Goal: Task Accomplishment & Management: Manage account settings

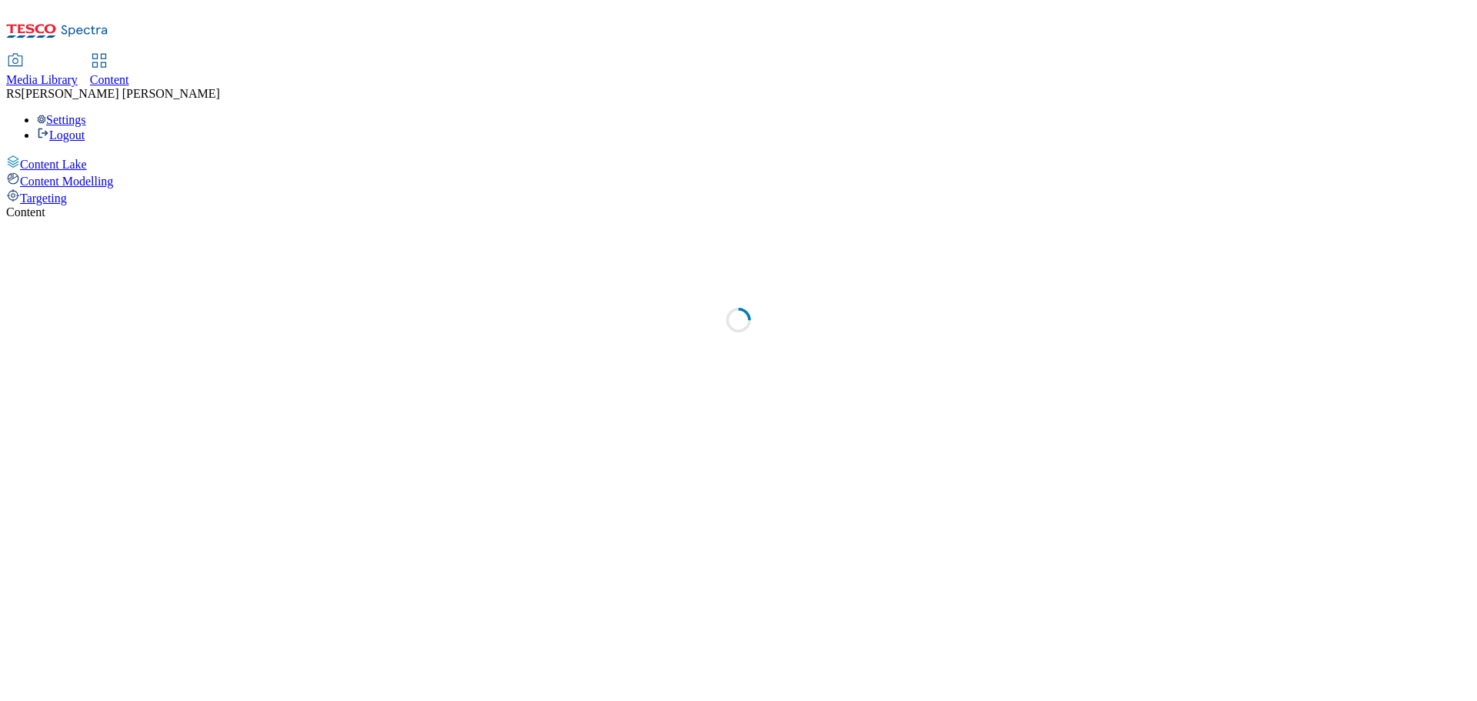
select select "ghs-uk"
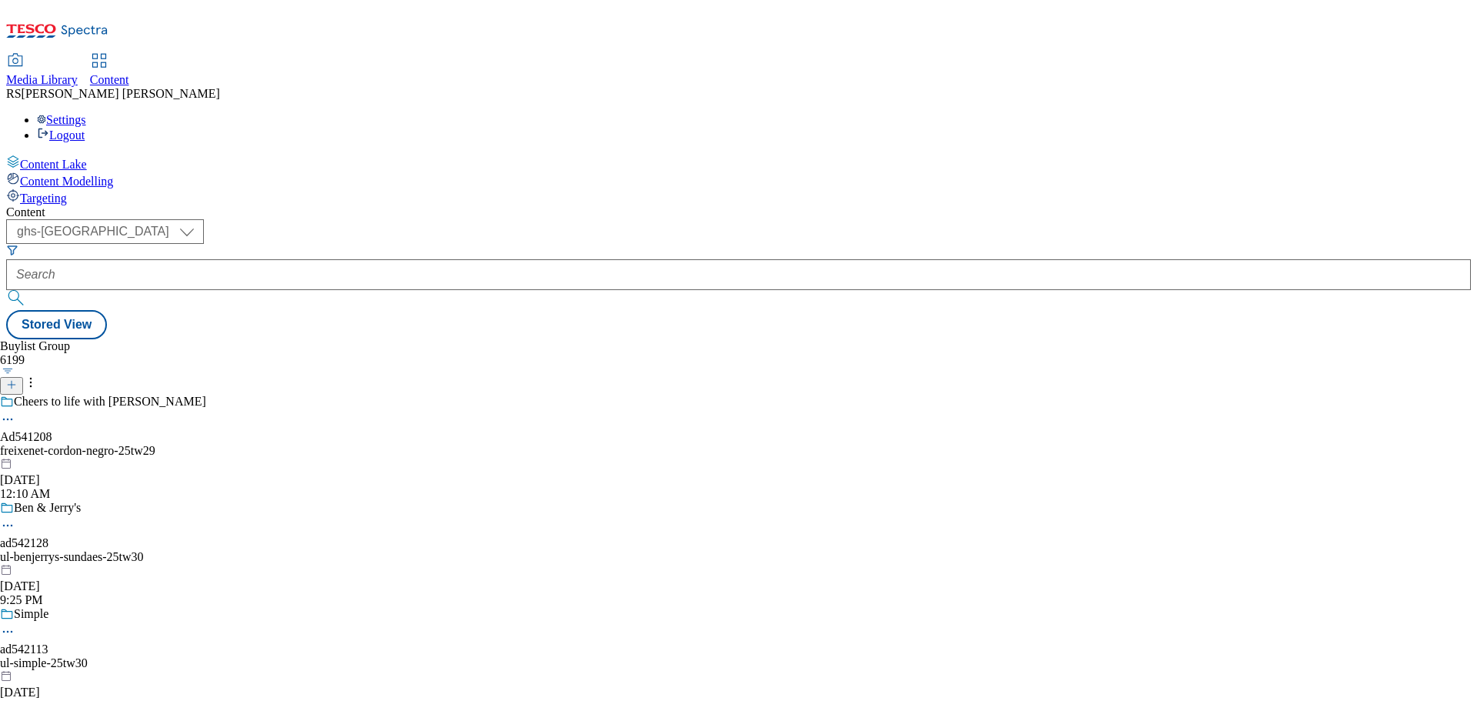
click at [94, 28] on icon at bounding box center [57, 35] width 102 height 32
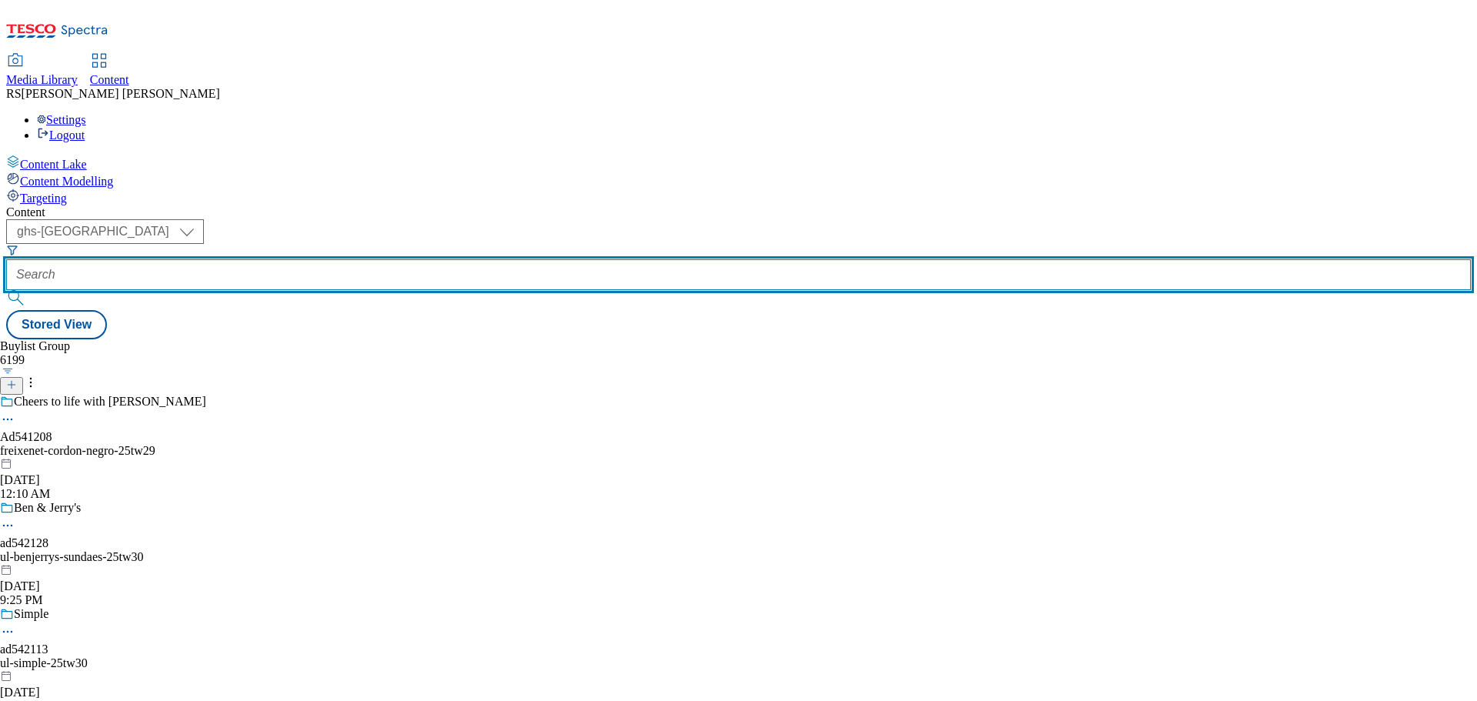
click at [391, 259] on input "text" at bounding box center [738, 274] width 1464 height 31
paste input "542146"
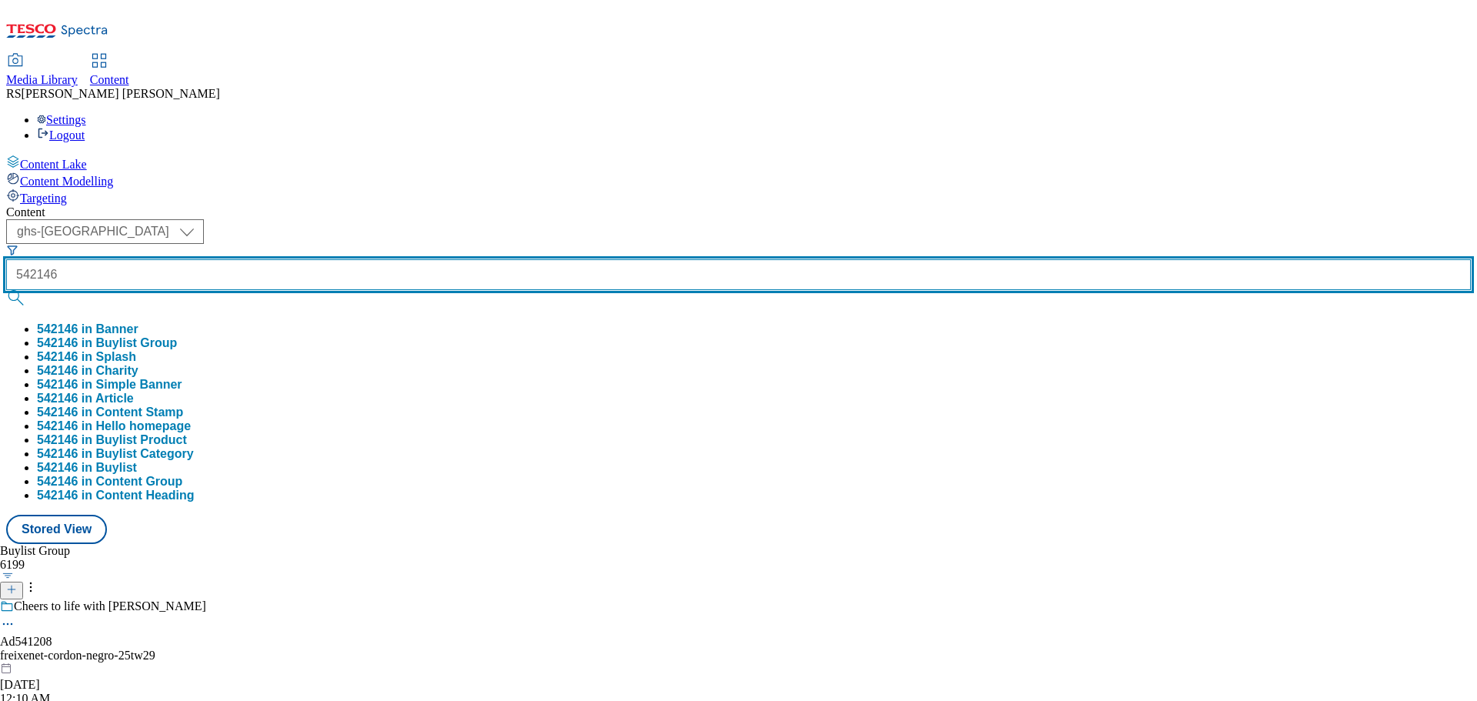
type input "542146"
click at [6, 290] on button "submit" at bounding box center [17, 297] width 22 height 15
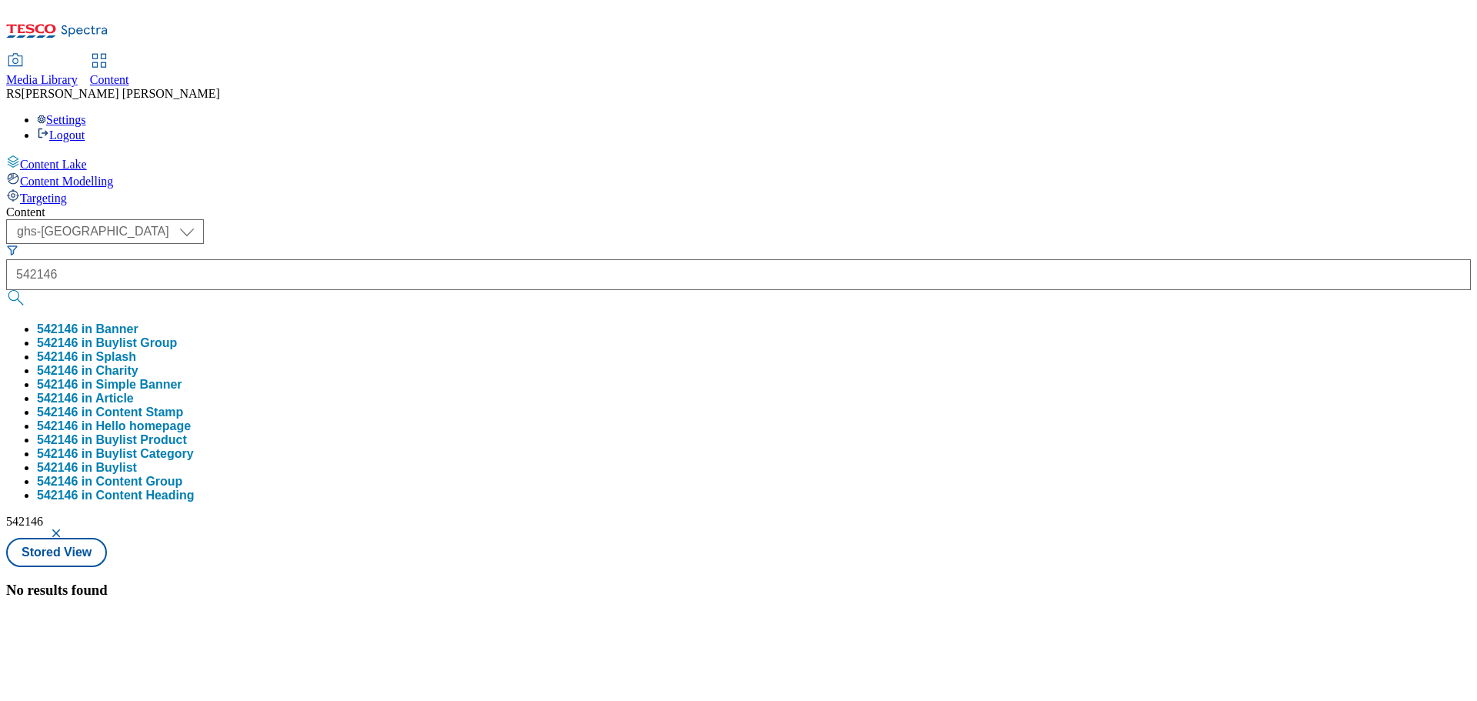
click at [65, 528] on button "button" at bounding box center [57, 532] width 15 height 9
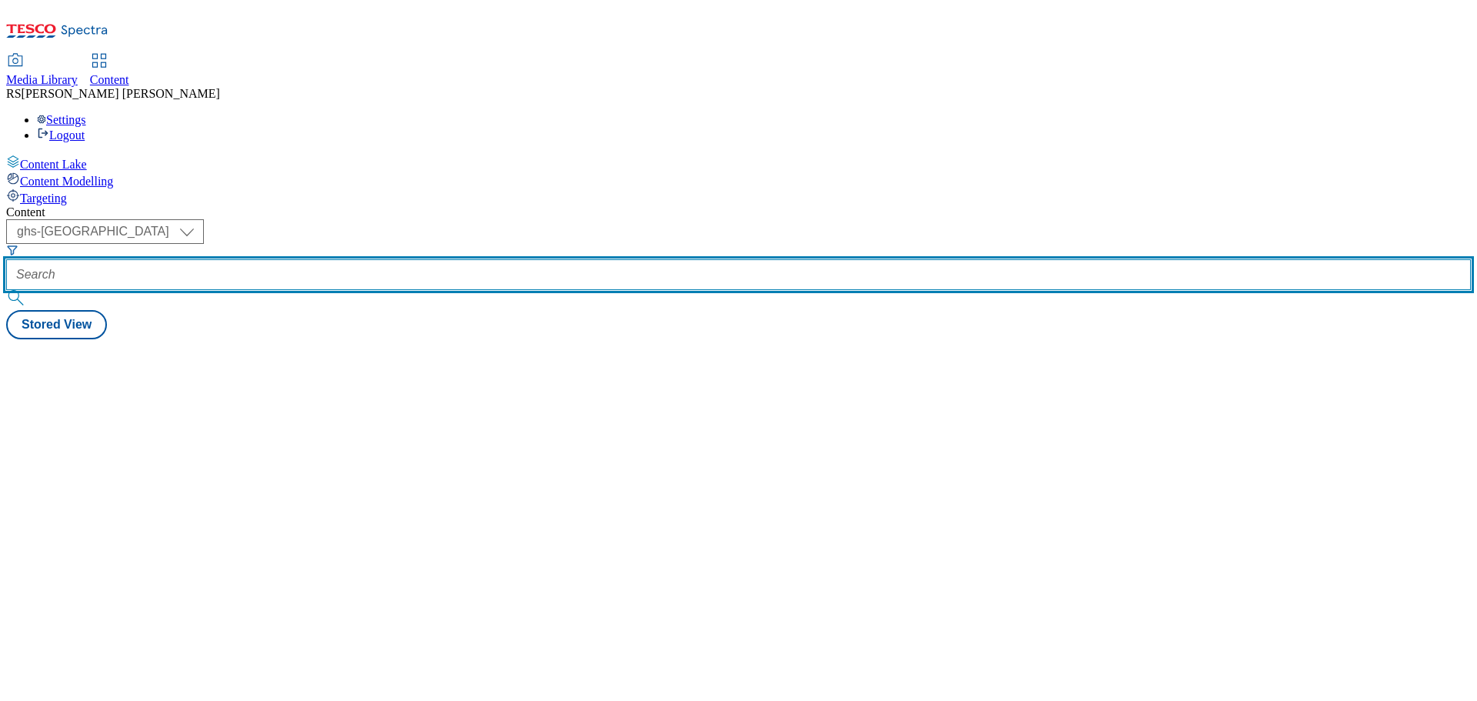
click at [405, 259] on input "text" at bounding box center [738, 274] width 1464 height 31
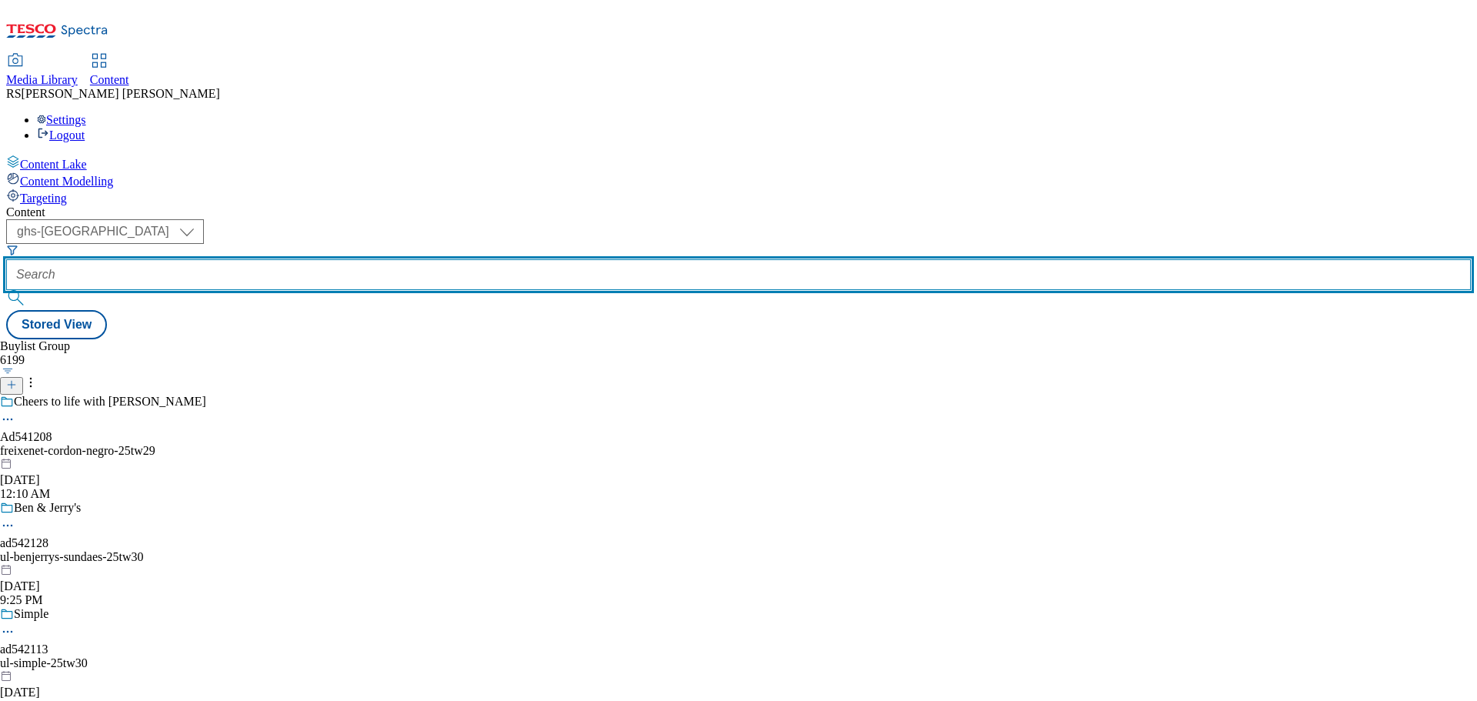
paste input "542079"
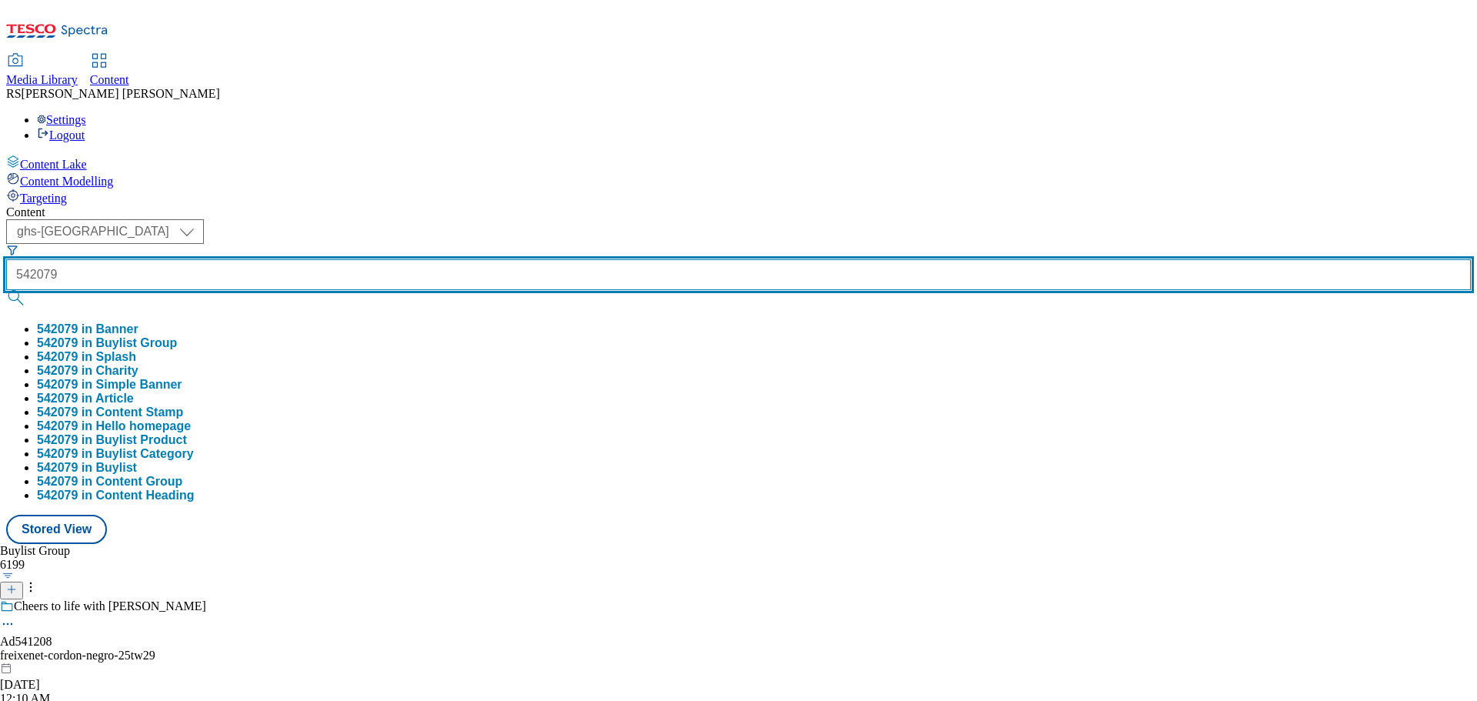
type input "542079"
click at [6, 290] on button "submit" at bounding box center [17, 297] width 22 height 15
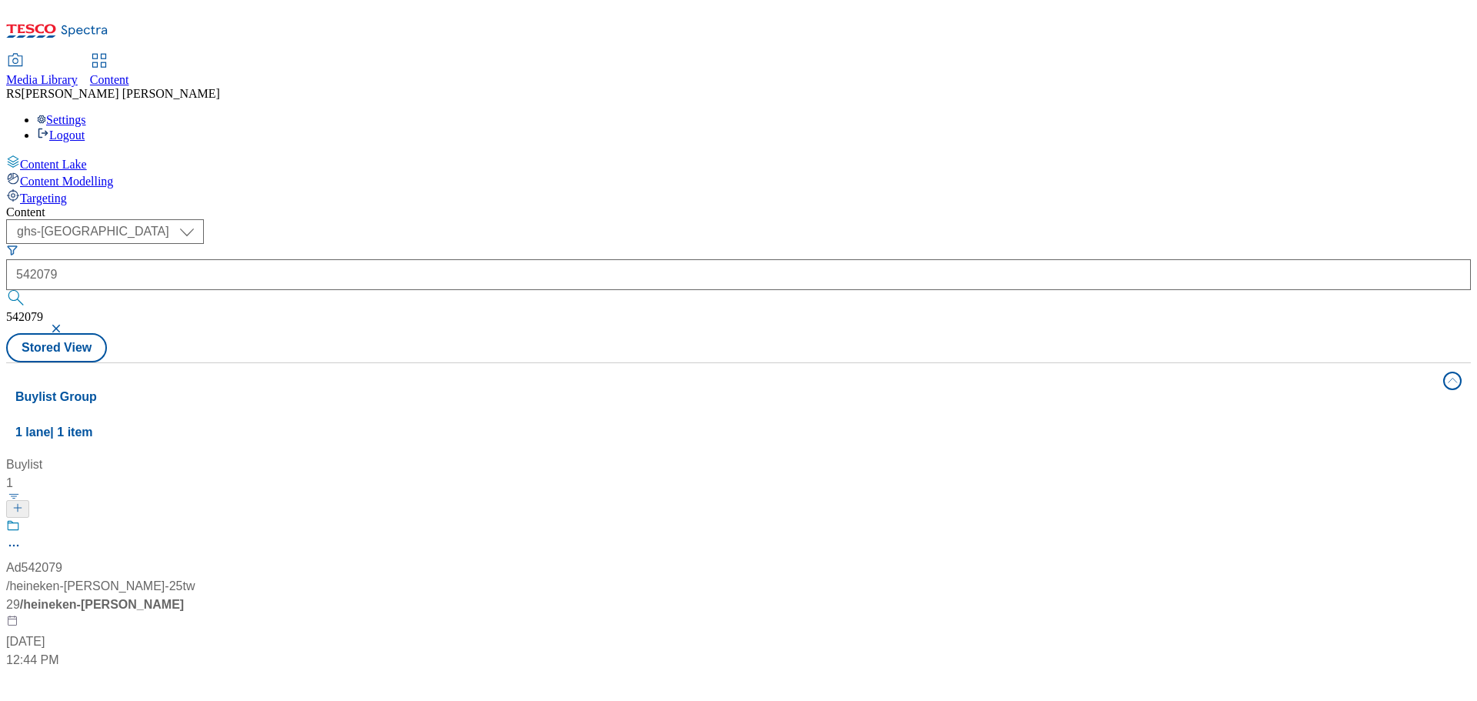
click at [198, 518] on div "Ad542079 / heineken-bira-moretti-25tw29 / heineken-bira-moretti Sep 2, 2025 12:…" at bounding box center [102, 593] width 192 height 151
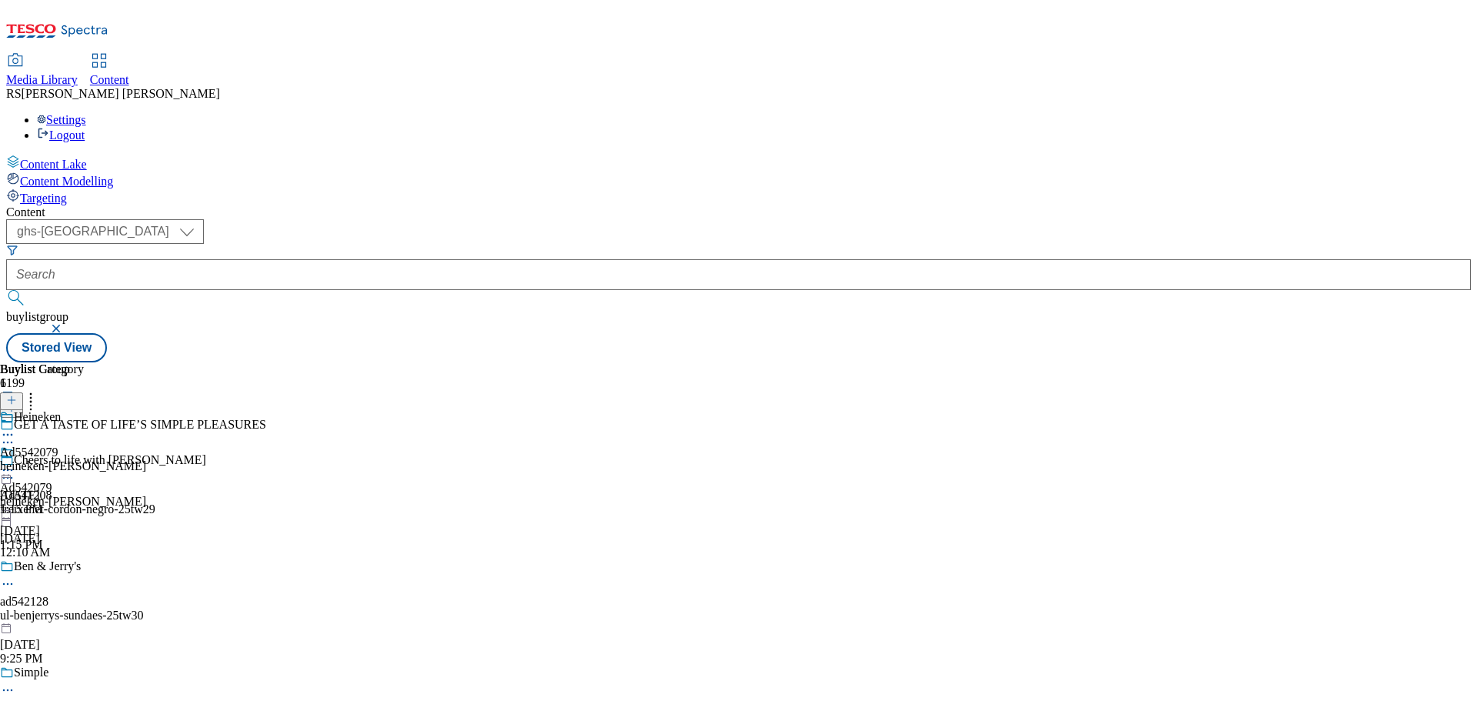
click at [15, 435] on icon at bounding box center [7, 442] width 15 height 15
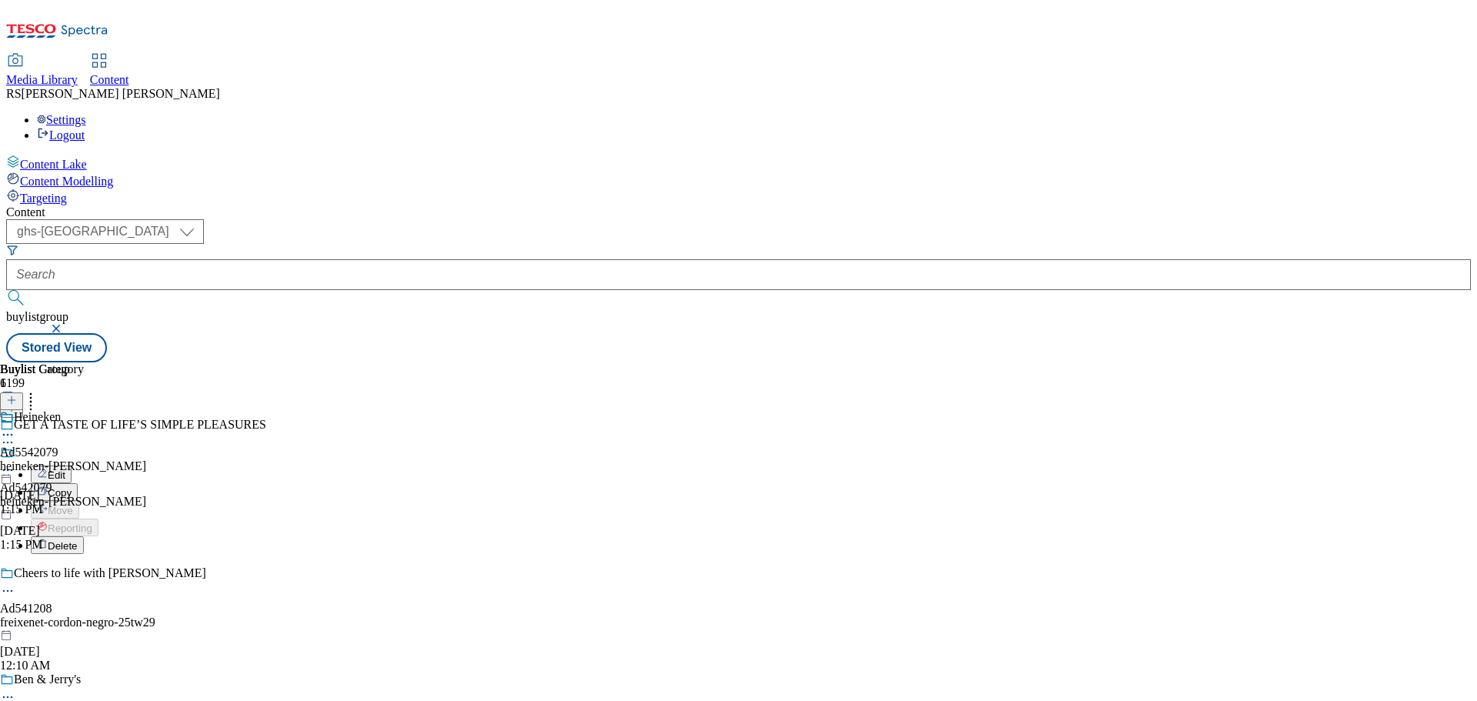
click at [72, 465] on button "Edit" at bounding box center [51, 474] width 41 height 18
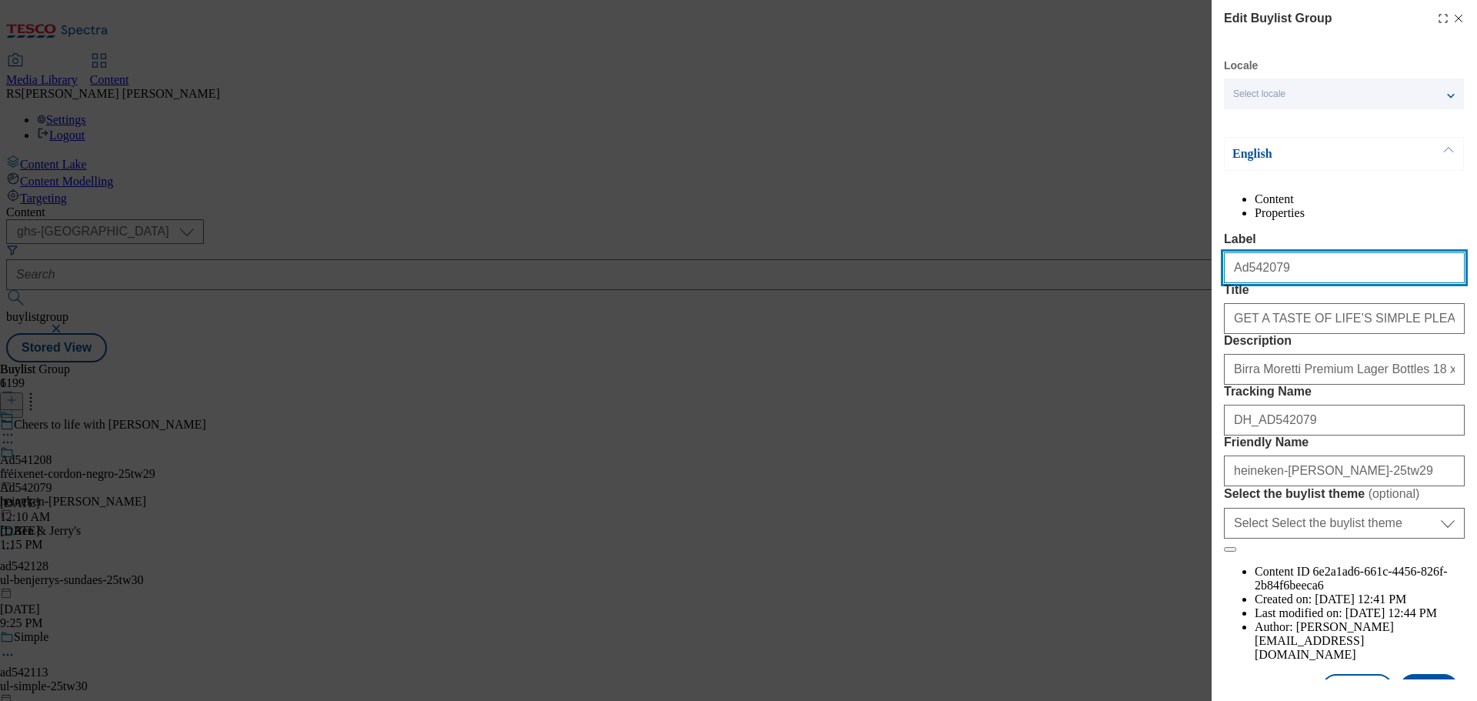
drag, startPoint x: 1237, startPoint y: 308, endPoint x: 1204, endPoint y: 308, distance: 33.1
click at [1204, 308] on div "Edit Buylist Group Locale Select locale English Welsh English Content Propertie…" at bounding box center [738, 350] width 1477 height 701
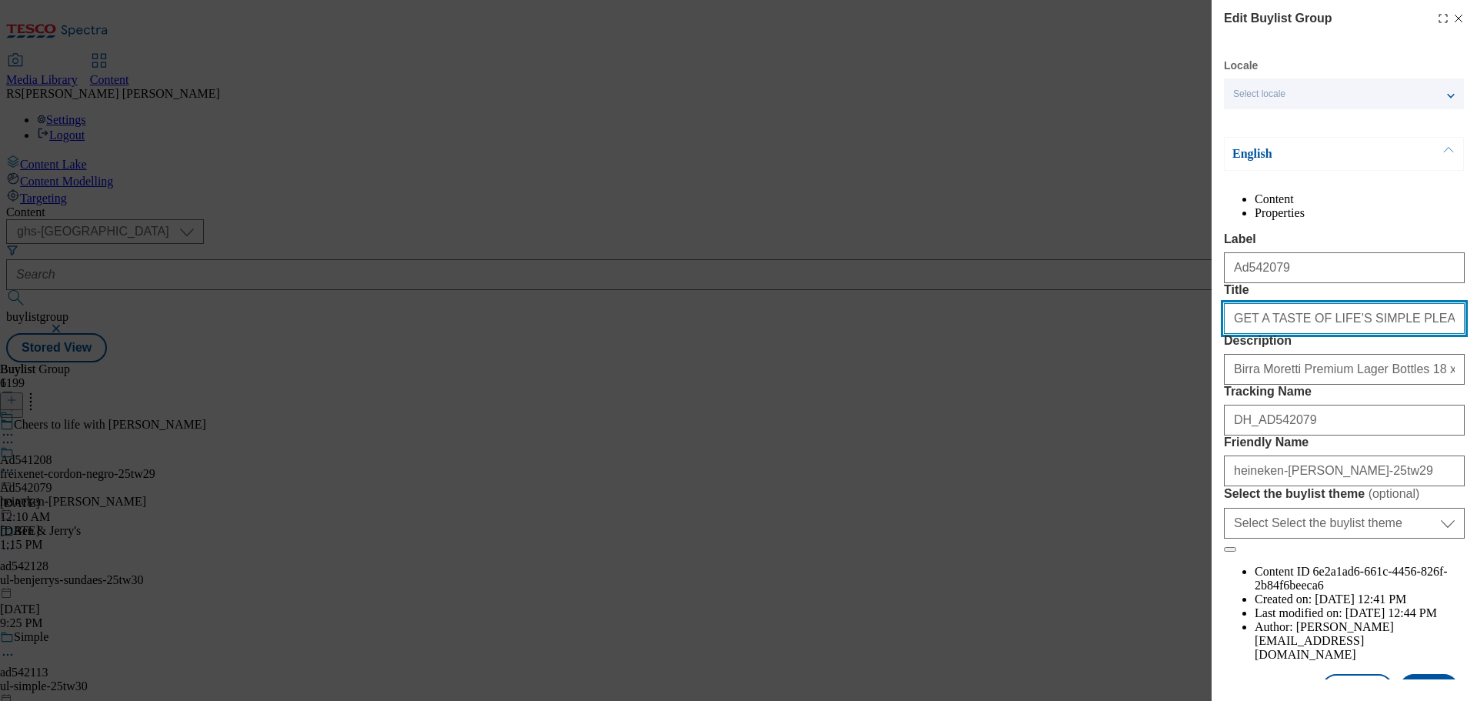
click at [1366, 334] on input "GET A TASTE OF LIFE’S SIMPLE PLEASURES" at bounding box center [1344, 318] width 241 height 31
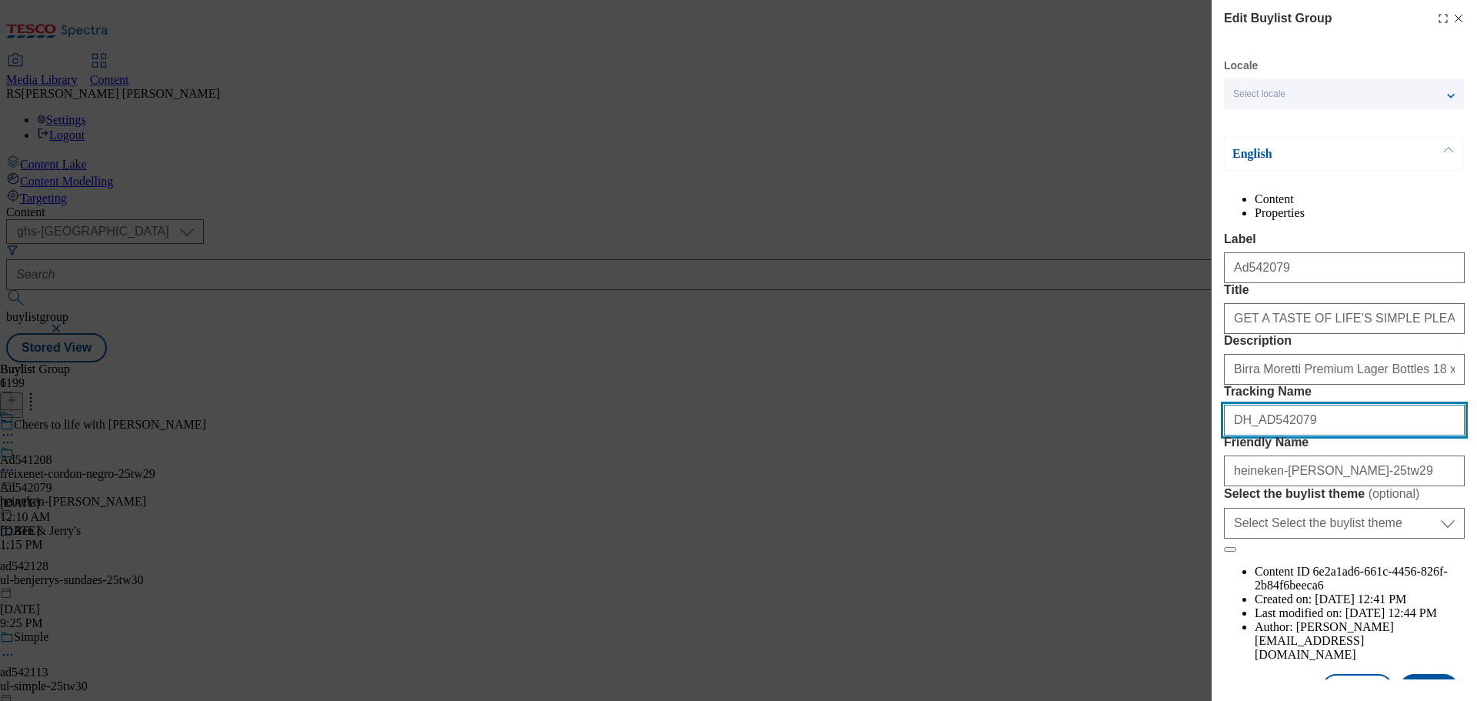
drag, startPoint x: 1328, startPoint y: 532, endPoint x: 1186, endPoint y: 536, distance: 142.3
click at [1186, 536] on div "Edit Buylist Group Locale Select locale English Welsh English Content Propertie…" at bounding box center [738, 350] width 1477 height 701
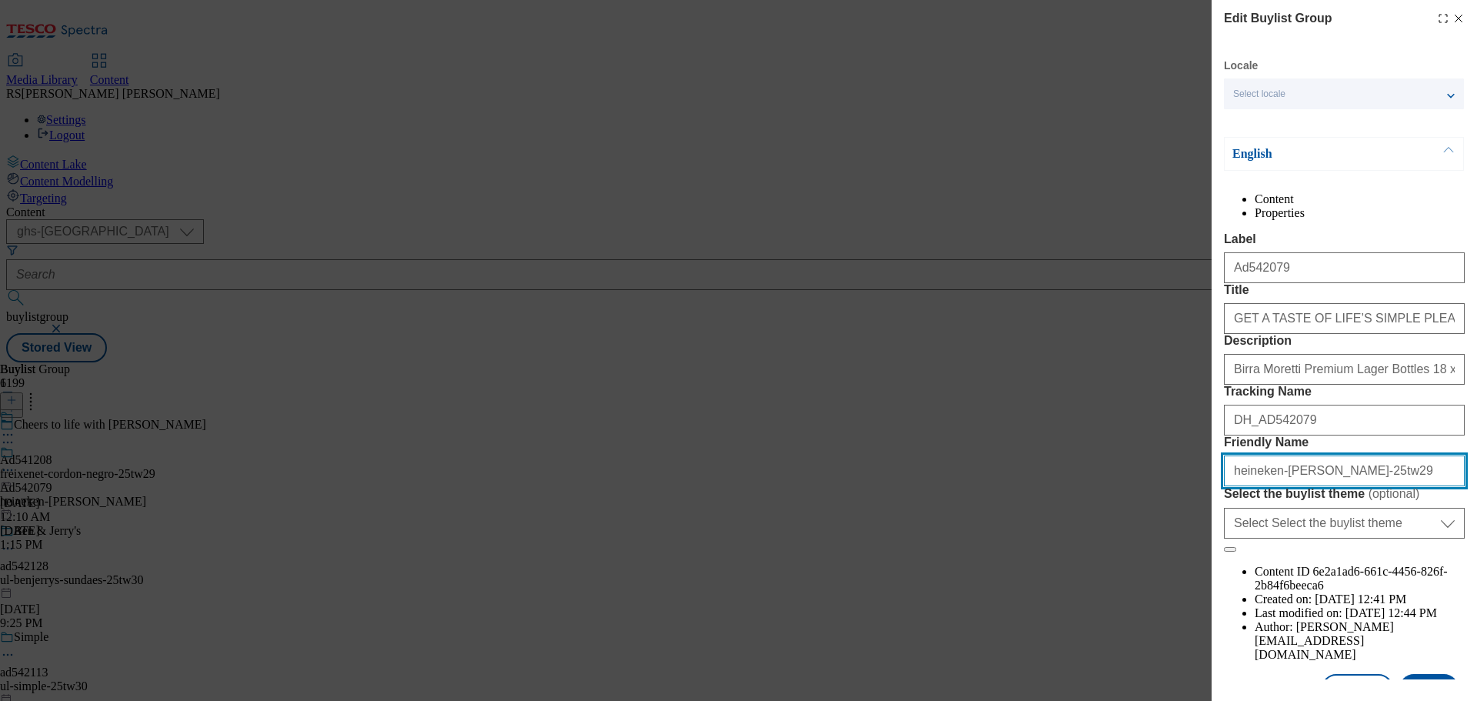
drag, startPoint x: 1383, startPoint y: 605, endPoint x: 1171, endPoint y: 608, distance: 211.5
click at [1171, 608] on div "Edit Buylist Group Locale Select locale English Welsh English Content Propertie…" at bounding box center [738, 350] width 1477 height 701
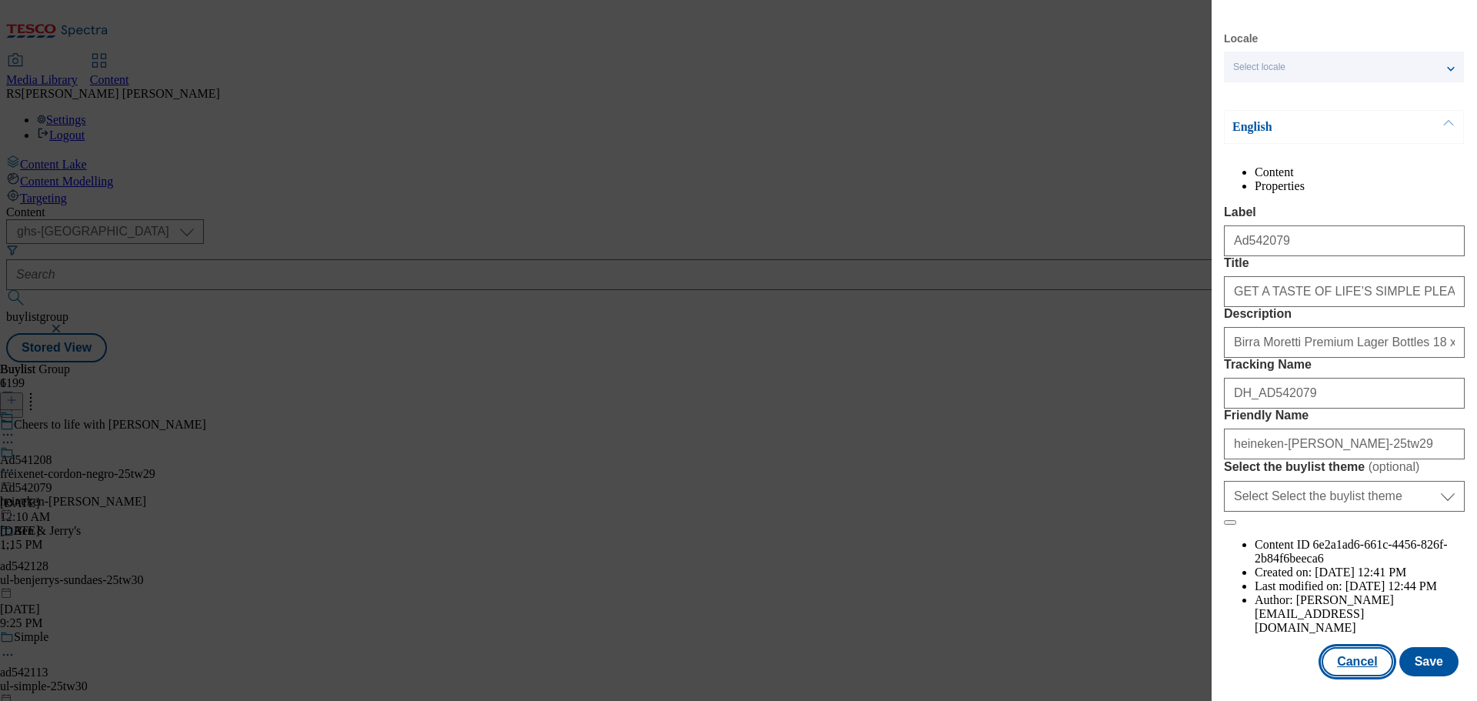
click at [1348, 661] on button "Cancel" at bounding box center [1356, 661] width 71 height 29
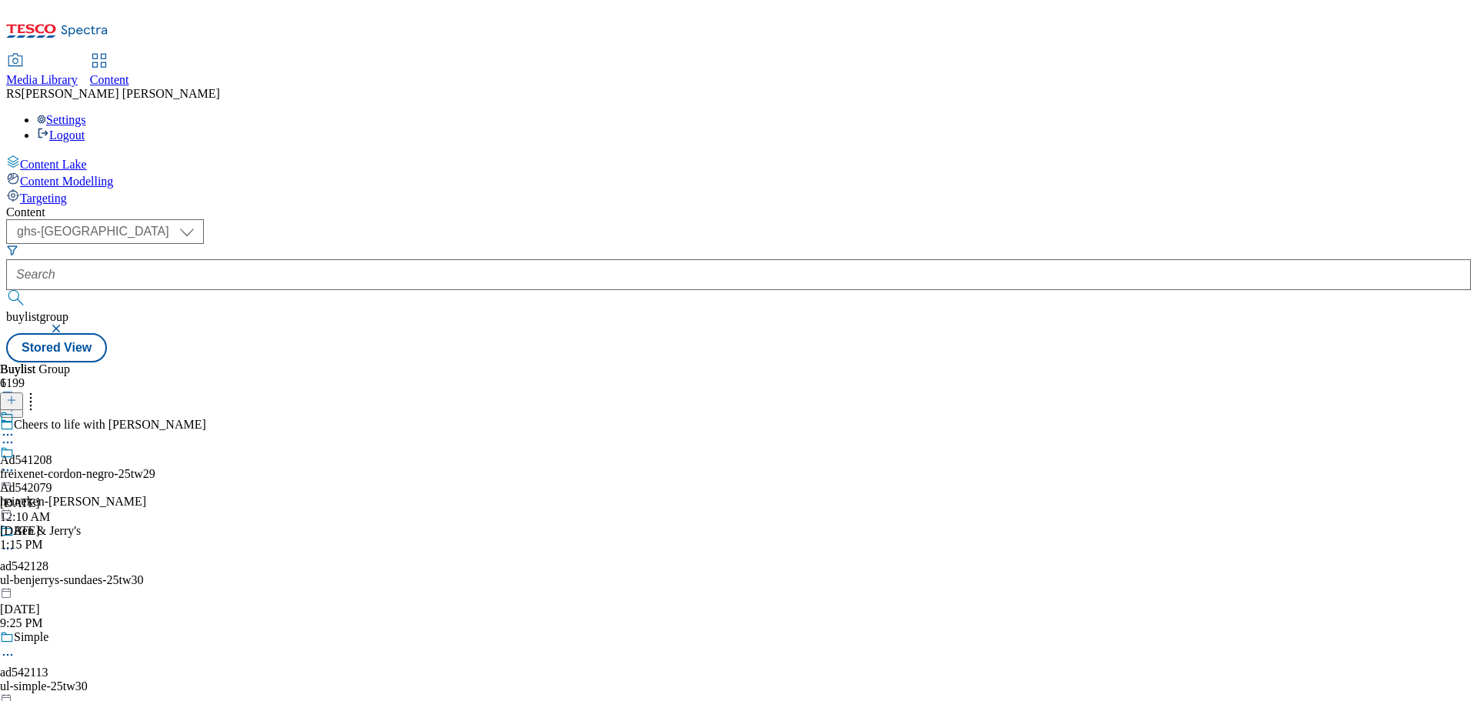
click at [15, 462] on icon at bounding box center [7, 469] width 15 height 15
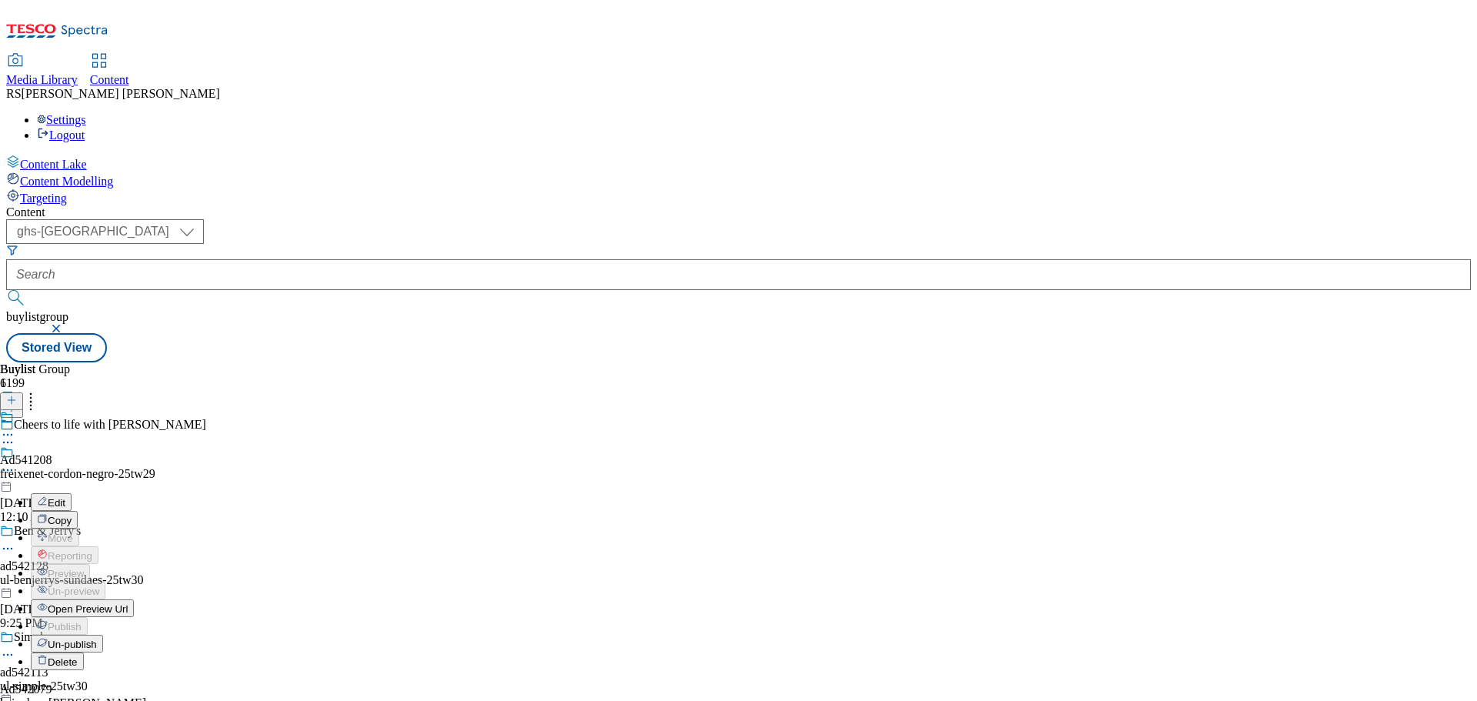
click at [72, 493] on button "Edit" at bounding box center [51, 502] width 41 height 18
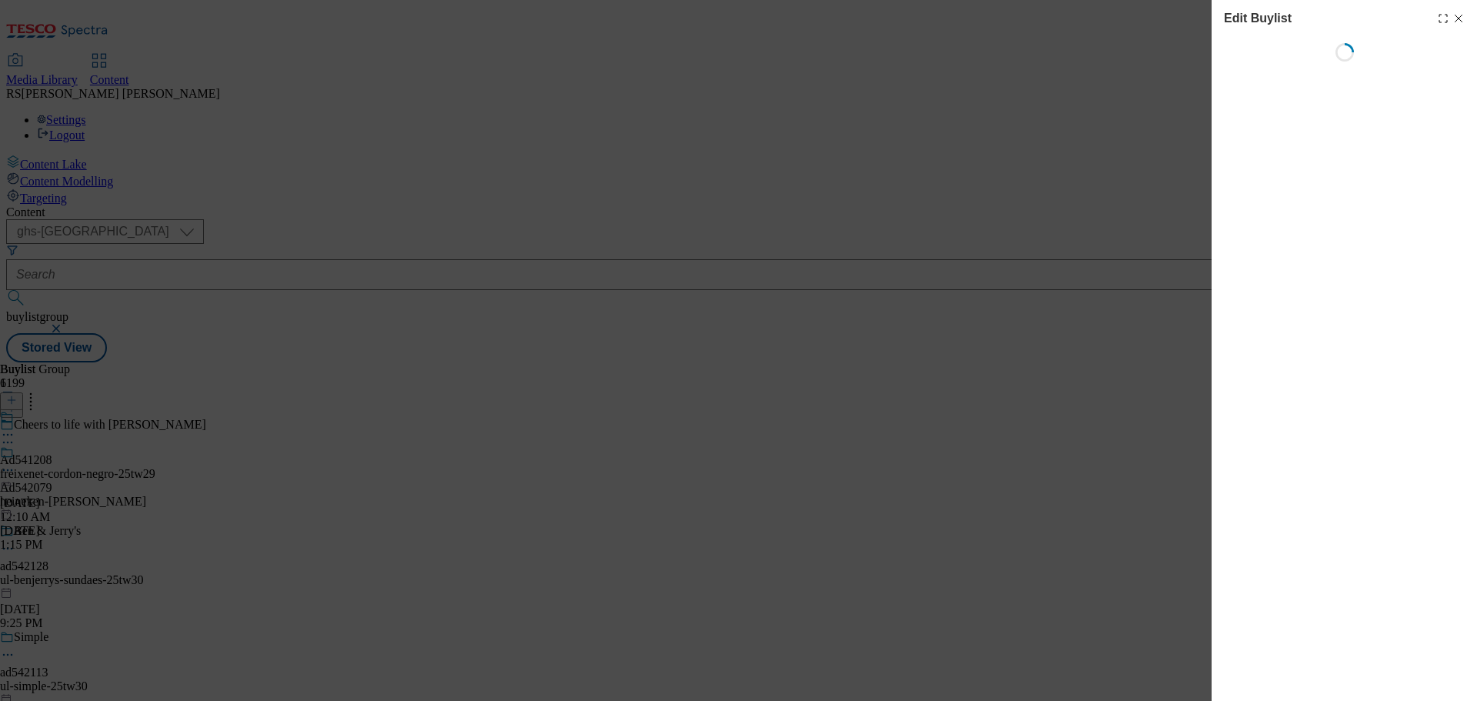
select select "tactical"
select select "supplier funded short term 1-3 weeks"
select select "dunnhumby"
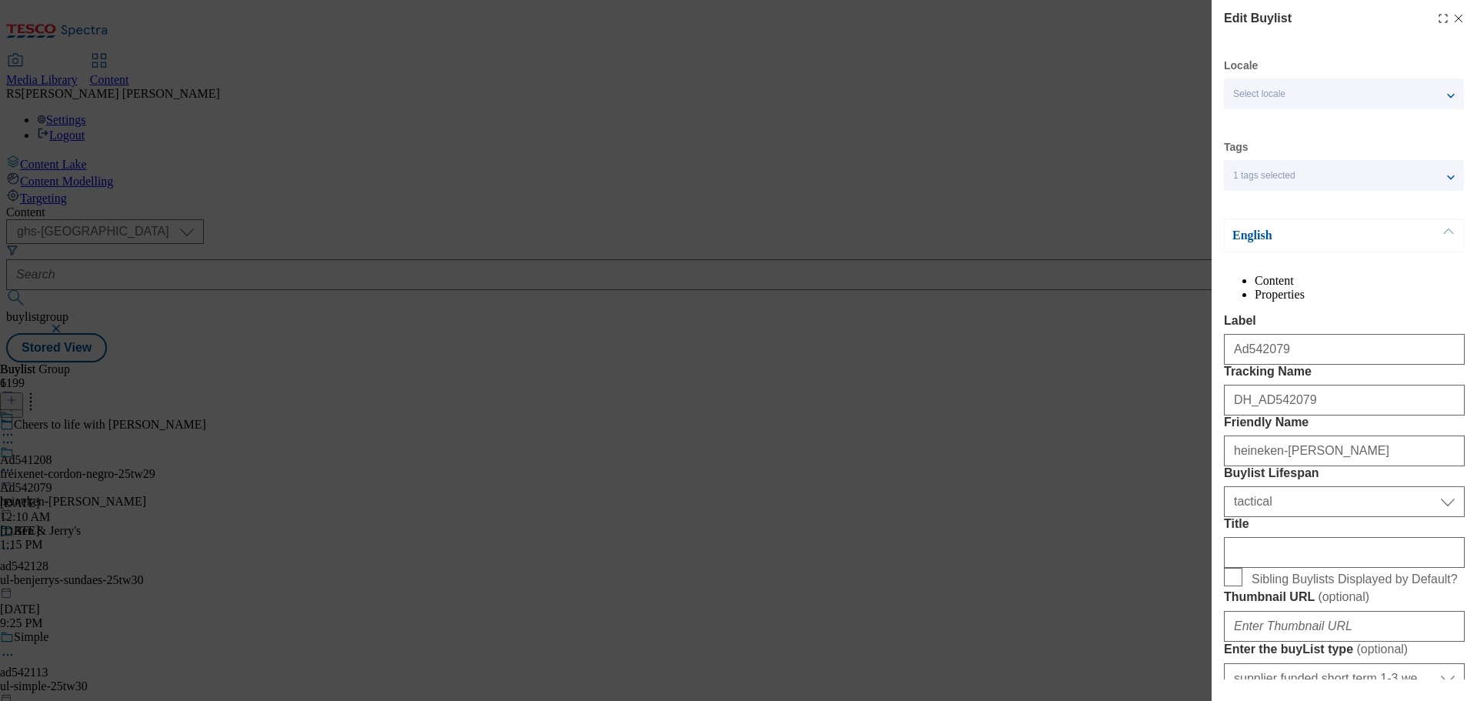
select select "Banner"
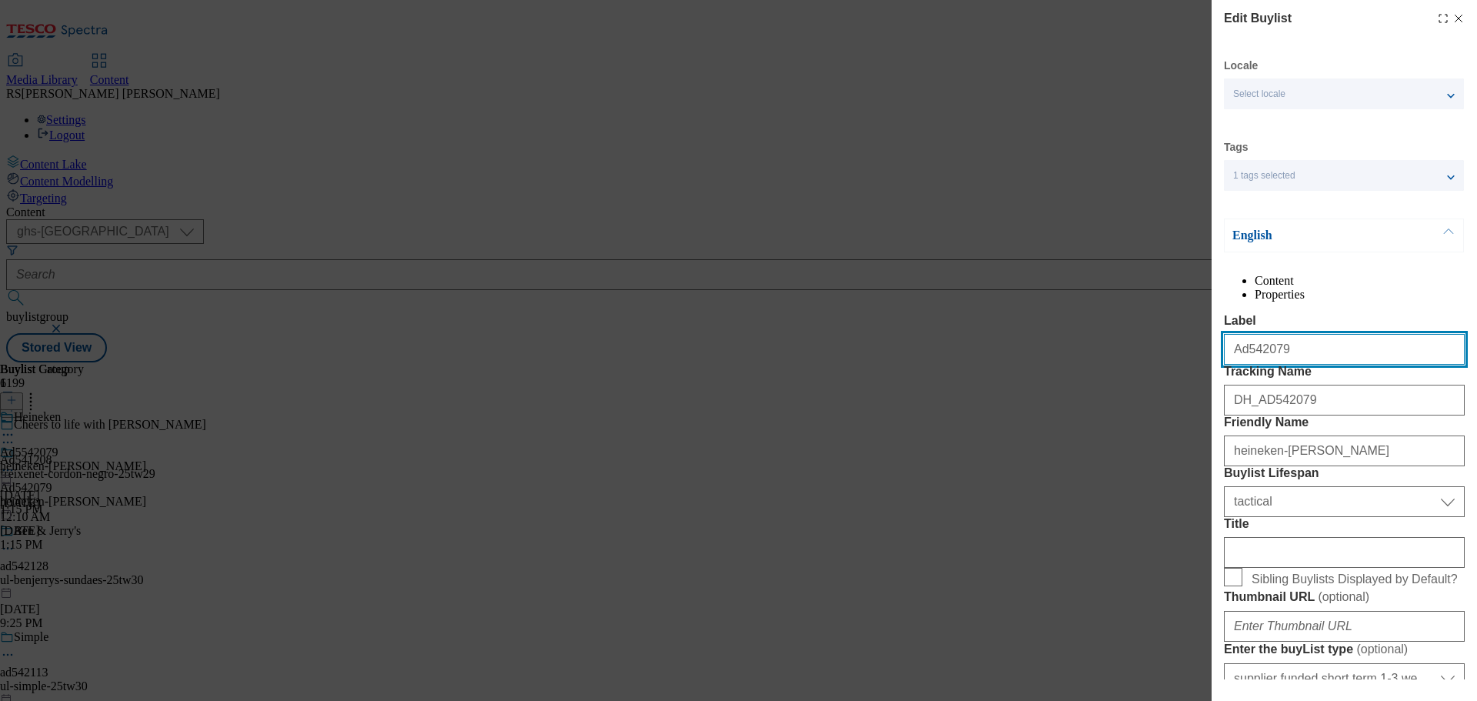
drag, startPoint x: 1294, startPoint y: 385, endPoint x: 1169, endPoint y: 373, distance: 126.0
click at [1169, 373] on div "Edit Buylist Locale Select locale English Welsh Tags 1 tags selected fnf market…" at bounding box center [738, 350] width 1477 height 701
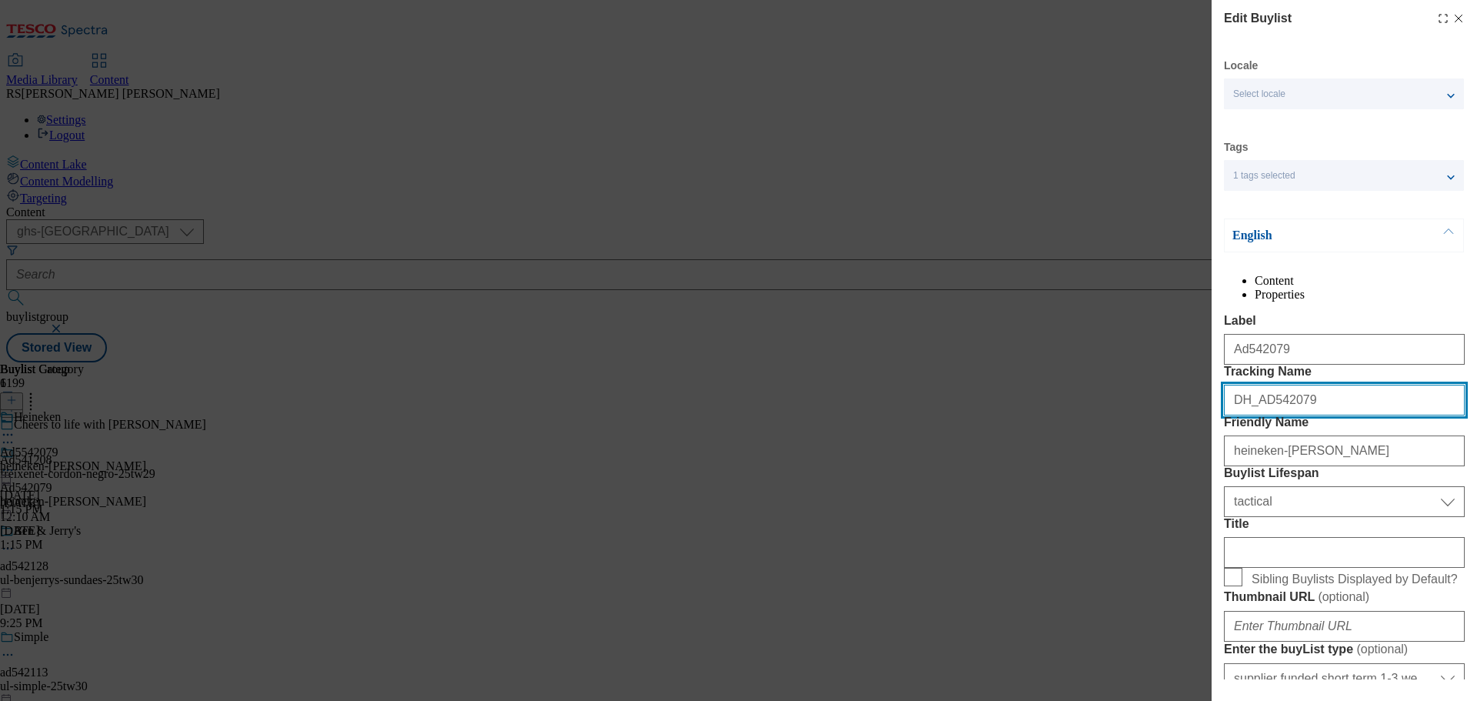
drag, startPoint x: 1314, startPoint y: 459, endPoint x: 1164, endPoint y: 450, distance: 151.0
click at [1155, 447] on div "Edit Buylist Locale Select locale English Welsh Tags 1 tags selected fnf market…" at bounding box center [738, 350] width 1477 height 701
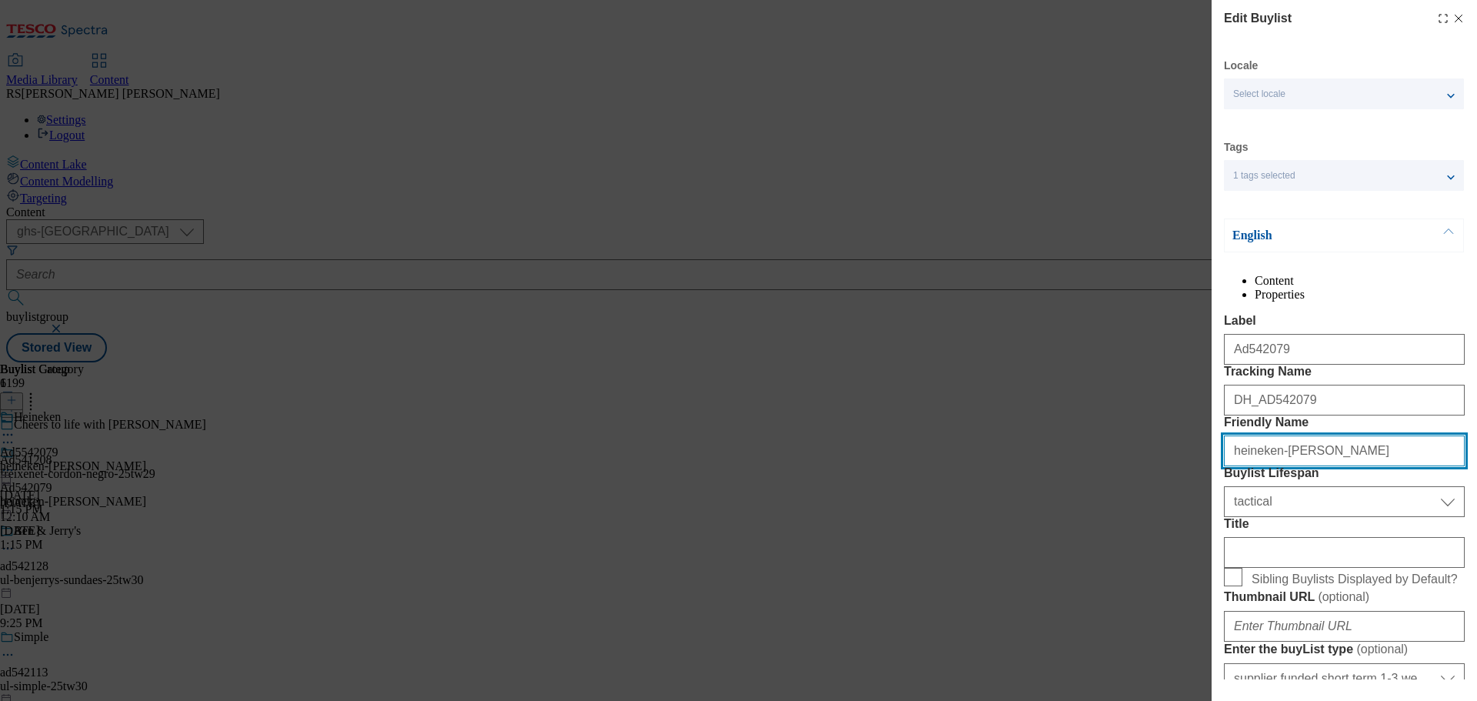
drag, startPoint x: 1379, startPoint y: 531, endPoint x: 1161, endPoint y: 529, distance: 217.7
click at [1162, 530] on div "Edit Buylist Locale Select locale English Welsh Tags 1 tags selected fnf market…" at bounding box center [738, 350] width 1477 height 701
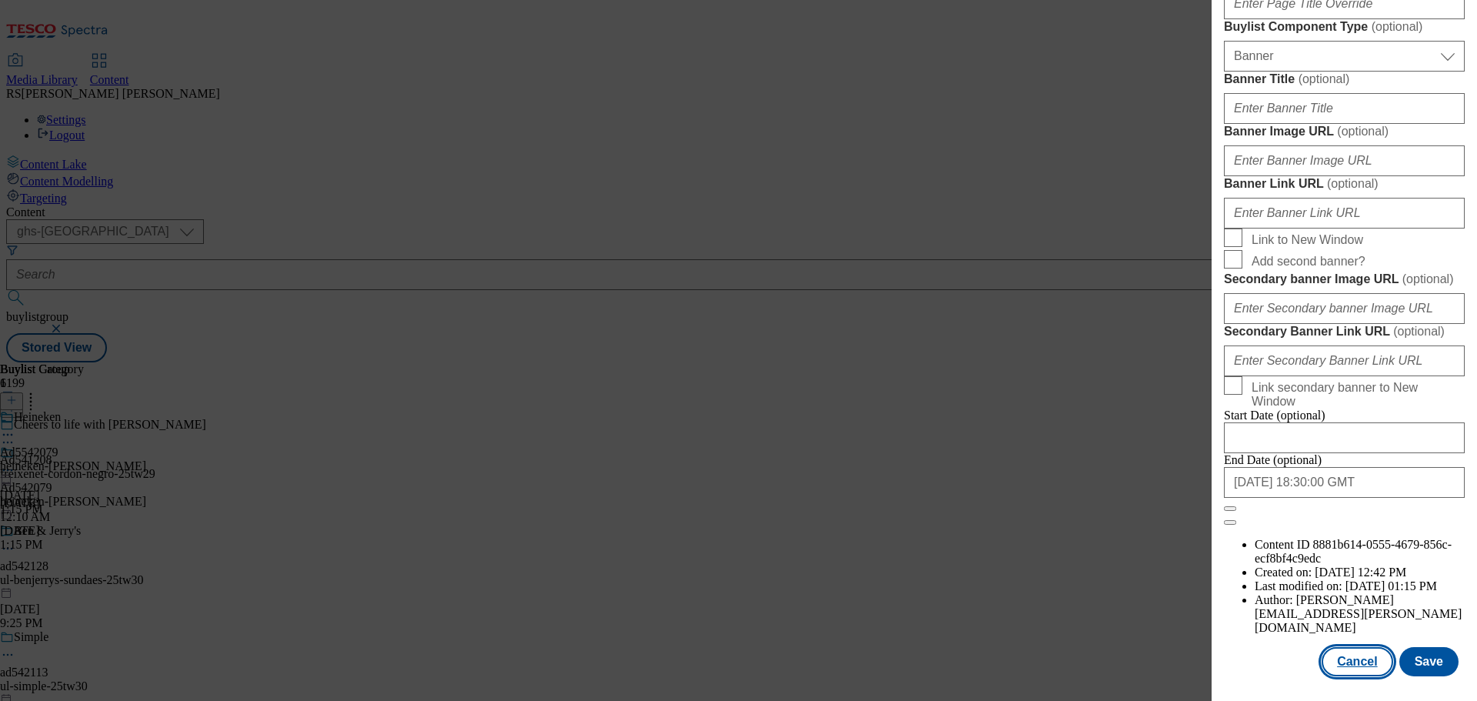
click at [1349, 665] on button "Cancel" at bounding box center [1356, 661] width 71 height 29
select select "tactical"
select select "supplier funded short term 1-3 weeks"
select select "dunnhumby"
select select "Banner"
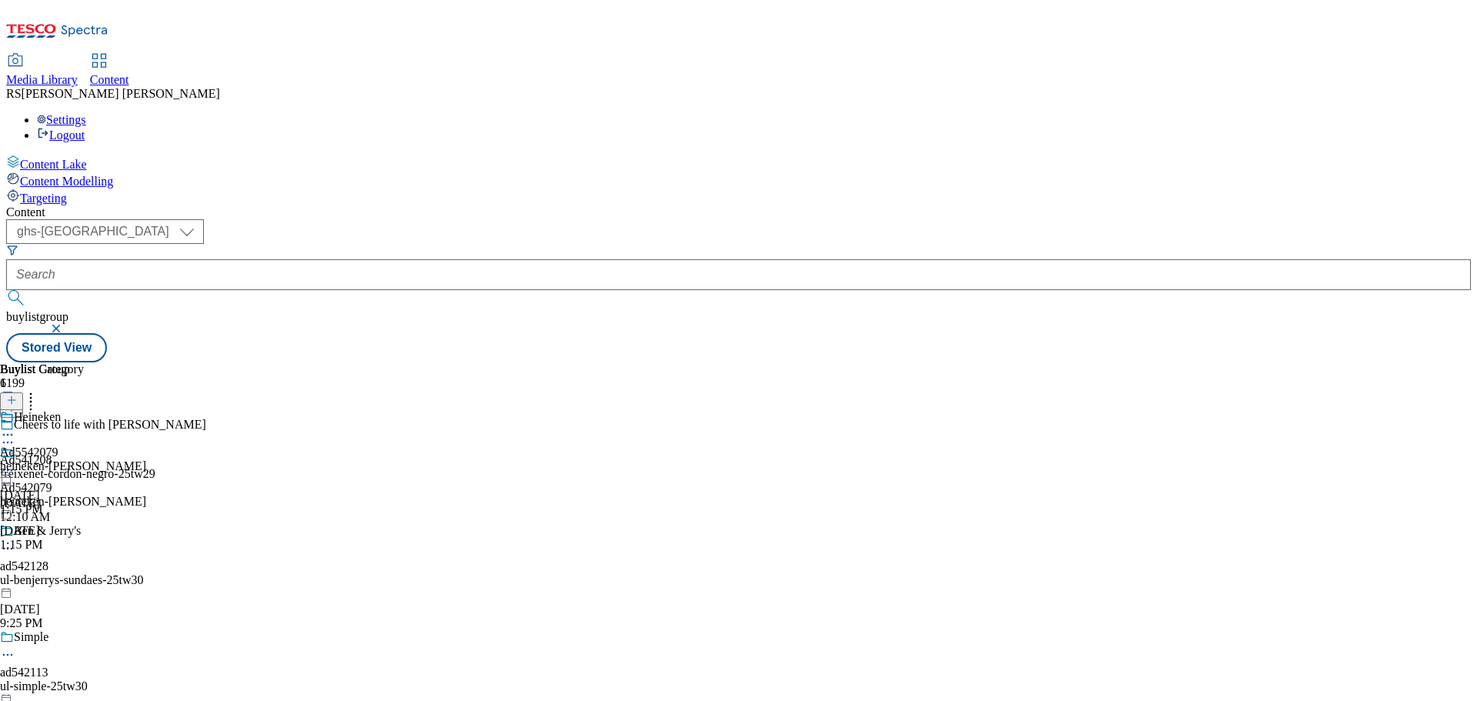
scroll to position [1274, 0]
click at [15, 427] on icon at bounding box center [7, 434] width 15 height 15
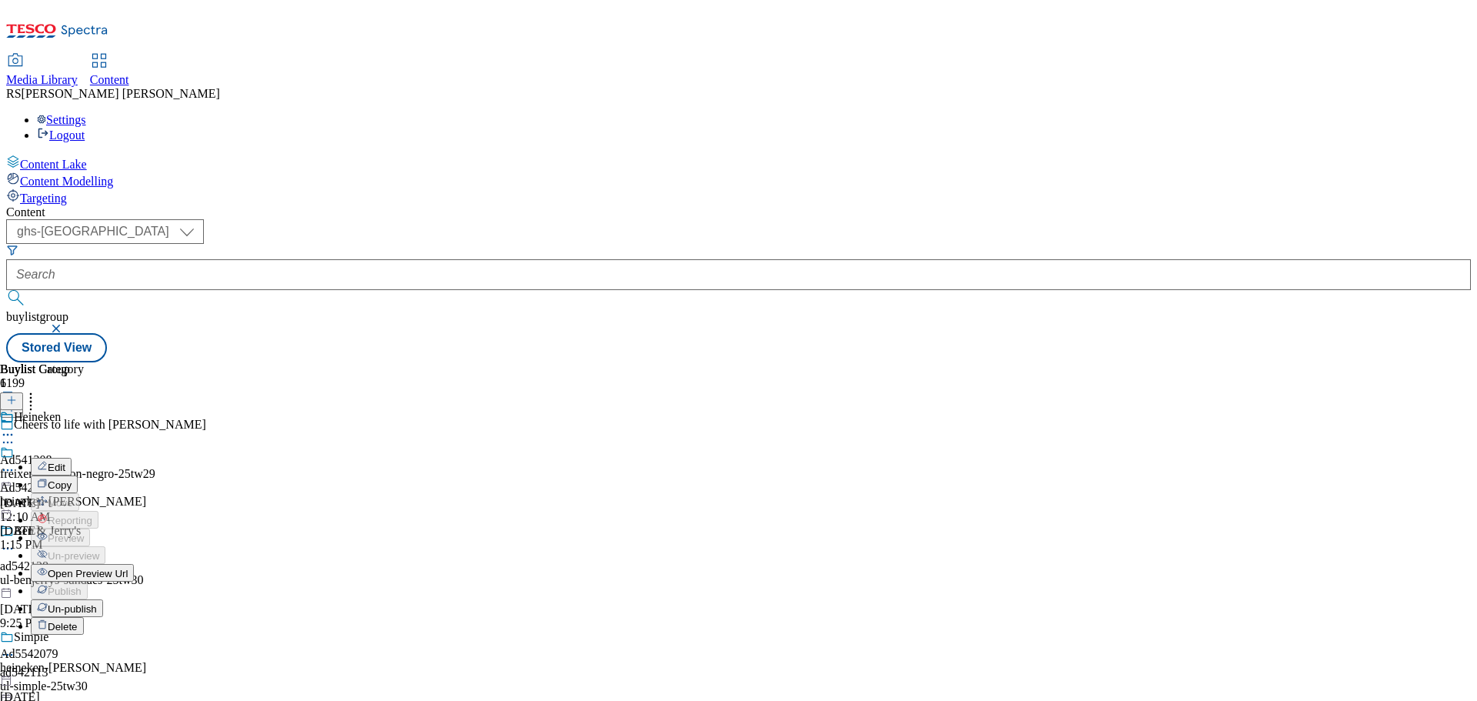
click at [72, 458] on button "Edit" at bounding box center [51, 467] width 41 height 18
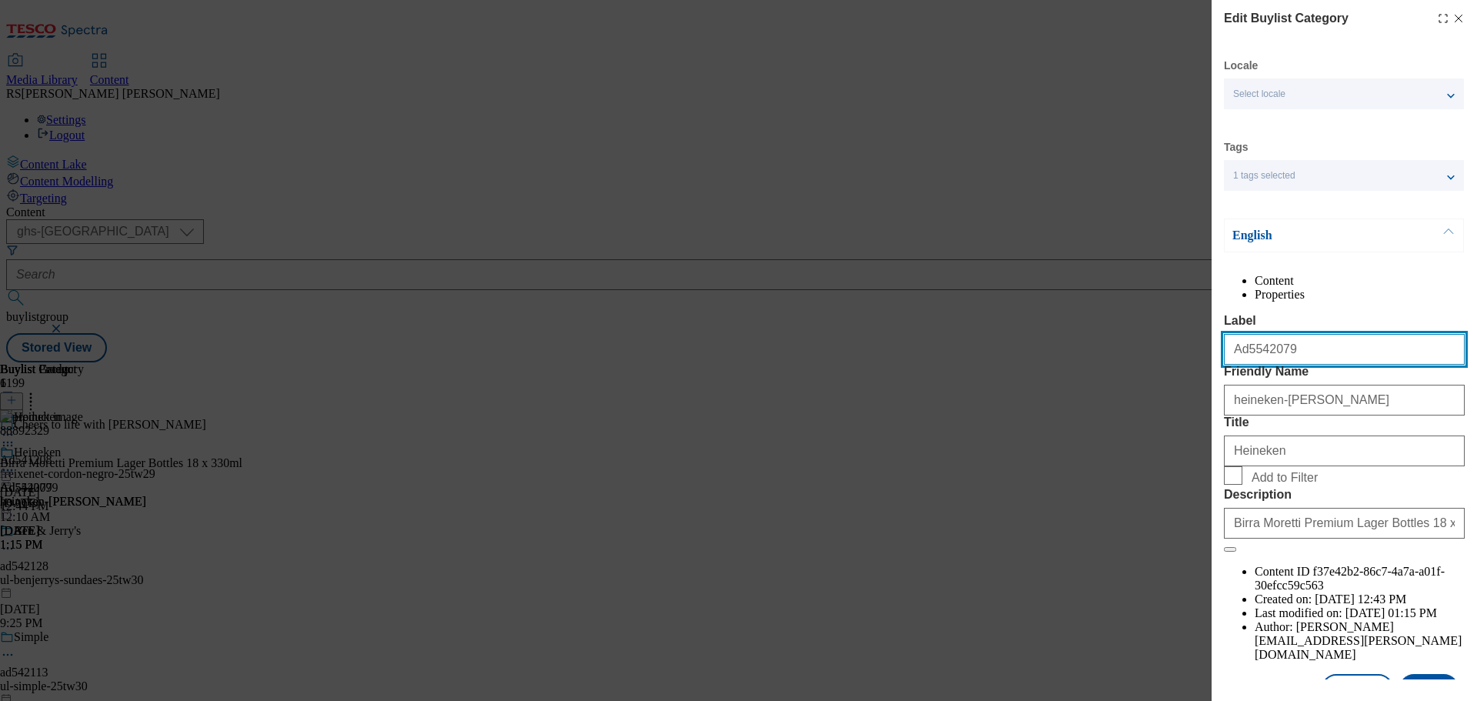
drag, startPoint x: 1313, startPoint y: 388, endPoint x: 1149, endPoint y: 380, distance: 164.0
click at [1149, 379] on div "Edit Buylist Category Locale Select locale English Welsh Tags 1 tags selected f…" at bounding box center [738, 350] width 1477 height 701
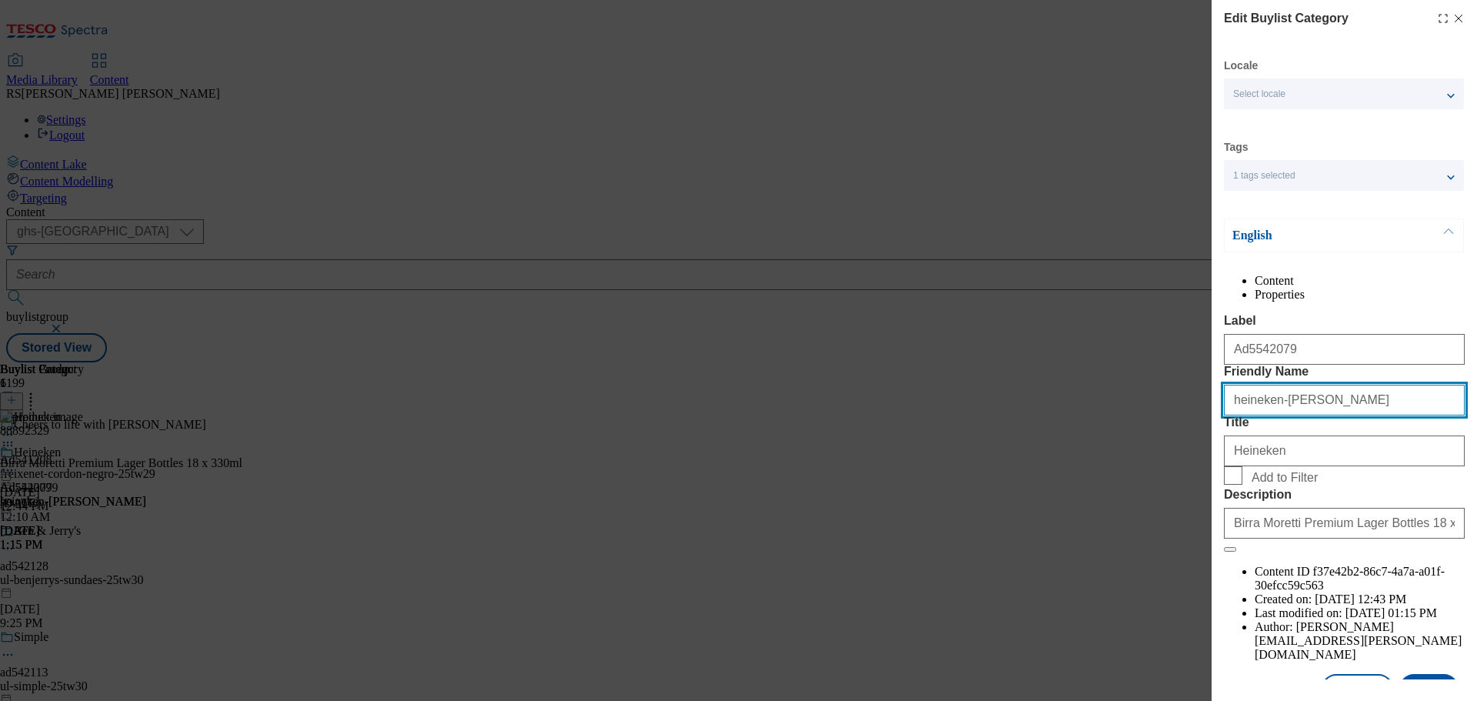
drag, startPoint x: 1368, startPoint y: 458, endPoint x: 1159, endPoint y: 447, distance: 208.8
click at [1159, 447] on div "Edit Buylist Category Locale Select locale English Welsh Tags 1 tags selected f…" at bounding box center [738, 350] width 1477 height 701
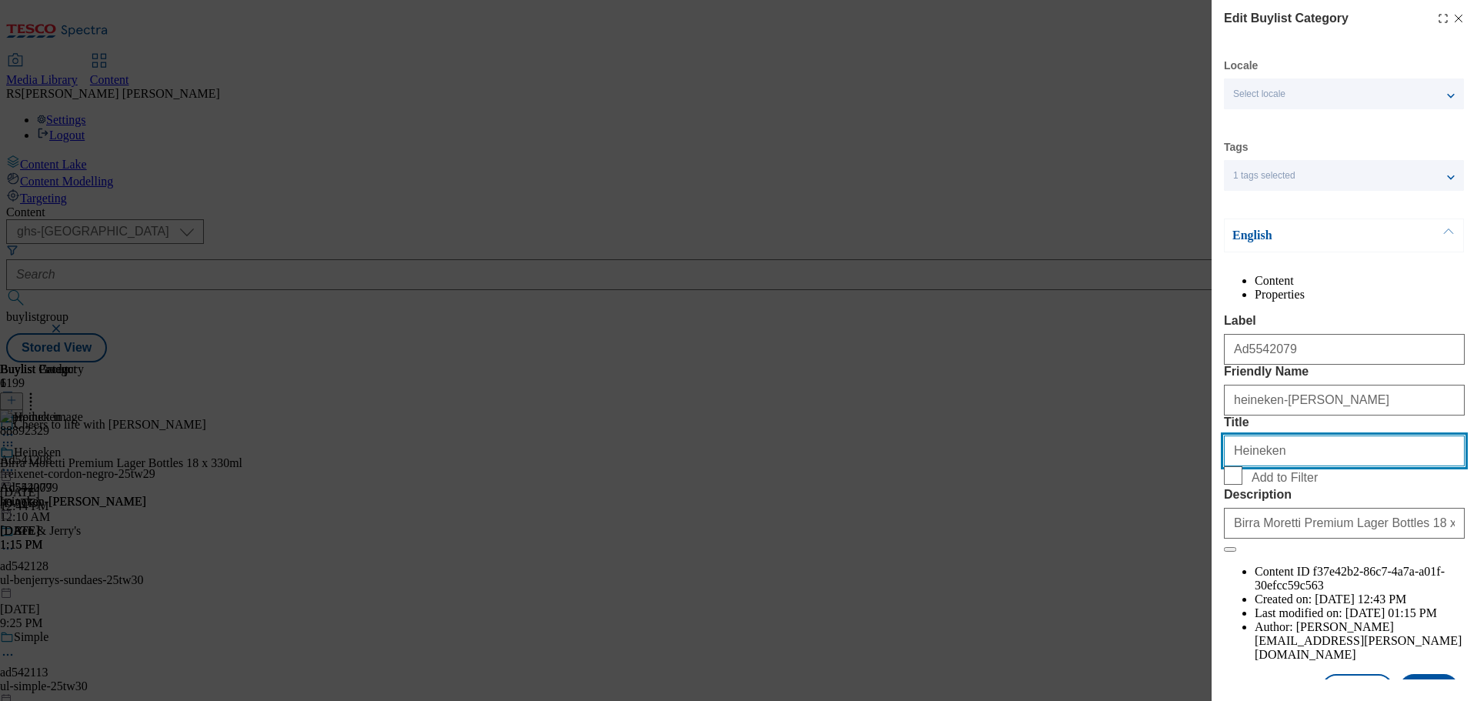
drag, startPoint x: 1298, startPoint y: 543, endPoint x: 1201, endPoint y: 541, distance: 97.7
click at [1201, 541] on div "Edit Buylist Category Locale Select locale English Welsh Tags 1 tags selected f…" at bounding box center [738, 350] width 1477 height 701
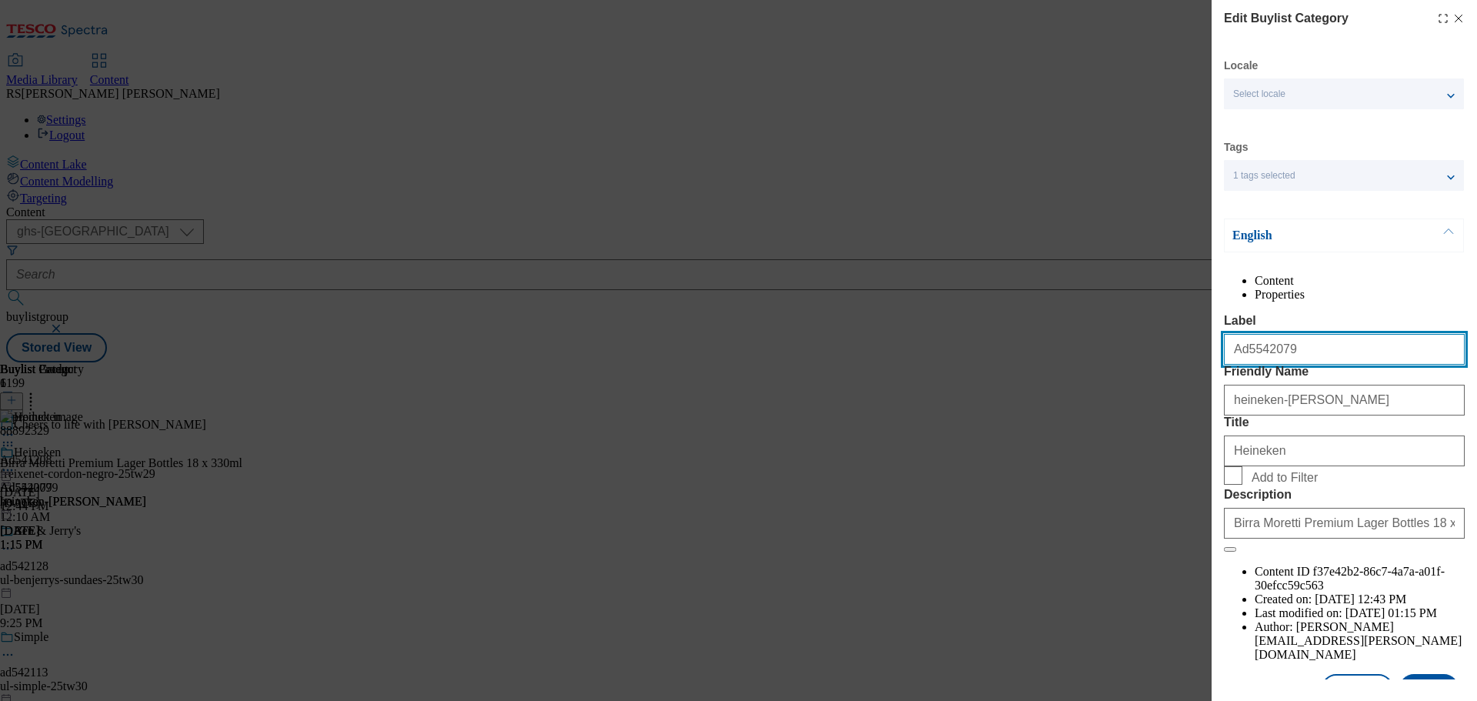
click at [1250, 365] on input "Ad5542079" at bounding box center [1344, 349] width 241 height 31
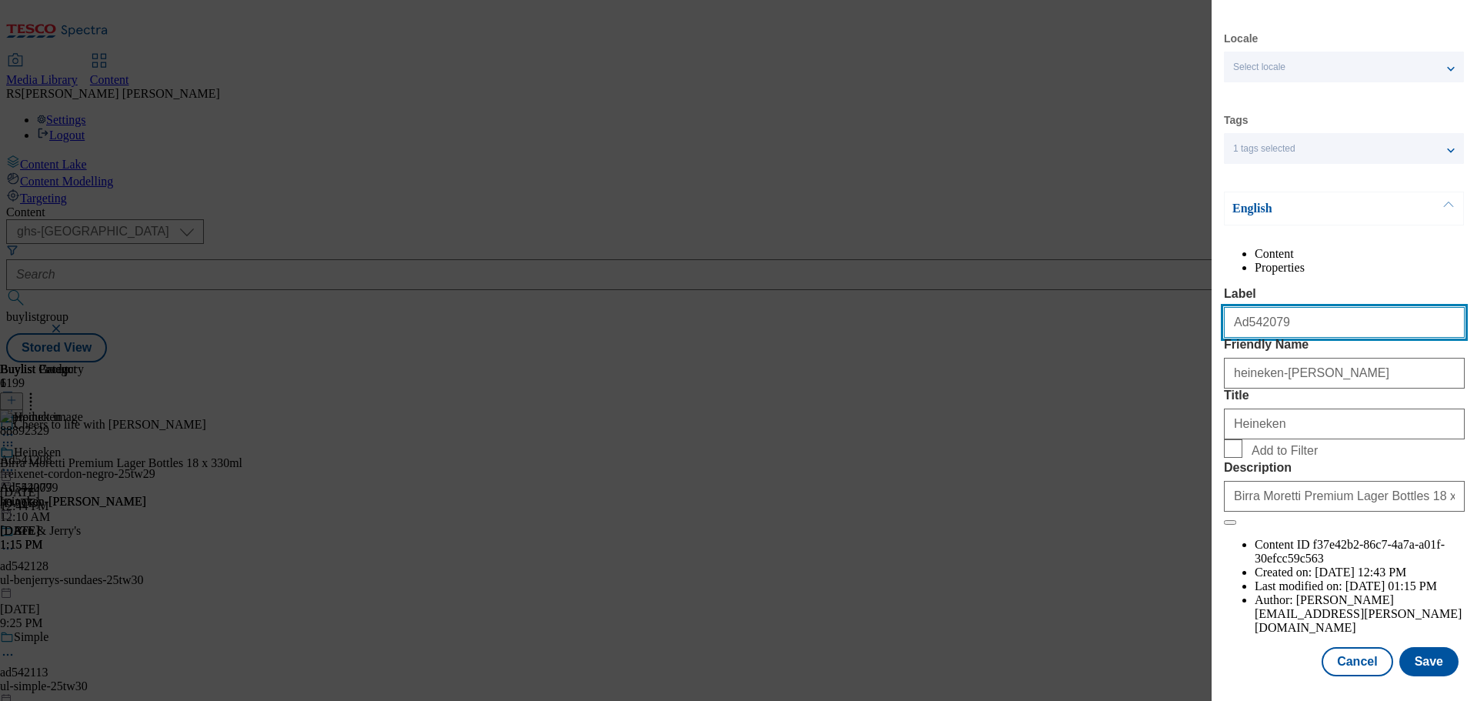
scroll to position [56, 0]
type input "Ad542079"
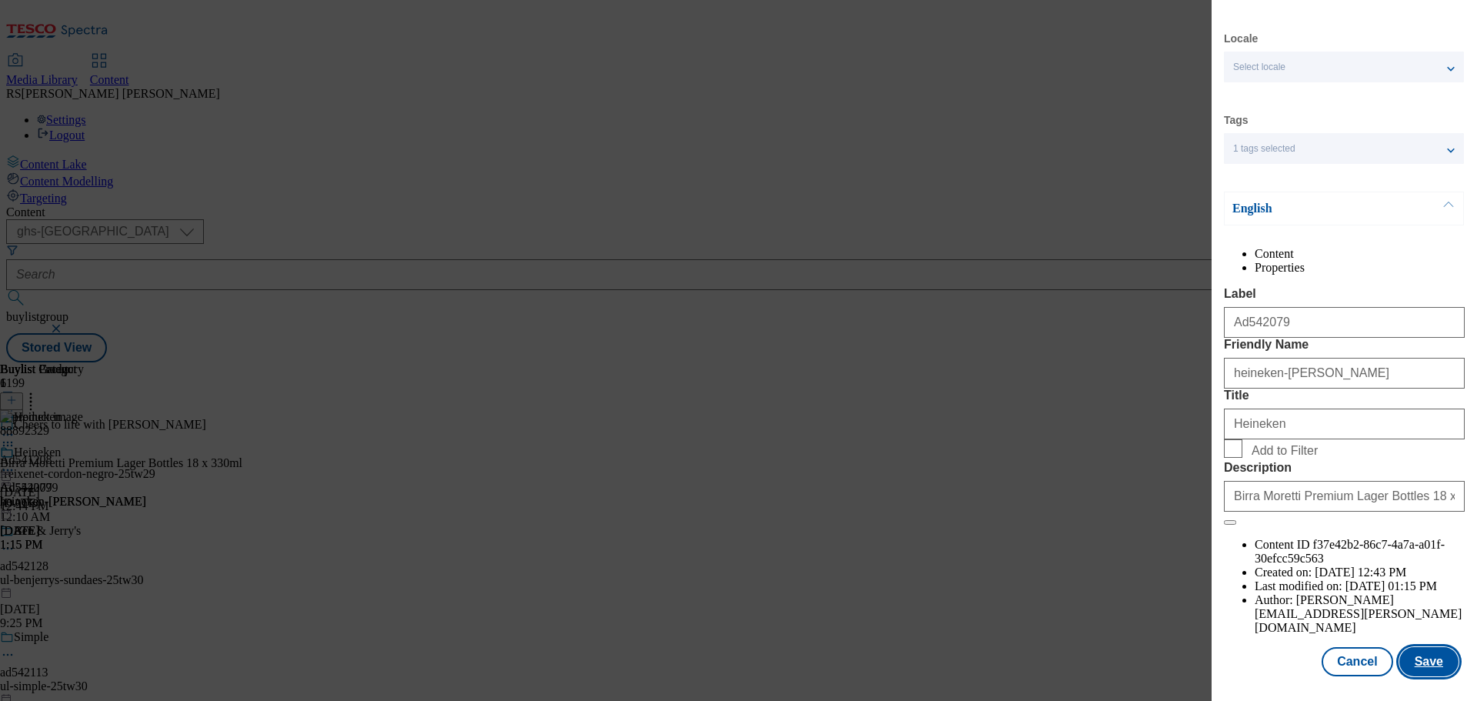
click at [1418, 675] on button "Save" at bounding box center [1428, 661] width 59 height 29
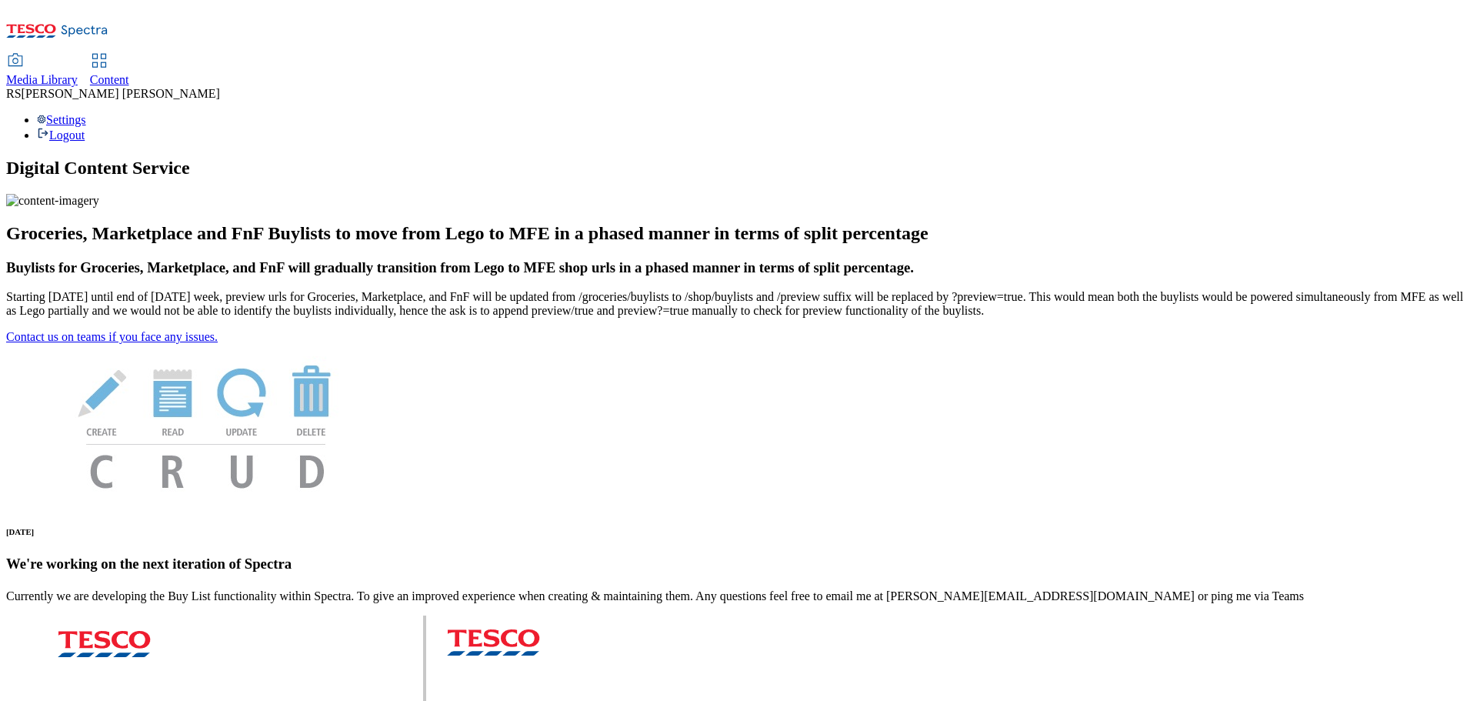
click at [129, 73] on span "Content" at bounding box center [109, 79] width 39 height 13
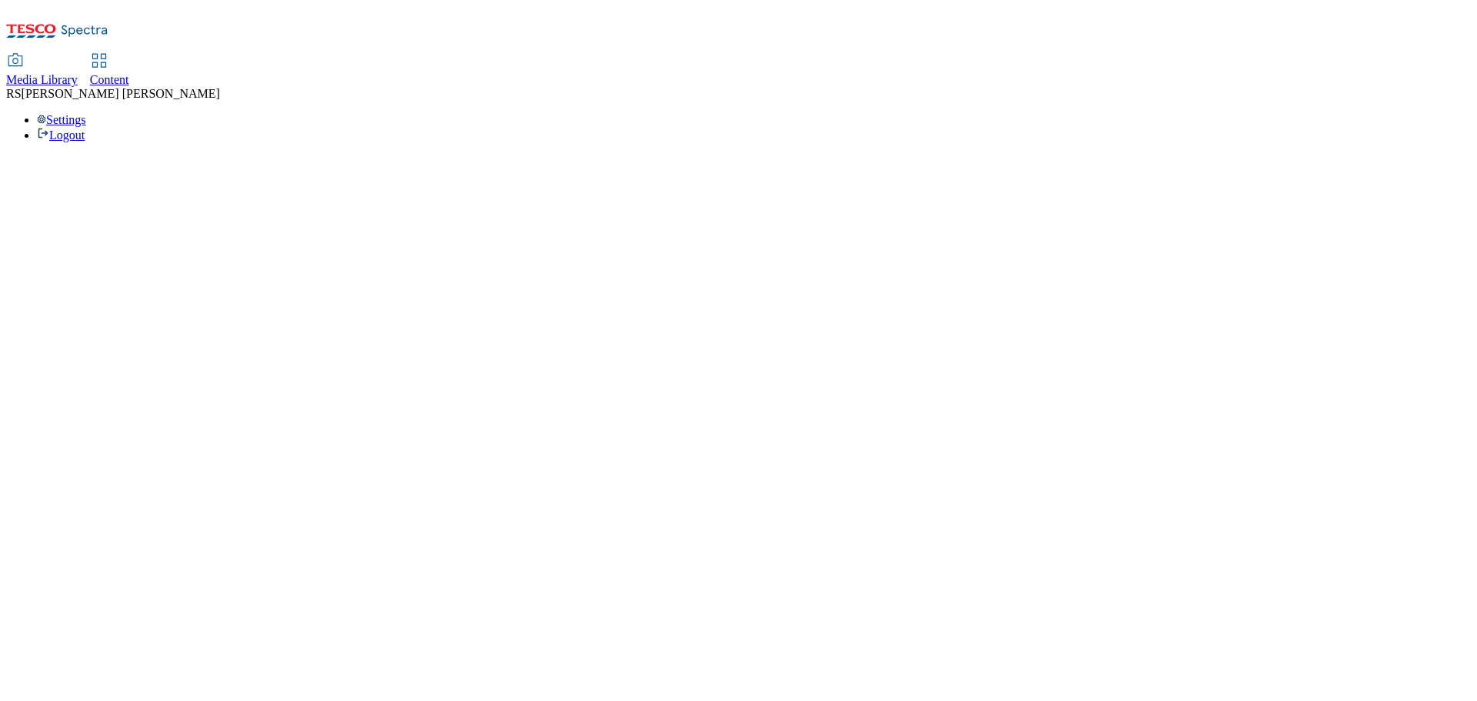
select select "ghs-[GEOGRAPHIC_DATA]"
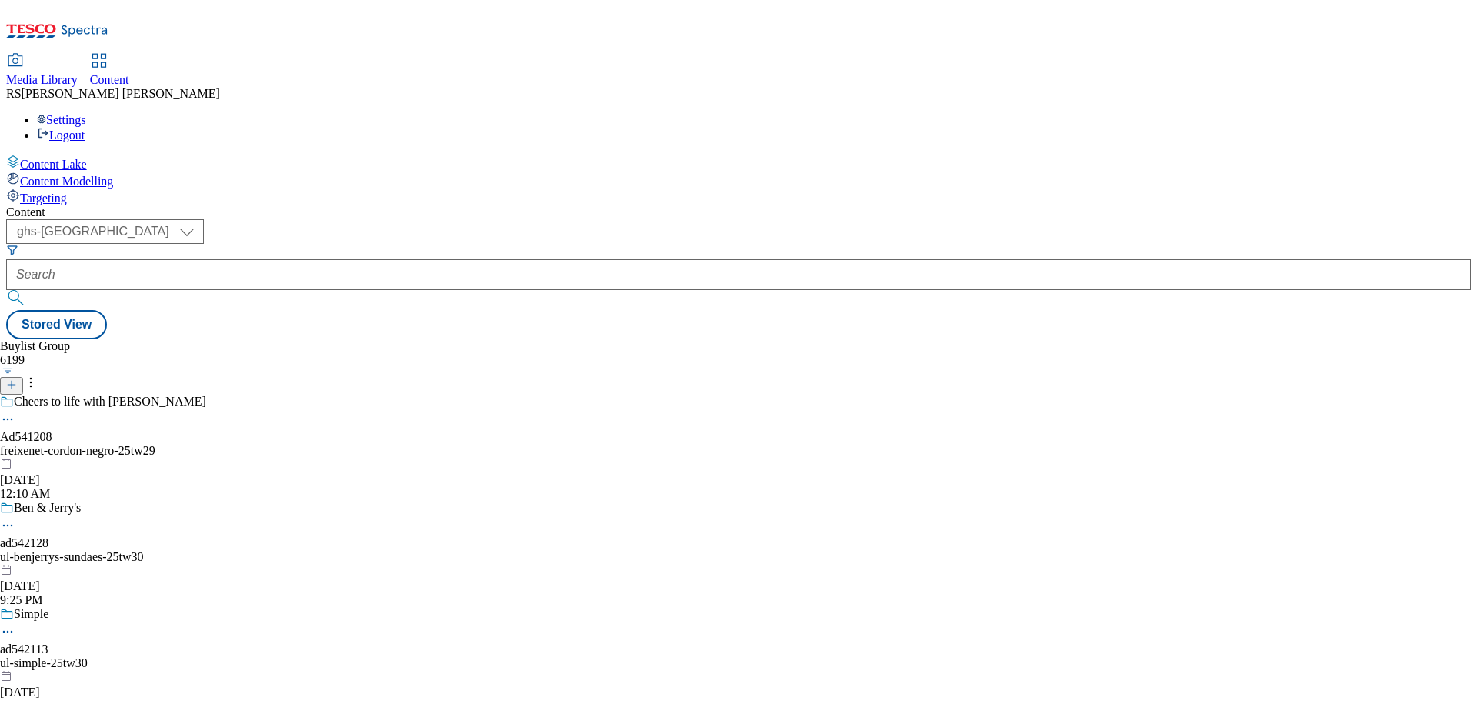
click at [17, 379] on icon at bounding box center [11, 384] width 11 height 11
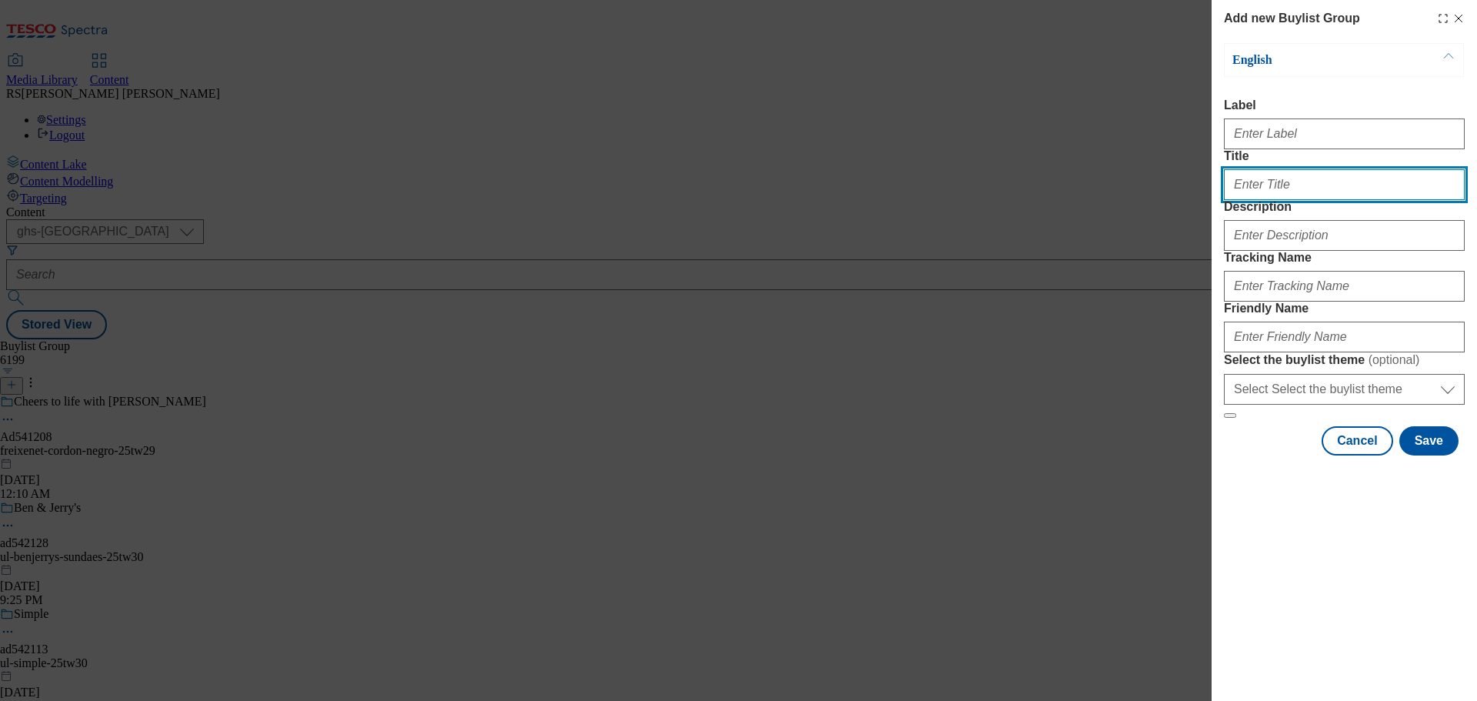
click at [1284, 200] on input "Title" at bounding box center [1344, 184] width 241 height 31
paste input "Ad542079"
type input "Ad542079"
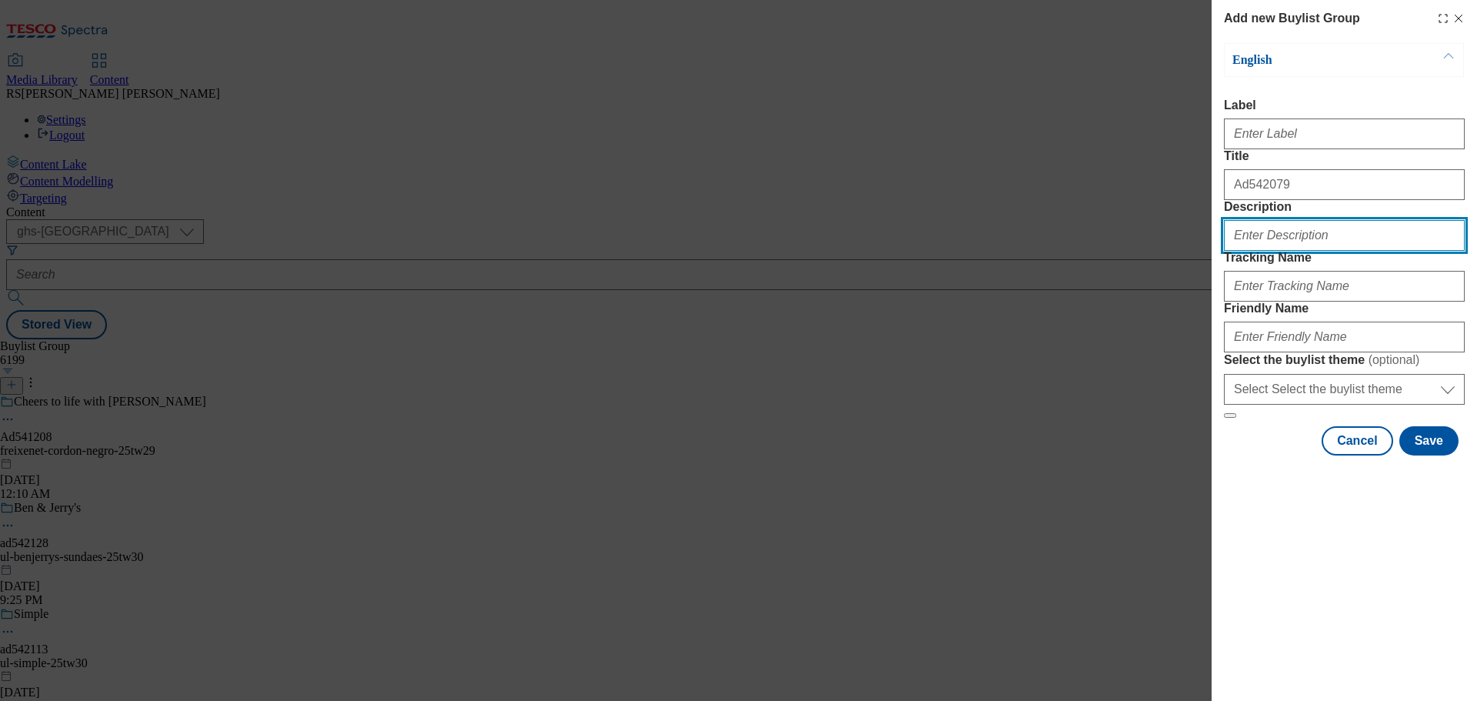
click at [1294, 251] on input "Description" at bounding box center [1344, 235] width 241 height 31
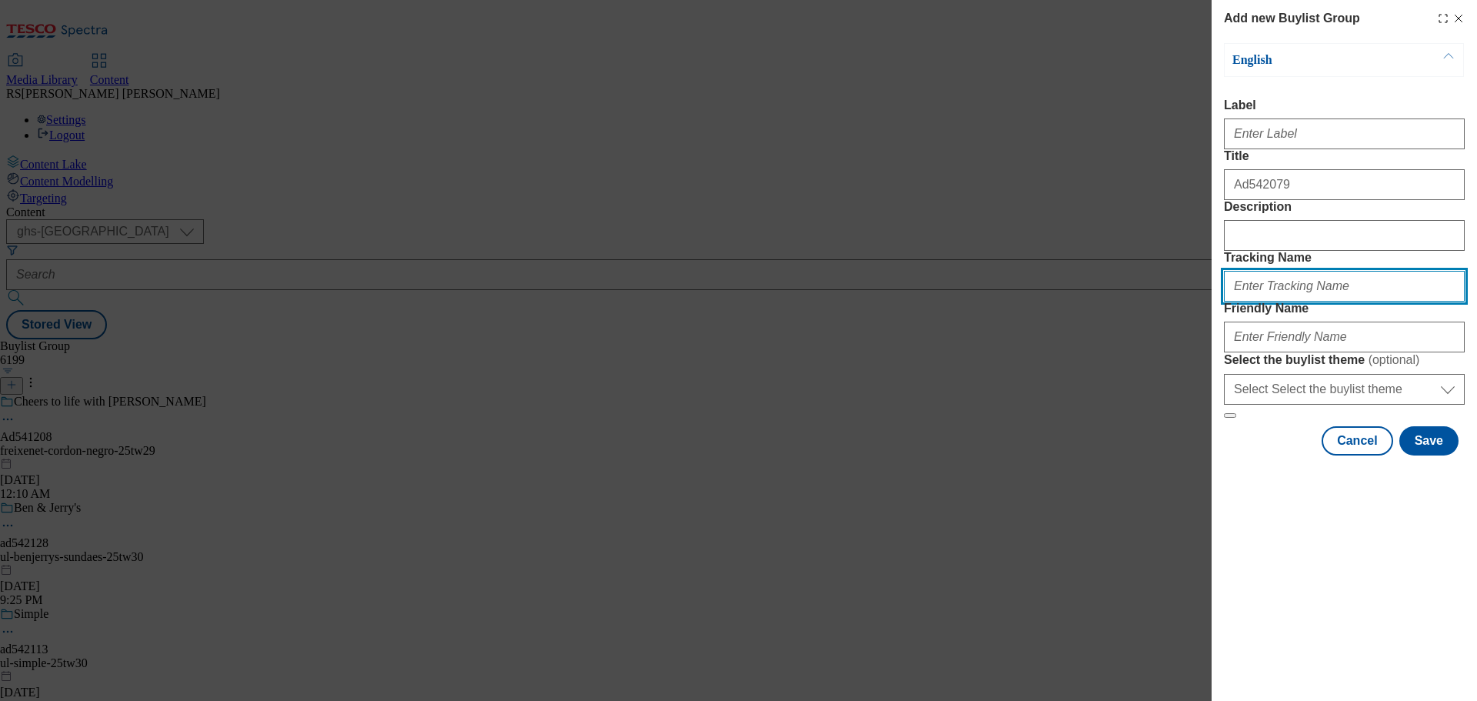
click at [1285, 301] on input "Tracking Name" at bounding box center [1344, 286] width 241 height 31
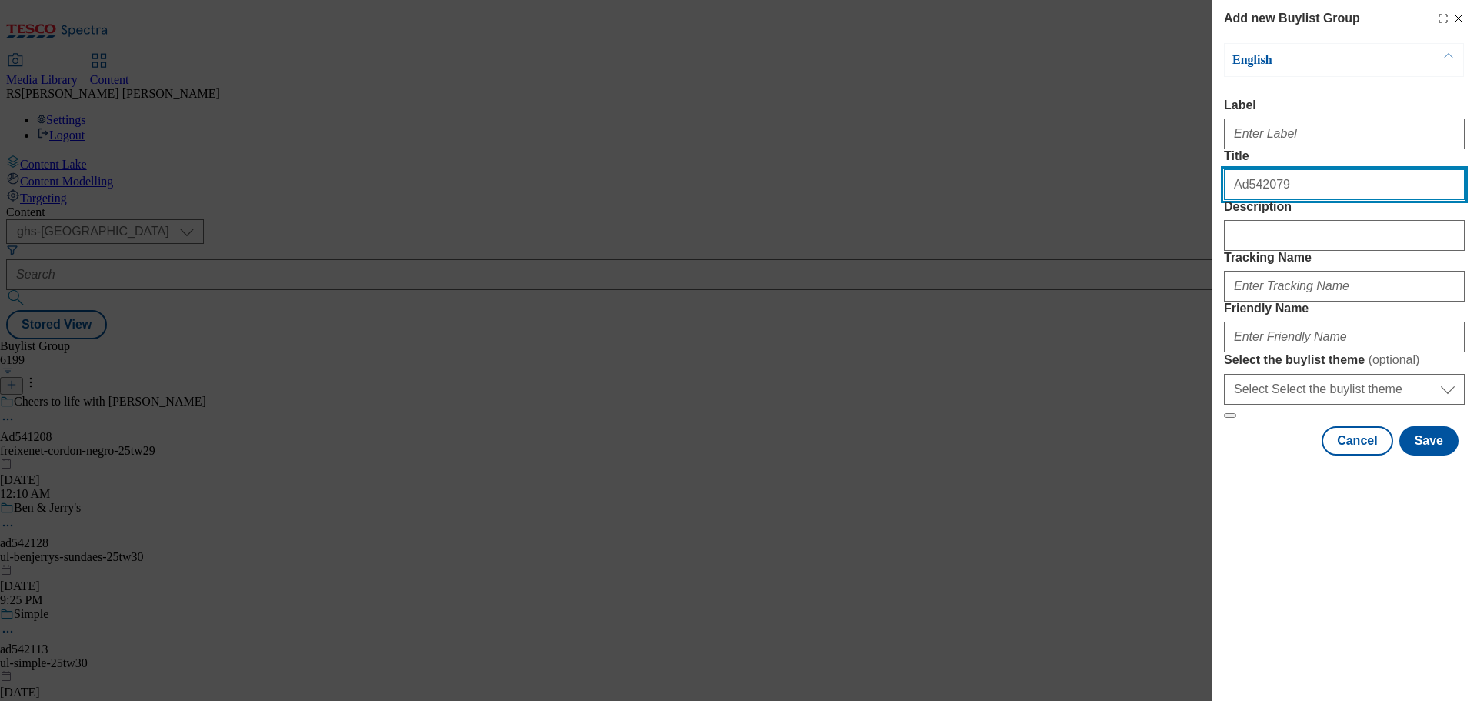
drag, startPoint x: 1326, startPoint y: 217, endPoint x: 1198, endPoint y: 210, distance: 127.9
click at [1198, 210] on div "Add new Buylist Group English Label Title Ad542079 Description Tracking Name Fr…" at bounding box center [738, 350] width 1477 height 701
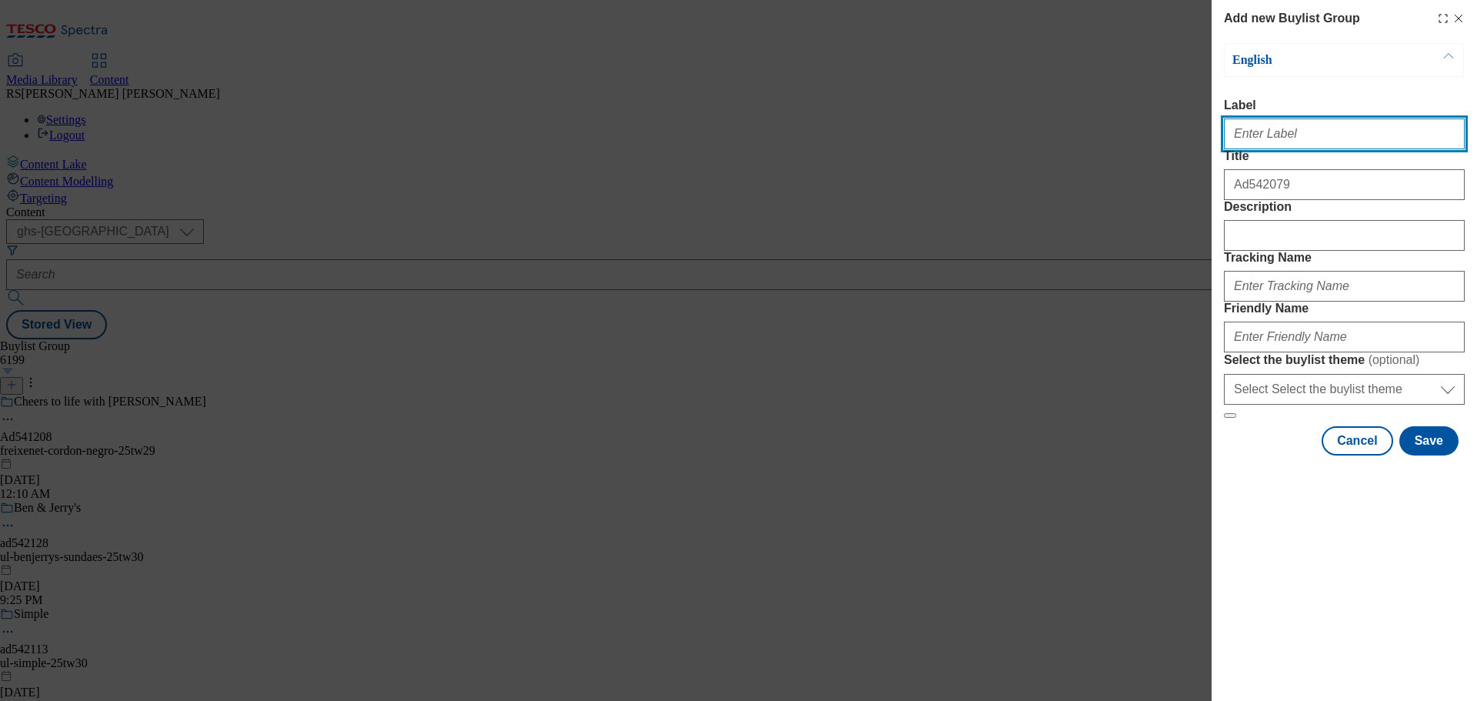
click at [1282, 148] on input "Label" at bounding box center [1344, 133] width 241 height 31
paste input "Ad542079"
type input "Ad542079"
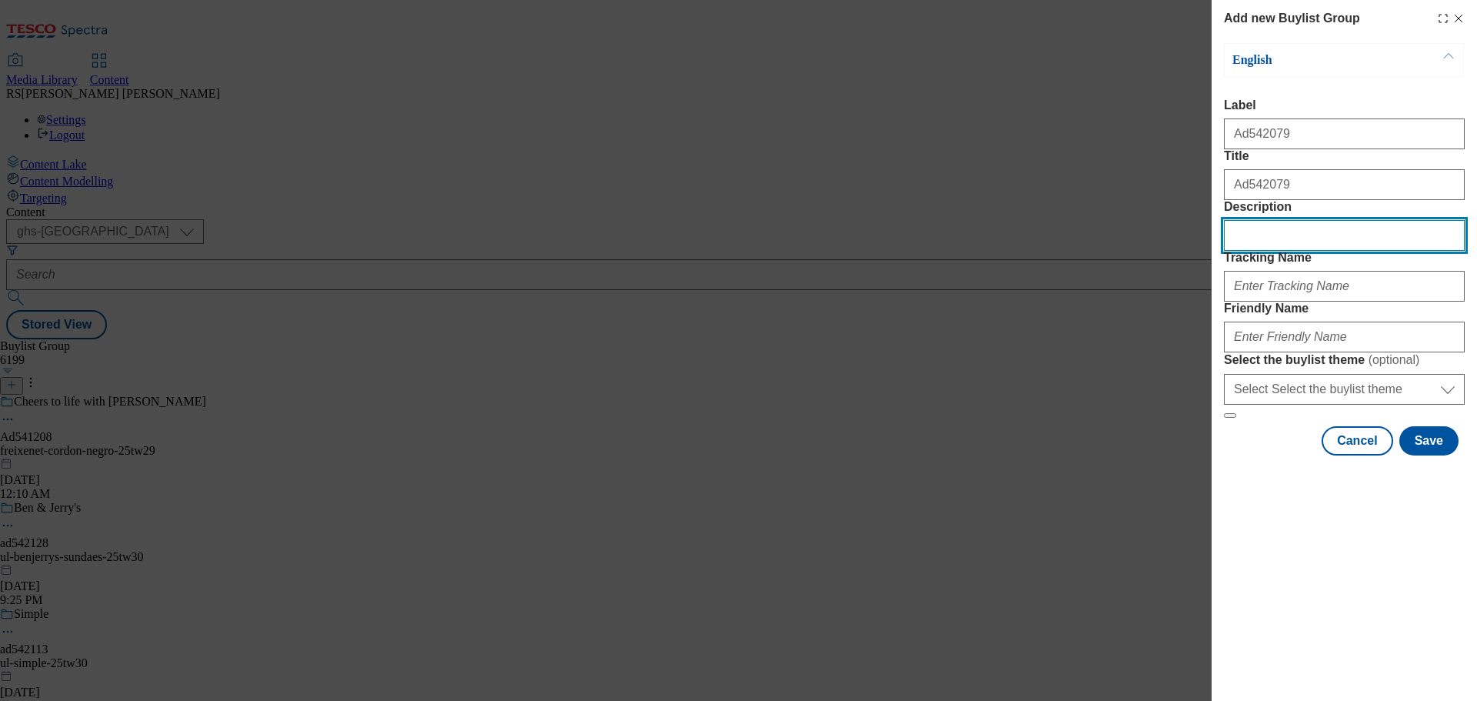
click at [1269, 251] on input "Description" at bounding box center [1344, 235] width 241 height 31
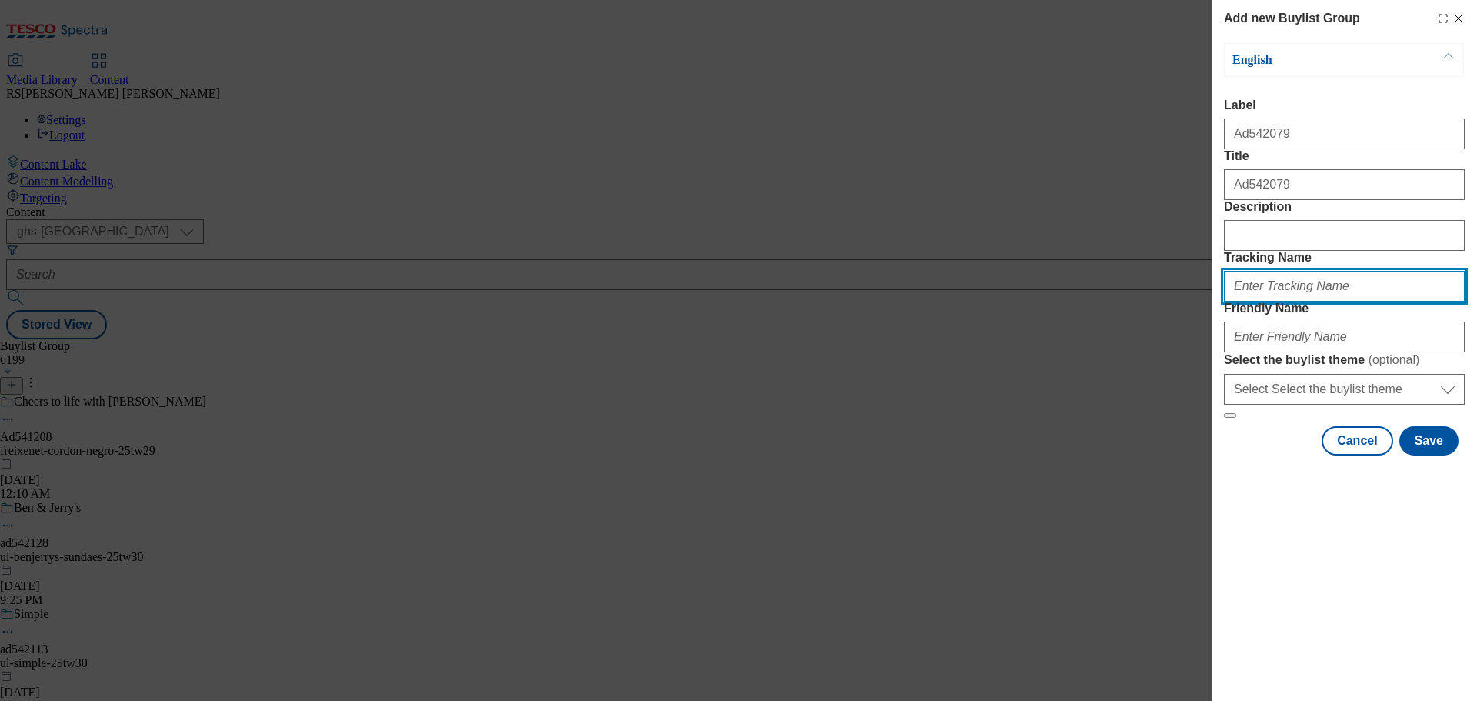
click at [1285, 301] on input "Tracking Name" at bounding box center [1344, 286] width 241 height 31
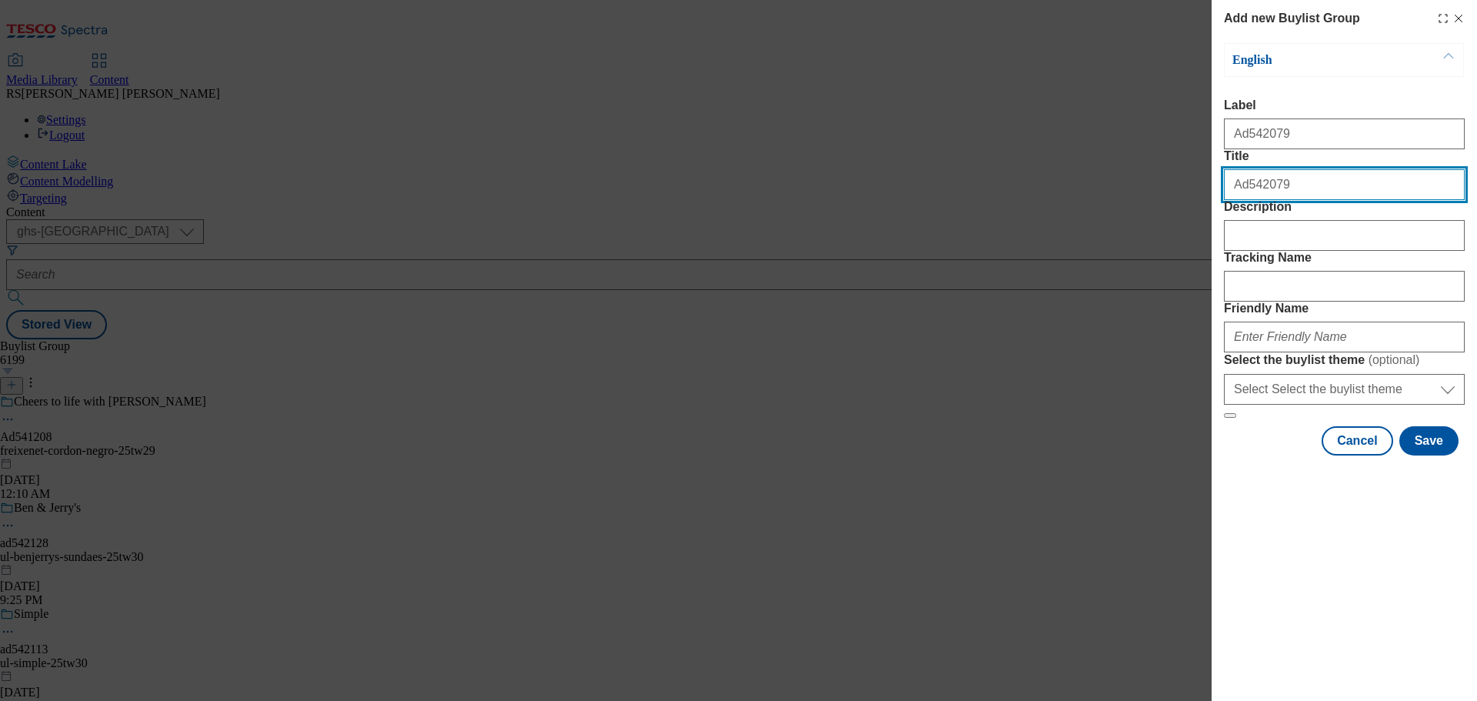
drag, startPoint x: 1221, startPoint y: 222, endPoint x: 1185, endPoint y: 222, distance: 36.1
click at [1185, 222] on div "Add new Buylist Group English Label Ad542079 Title Ad542079 Description Trackin…" at bounding box center [738, 350] width 1477 height 701
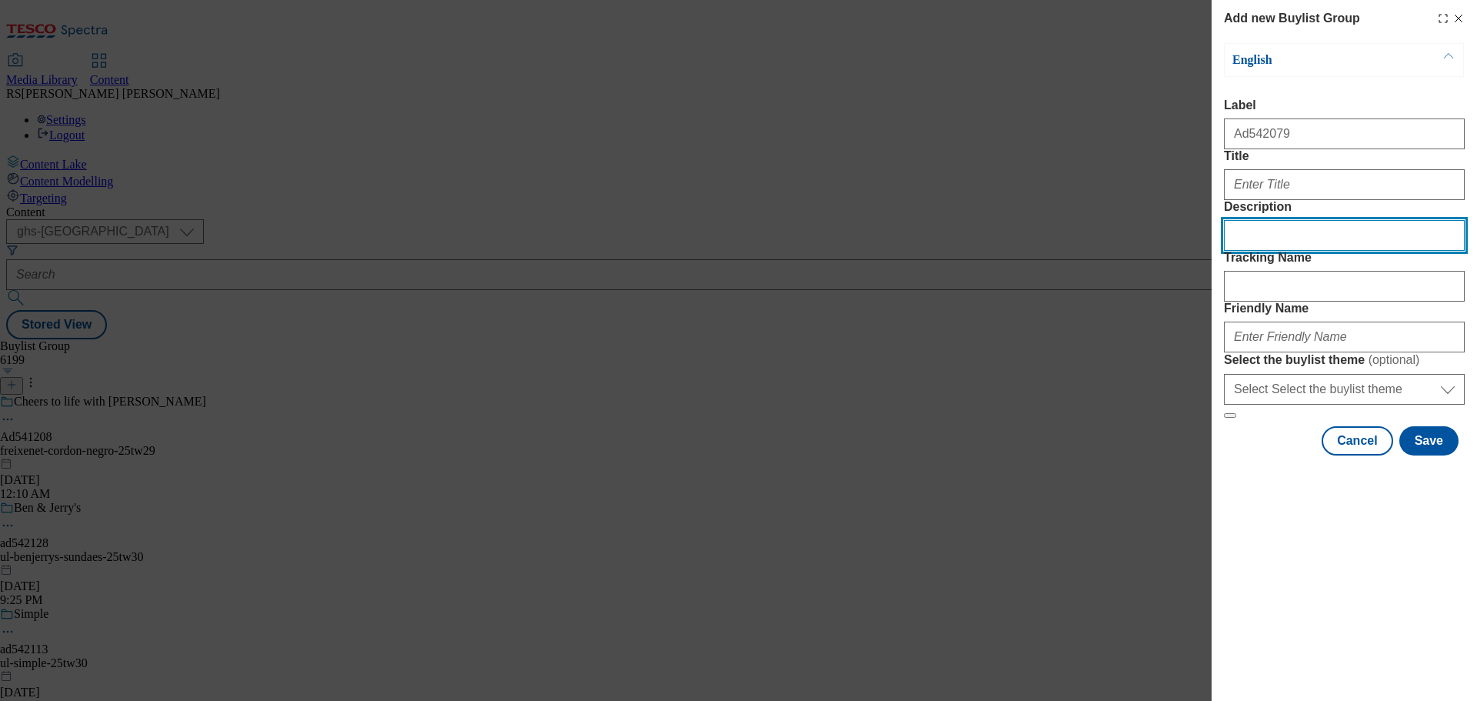
click at [1290, 251] on input "Description" at bounding box center [1344, 235] width 241 height 31
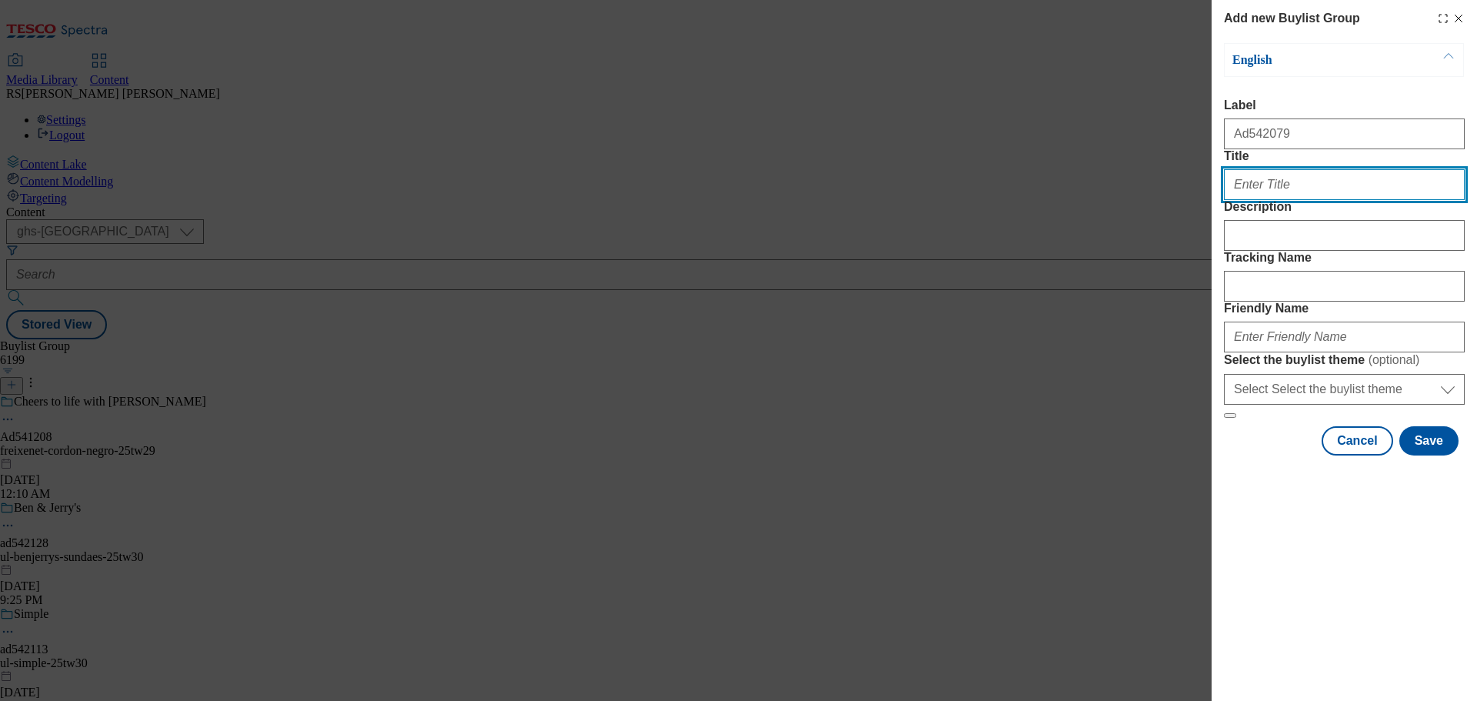
click at [1258, 200] on input "Title" at bounding box center [1344, 184] width 241 height 31
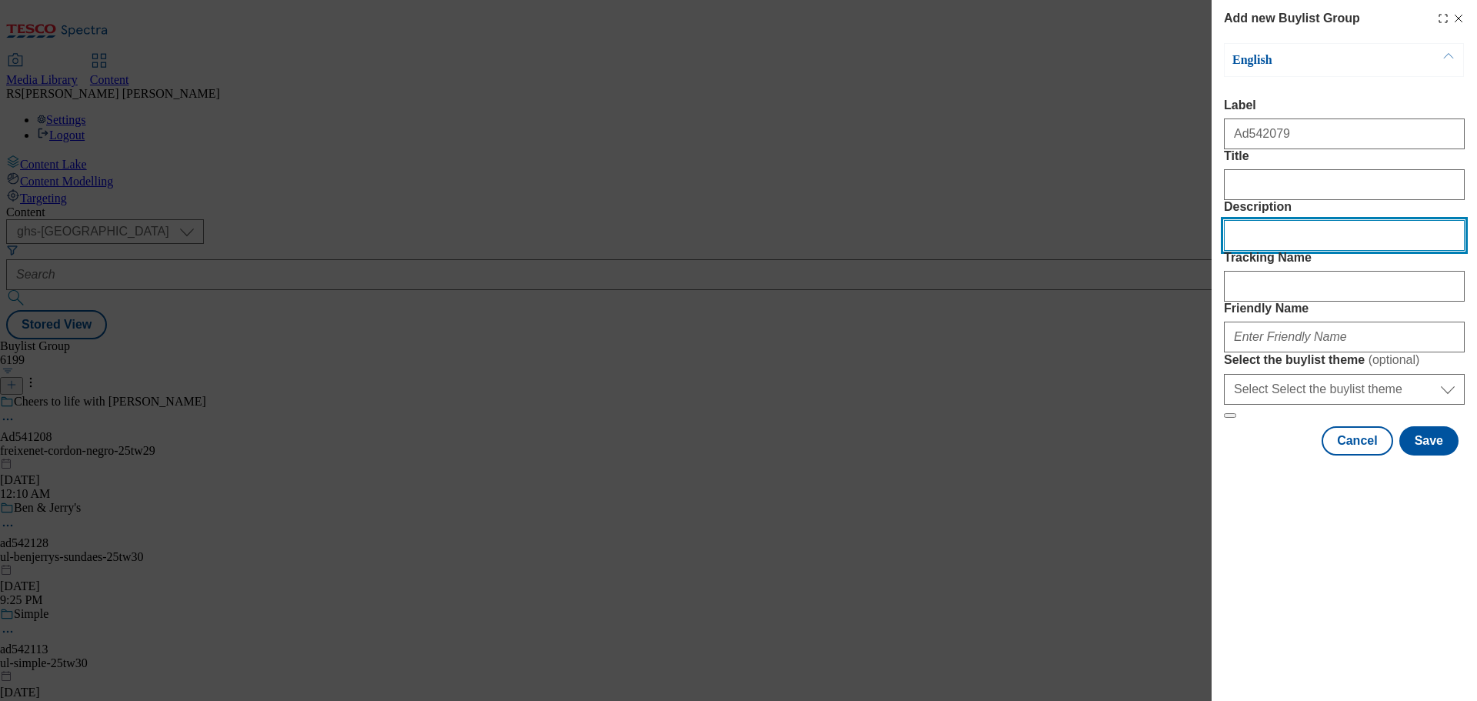
click at [1288, 251] on input "Description" at bounding box center [1344, 235] width 241 height 31
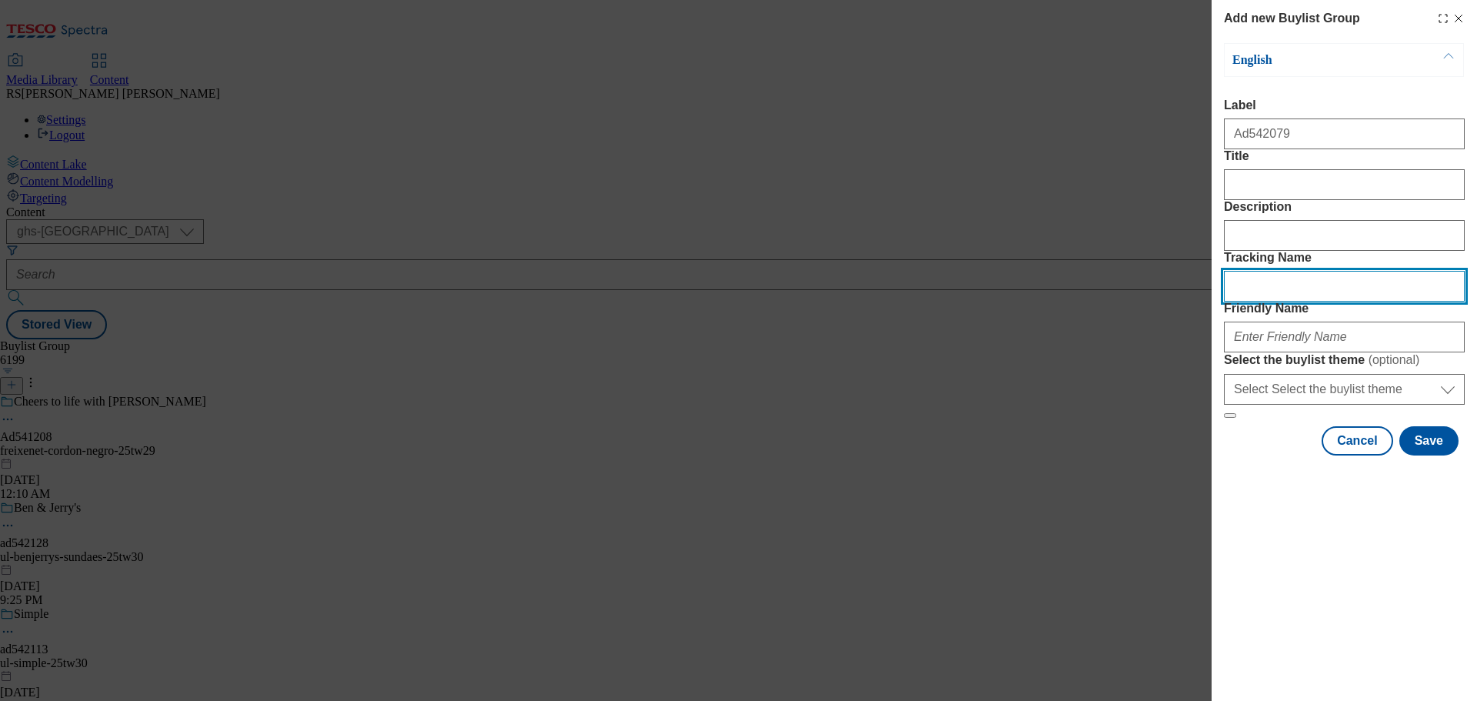
click at [1307, 301] on input "Tracking Name" at bounding box center [1344, 286] width 241 height 31
paste input "DH_AD542079"
type input "DH_AD542079"
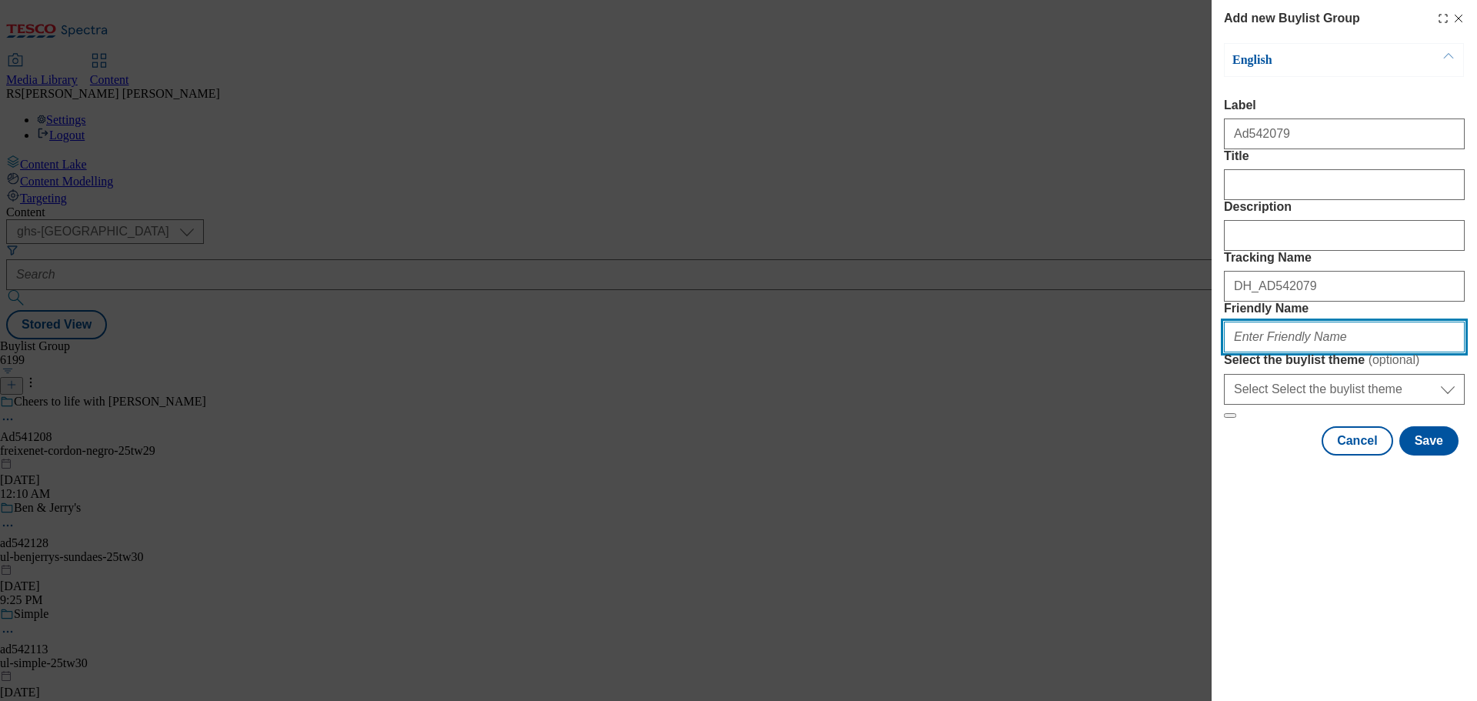
click at [1244, 352] on input "Friendly Name" at bounding box center [1344, 336] width 241 height 31
paste input "heineken-[PERSON_NAME]-25tw29"
type input "heineken-[PERSON_NAME]-25tw29"
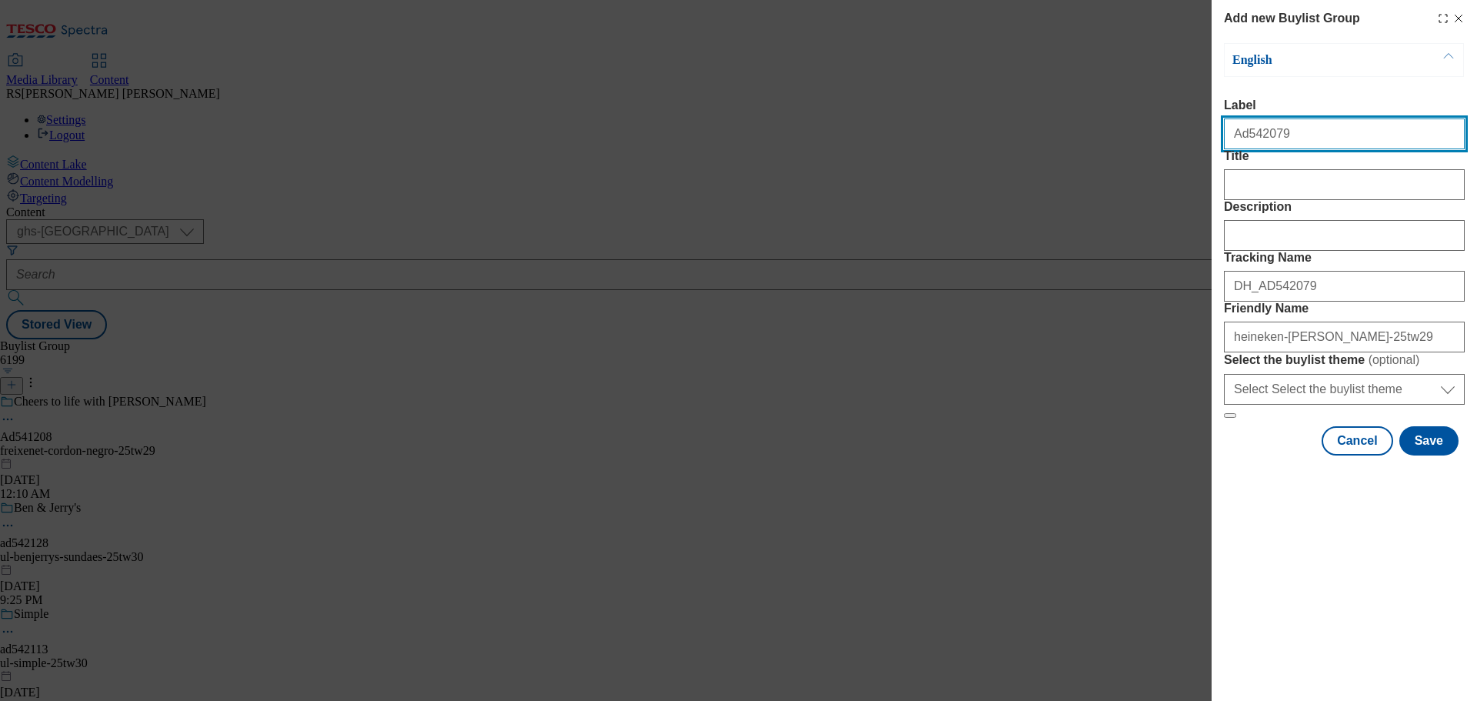
drag, startPoint x: 1290, startPoint y: 139, endPoint x: 1245, endPoint y: 152, distance: 46.5
click at [1245, 149] on input "Ad542079" at bounding box center [1344, 133] width 241 height 31
paste input "146"
type input "Ad542146"
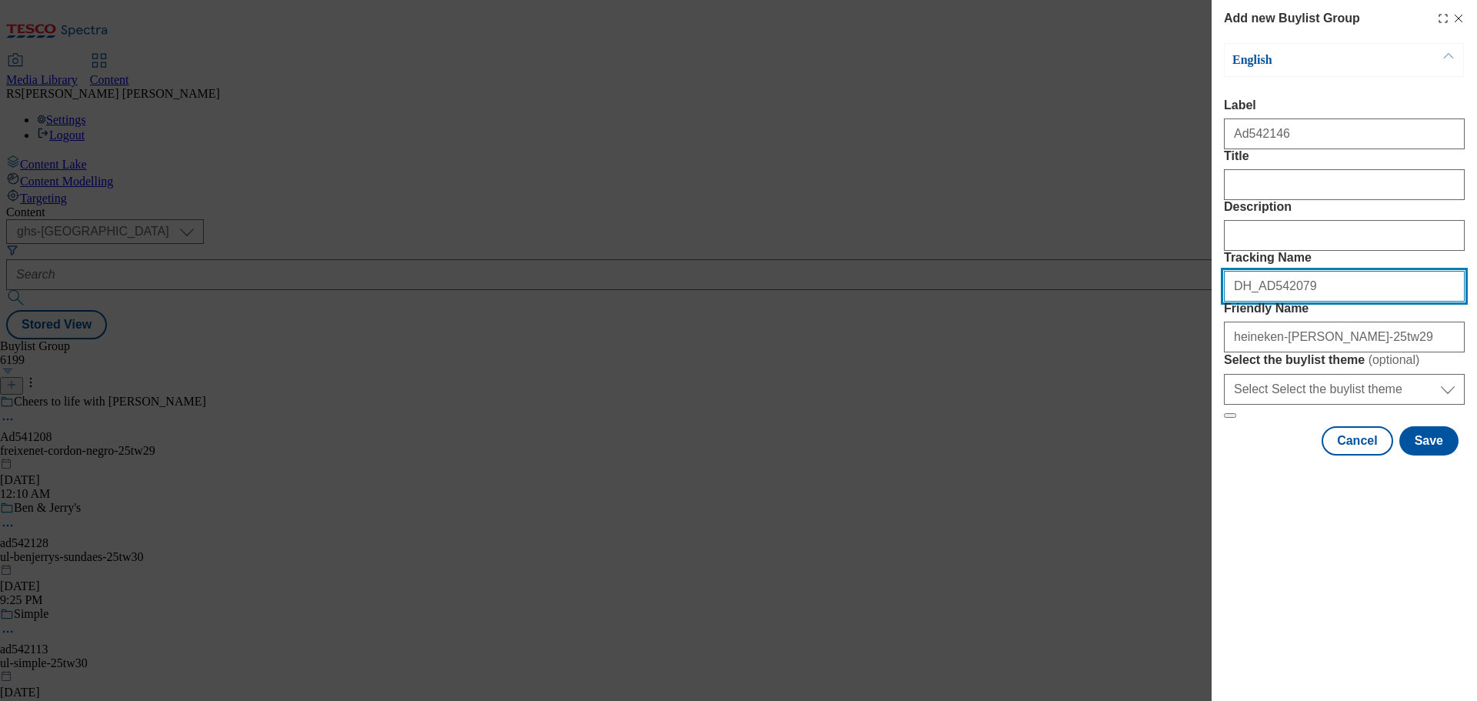
drag, startPoint x: 1320, startPoint y: 365, endPoint x: 1264, endPoint y: 378, distance: 56.7
click at [1264, 301] on input "DH_AD542079" at bounding box center [1344, 286] width 241 height 31
paste input "146"
type input "DH_AD542146"
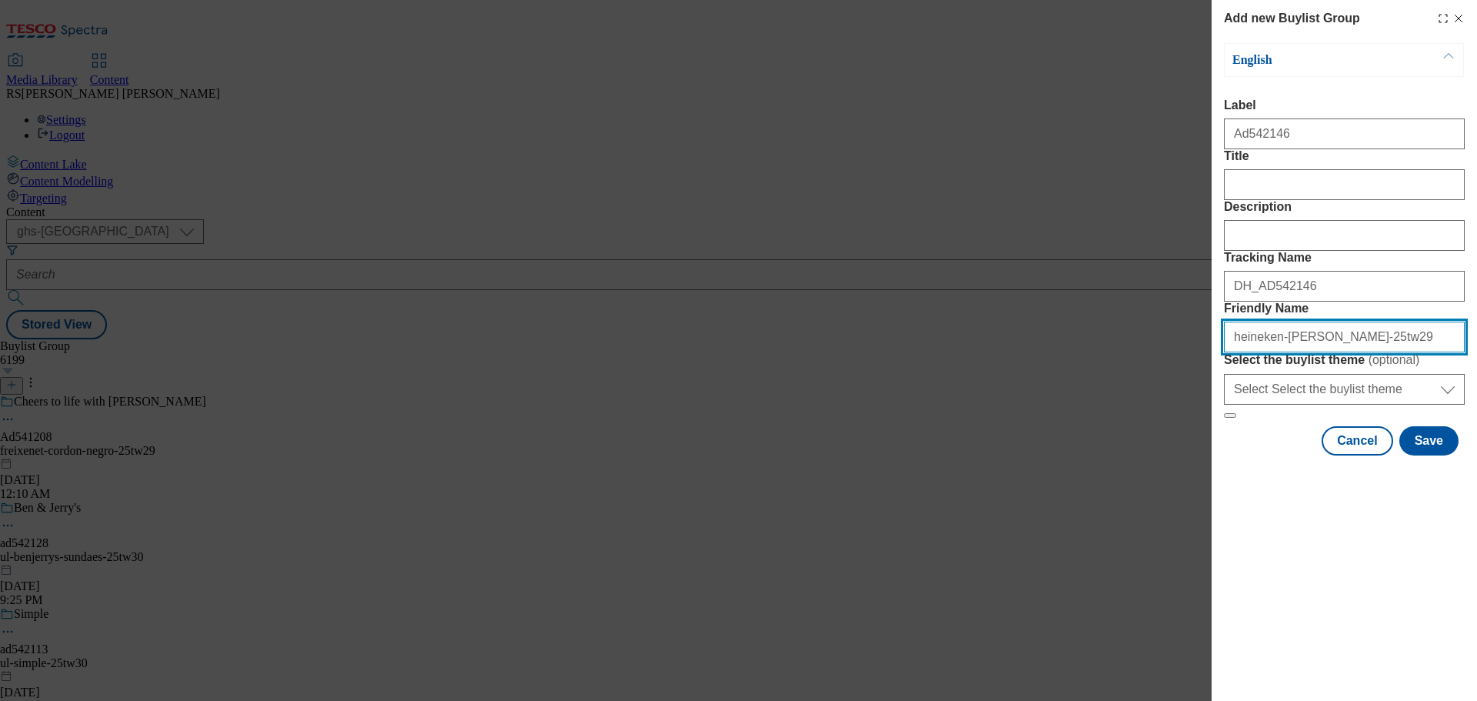
drag, startPoint x: 1269, startPoint y: 447, endPoint x: 1194, endPoint y: 447, distance: 75.4
click at [1194, 447] on div "Add new Buylist Group English Label Ad542146 Title Description Tracking Name DH…" at bounding box center [738, 350] width 1477 height 701
paste input "Weston & Sons"
drag, startPoint x: 1239, startPoint y: 448, endPoint x: 1218, endPoint y: 451, distance: 21.8
click at [1218, 451] on div "Add new Buylist Group English Label Ad542146 Title Description Tracking Name DH…" at bounding box center [1343, 229] width 265 height 458
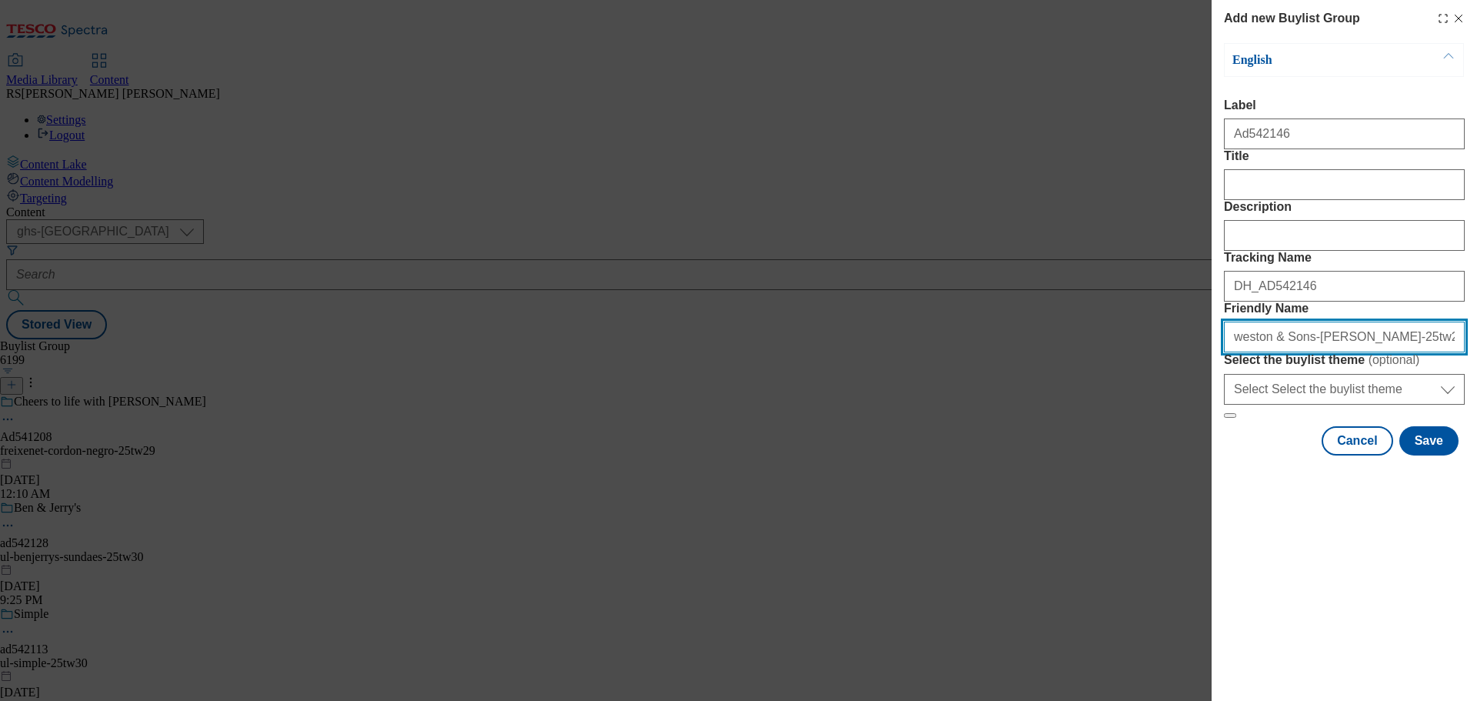
click at [1268, 352] on input "weston & Sons-[PERSON_NAME]-25tw29" at bounding box center [1344, 336] width 241 height 31
click at [1270, 352] on input "weston & Sons-[PERSON_NAME]-25tw29" at bounding box center [1344, 336] width 241 height 31
click at [1312, 352] on input "weston-and-sons-[PERSON_NAME]-25tw29" at bounding box center [1344, 336] width 241 height 31
click at [1367, 352] on input "weston-and-sons-[PERSON_NAME]-25tw29" at bounding box center [1344, 336] width 241 height 31
click at [1364, 352] on input "weston-and-sons-[PERSON_NAME]-25tw29" at bounding box center [1344, 336] width 241 height 31
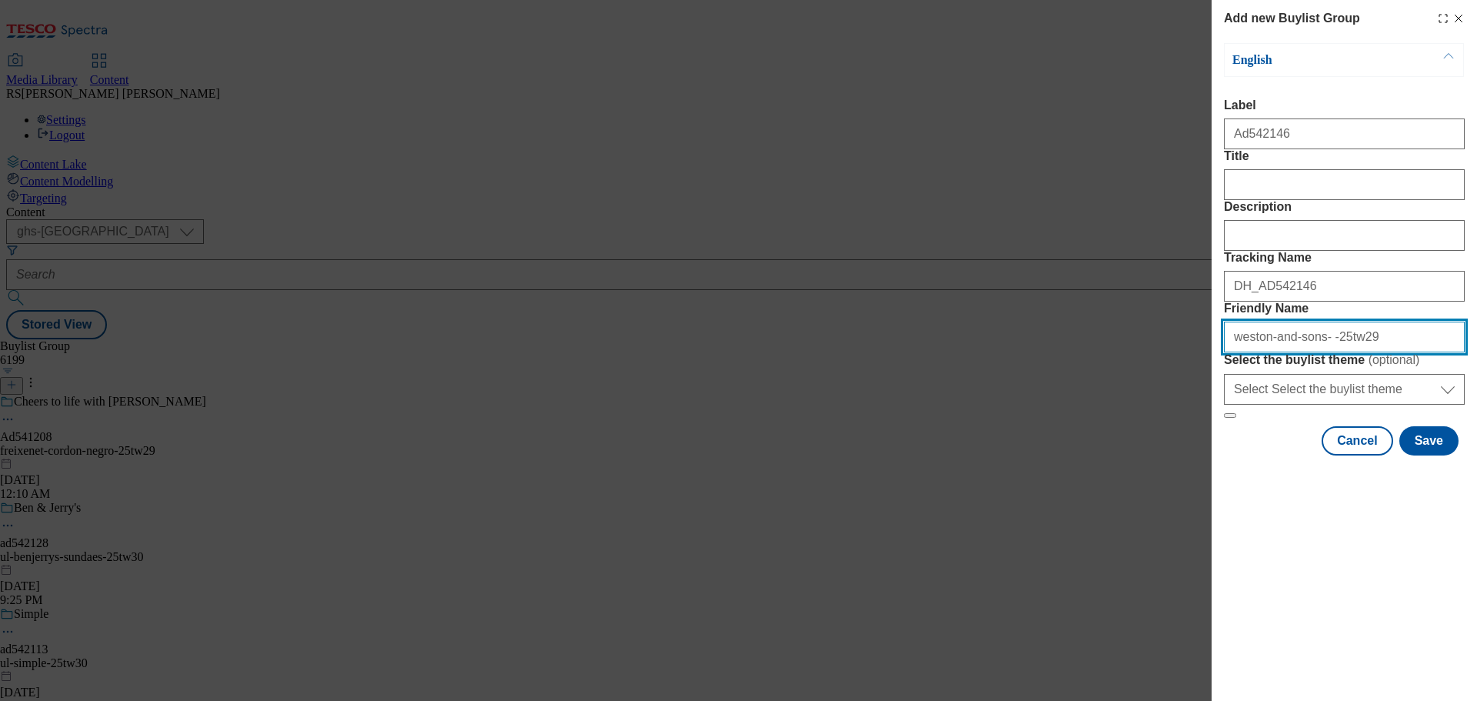
click at [1372, 352] on input "weston-and-sons- -25tw29" at bounding box center [1344, 336] width 241 height 31
click at [1315, 352] on input "weston-and-sons- -25tw30" at bounding box center [1344, 336] width 241 height 31
drag, startPoint x: 1412, startPoint y: 445, endPoint x: 1164, endPoint y: 432, distance: 248.8
click at [1164, 432] on div "Add new Buylist Group English Label Ad542146 Title Description Tracking Name DH…" at bounding box center [738, 350] width 1477 height 701
type input "weston-and-sons-apple-cider-25tw30"
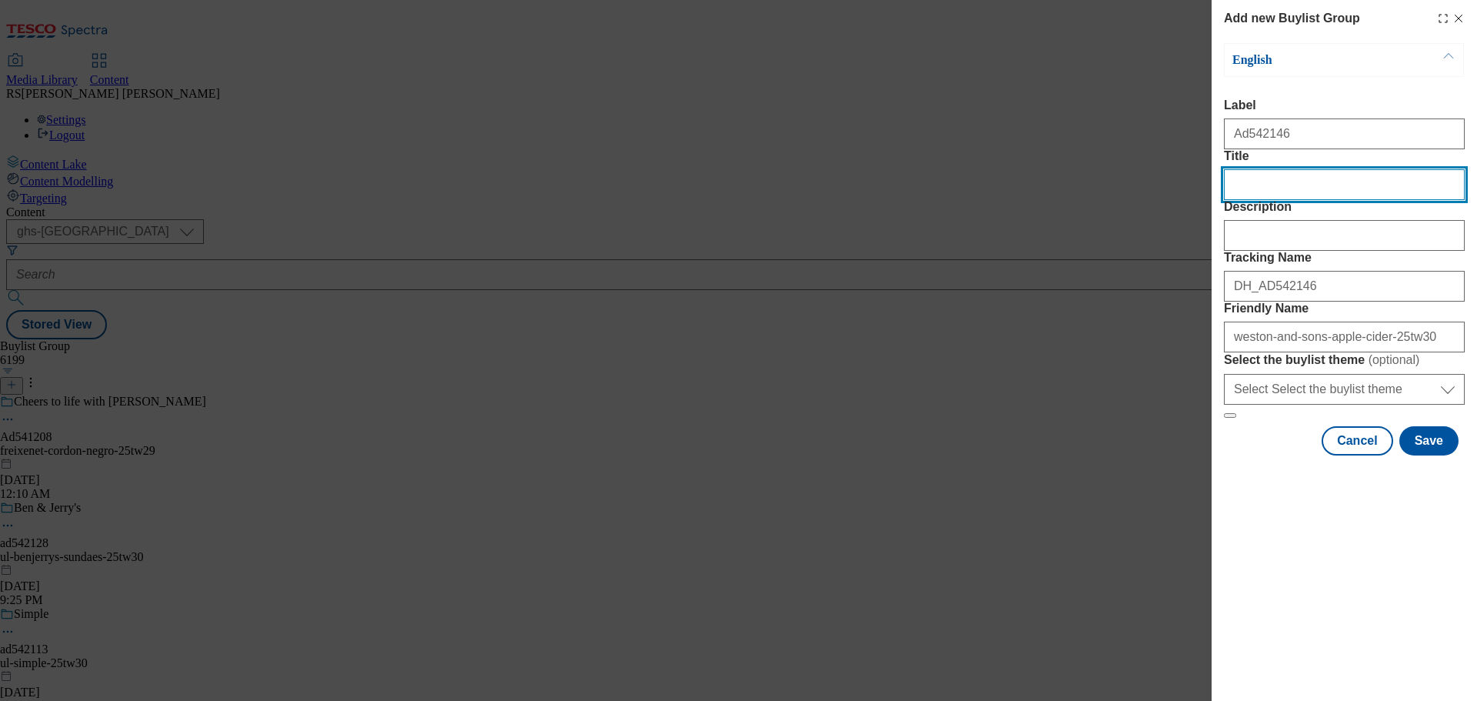
click at [1276, 200] on input "Title" at bounding box center [1344, 184] width 241 height 31
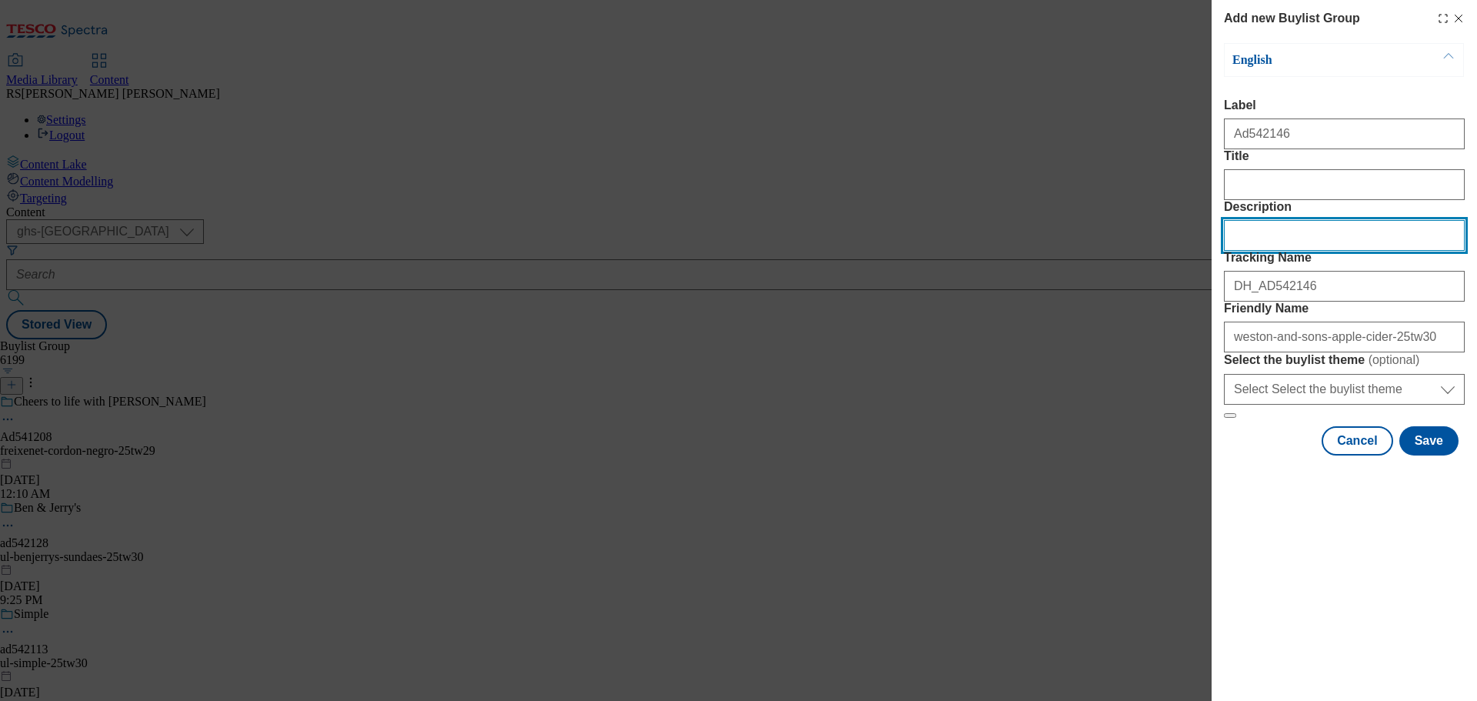
click at [1293, 251] on input "Description" at bounding box center [1344, 235] width 241 height 31
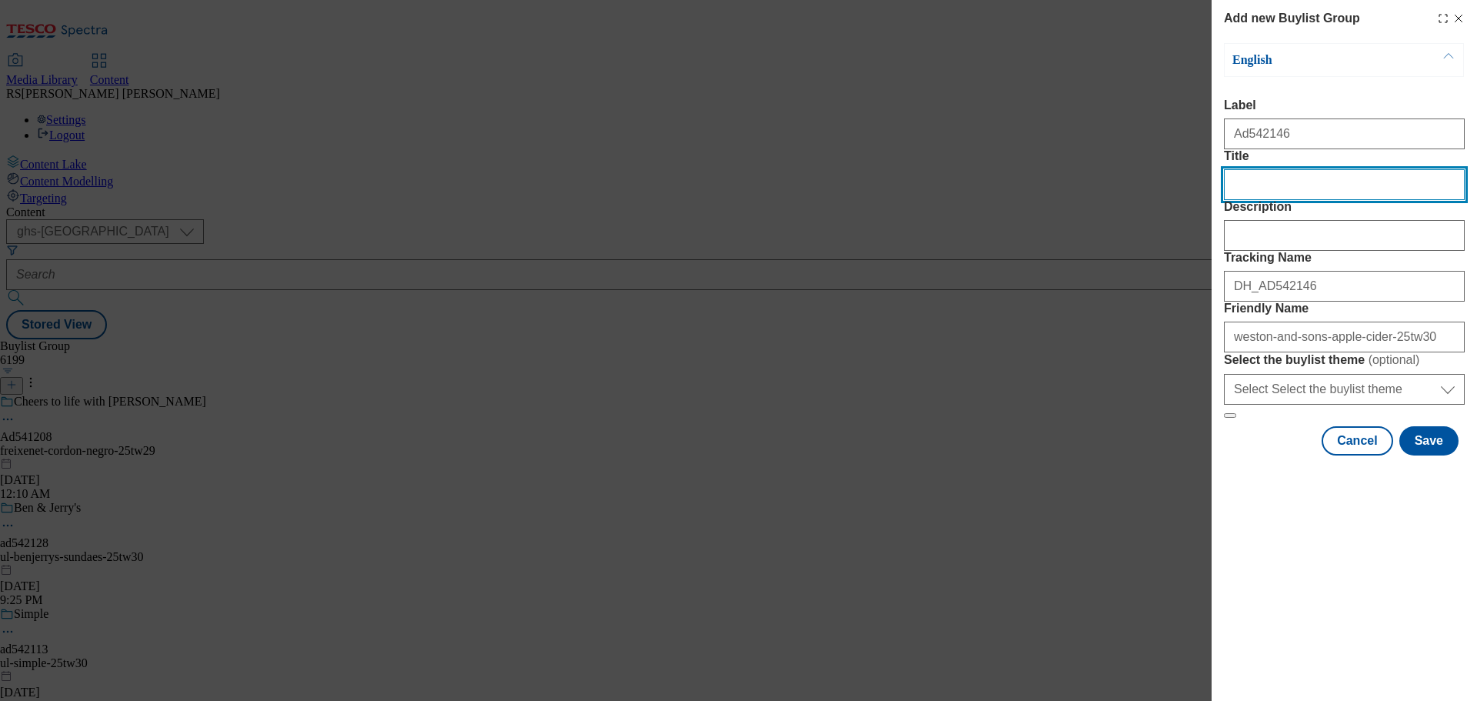
click at [1272, 200] on input "Title" at bounding box center [1344, 184] width 241 height 31
click at [1301, 200] on input "100% Locally Peressed Apples" at bounding box center [1344, 184] width 241 height 31
type input "100% Locally Pressed Apples"
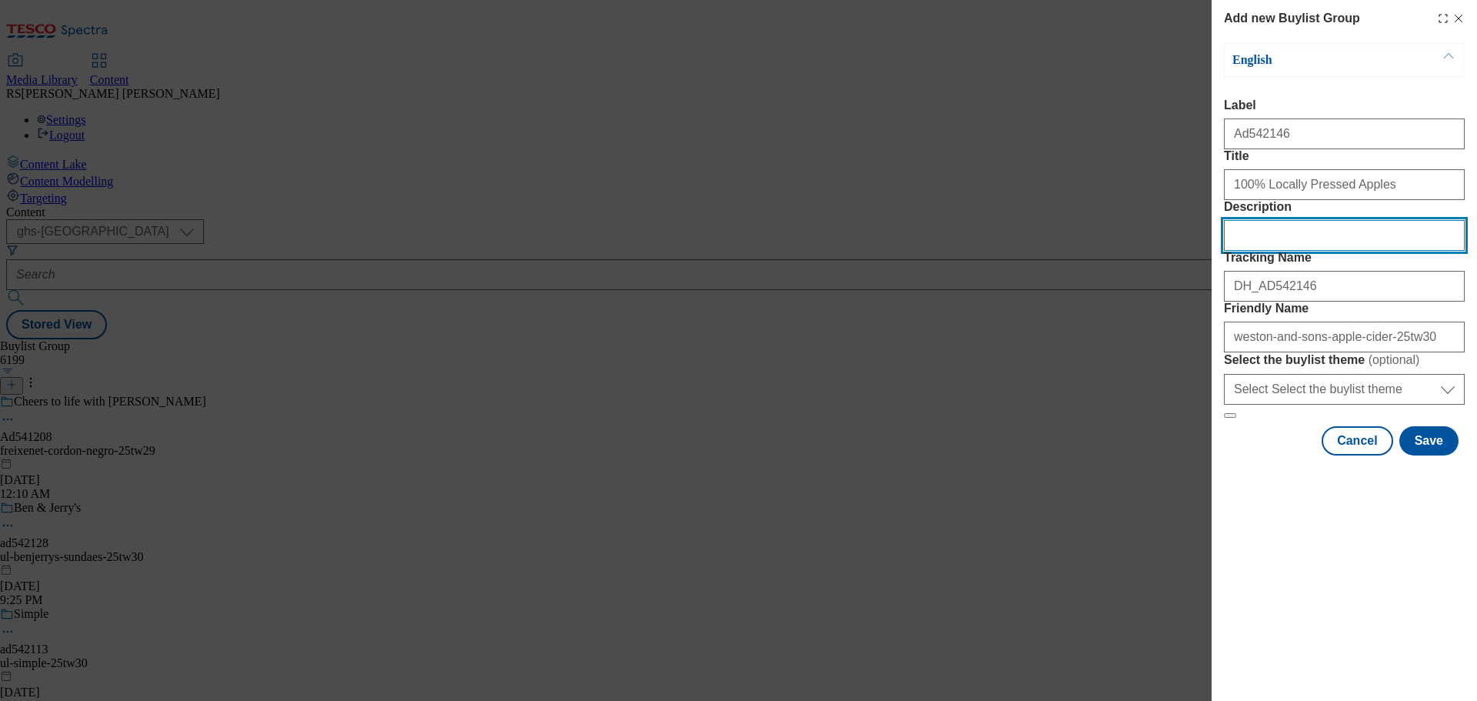
click at [1354, 251] on input "Description" at bounding box center [1344, 235] width 241 height 31
click at [1417, 455] on button "Save" at bounding box center [1428, 440] width 59 height 29
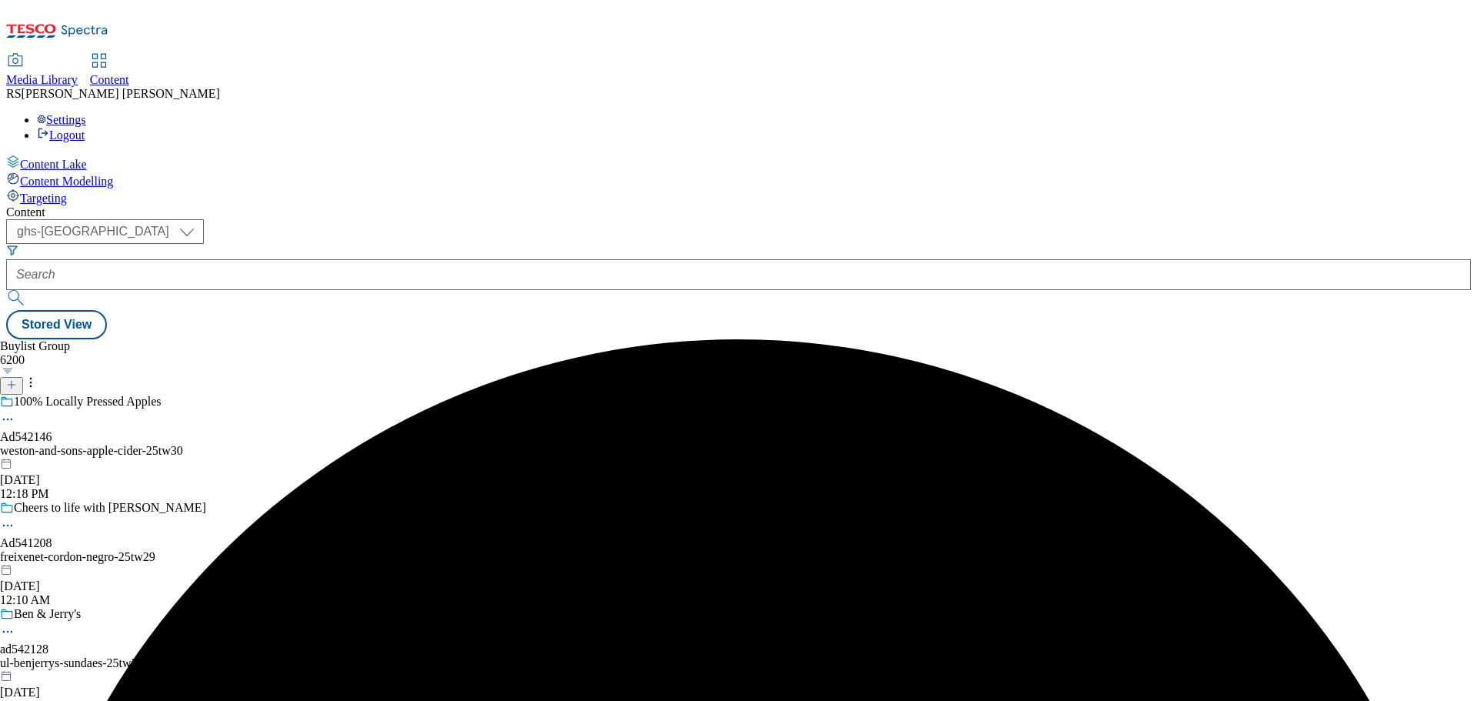
click at [297, 395] on div "100% Locally Pressed Apples Ad542146 weston-and-sons-apple-cider-25tw30 [DATE] …" at bounding box center [148, 448] width 297 height 106
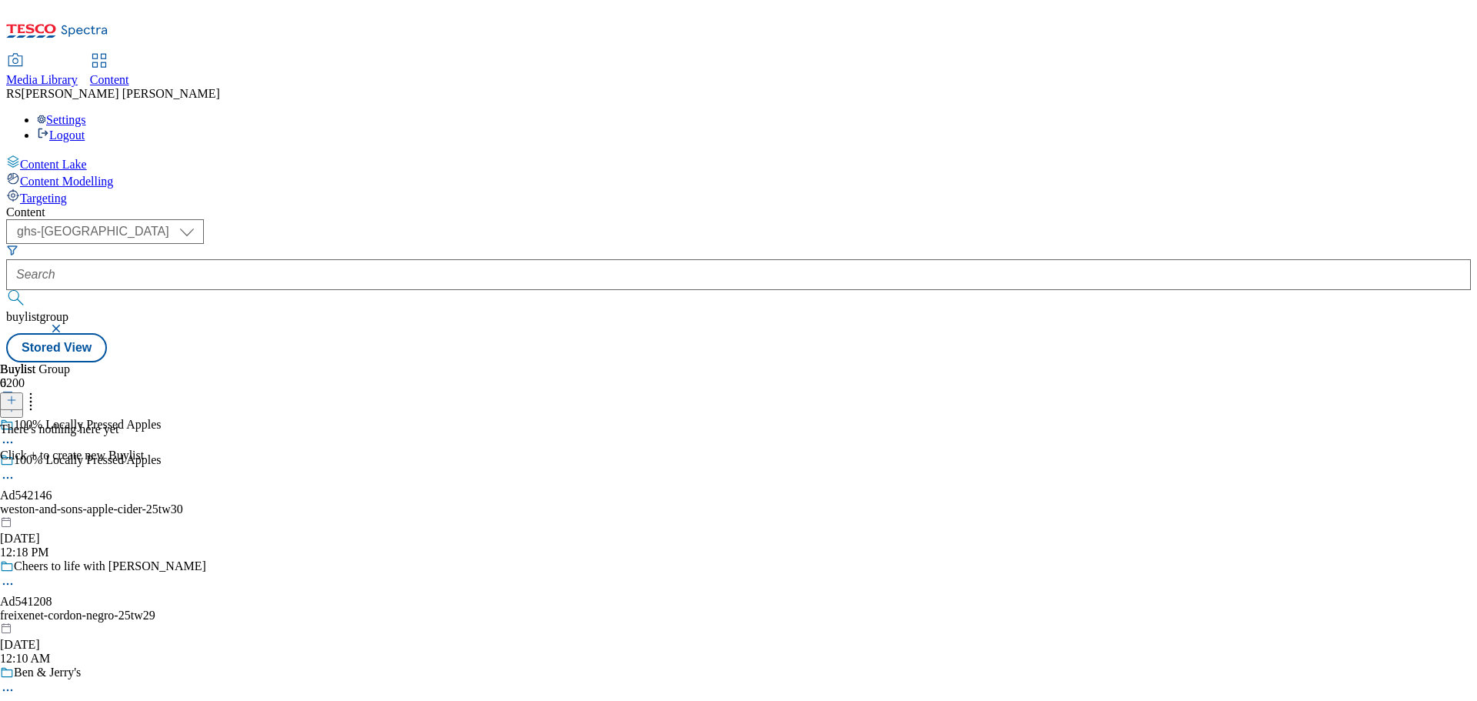
click at [17, 395] on icon at bounding box center [11, 400] width 11 height 11
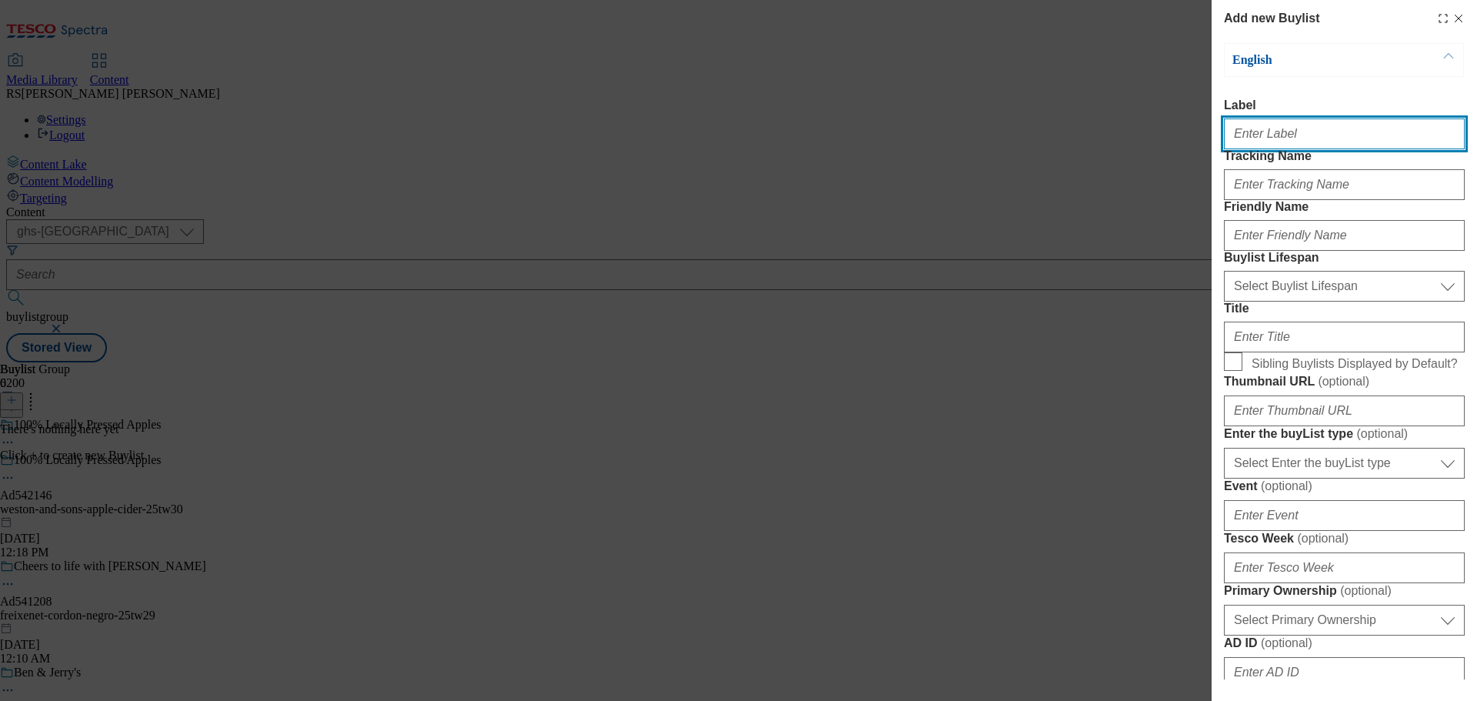
click at [1266, 135] on input "Label" at bounding box center [1344, 133] width 241 height 31
paste input "Ad542079"
type input "Ad542079"
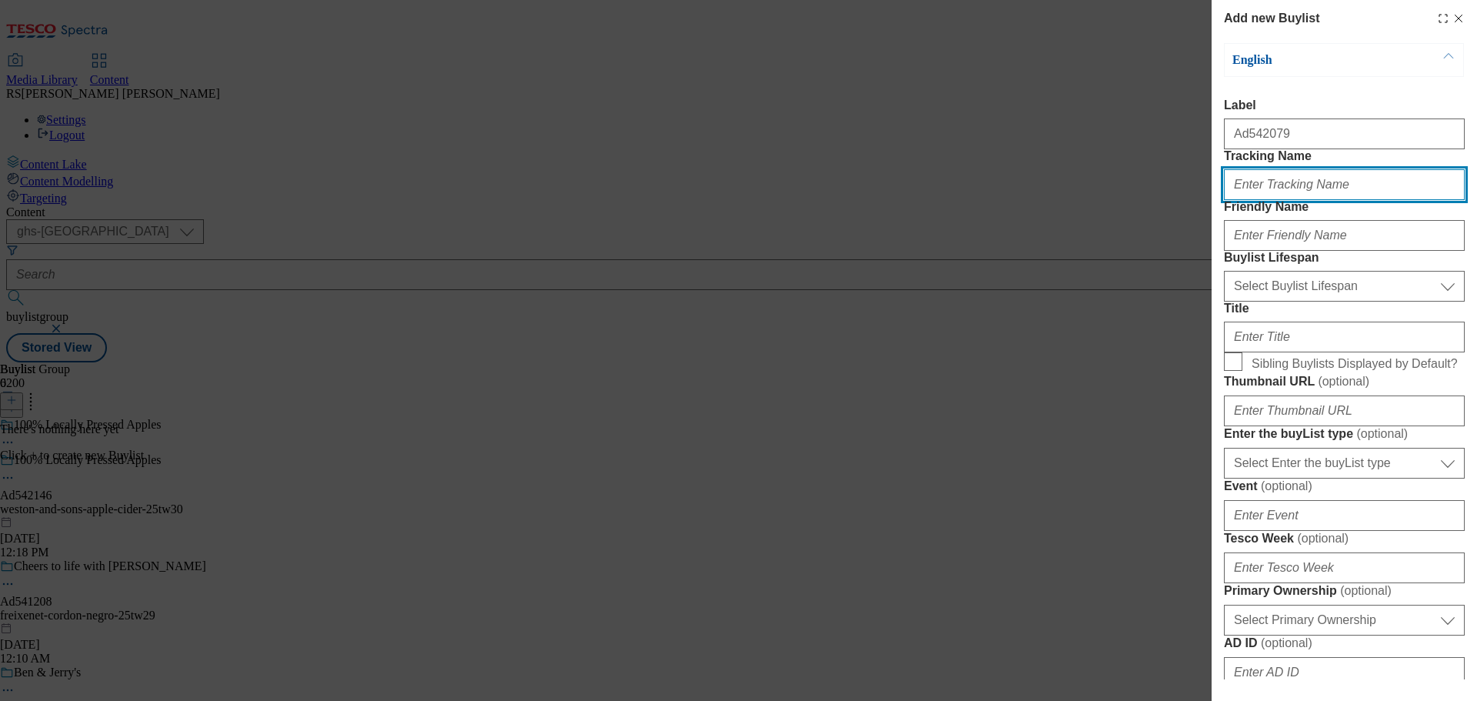
click at [1252, 200] on input "Tracking Name" at bounding box center [1344, 184] width 241 height 31
paste input "DH_AD542079"
type input "DH_AD542079"
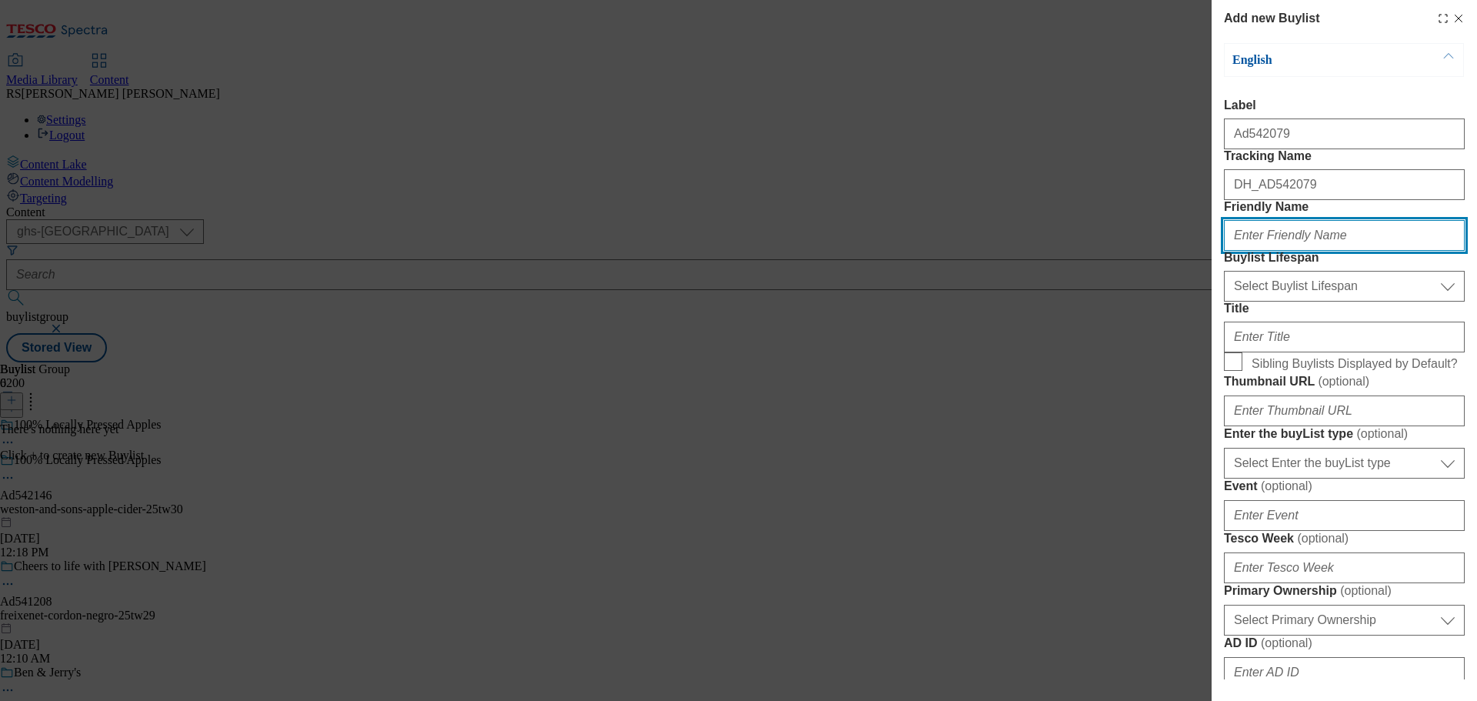
click at [1265, 251] on input "Friendly Name" at bounding box center [1344, 235] width 241 height 31
paste input "heineken-[PERSON_NAME]"
type input "heineken-[PERSON_NAME]"
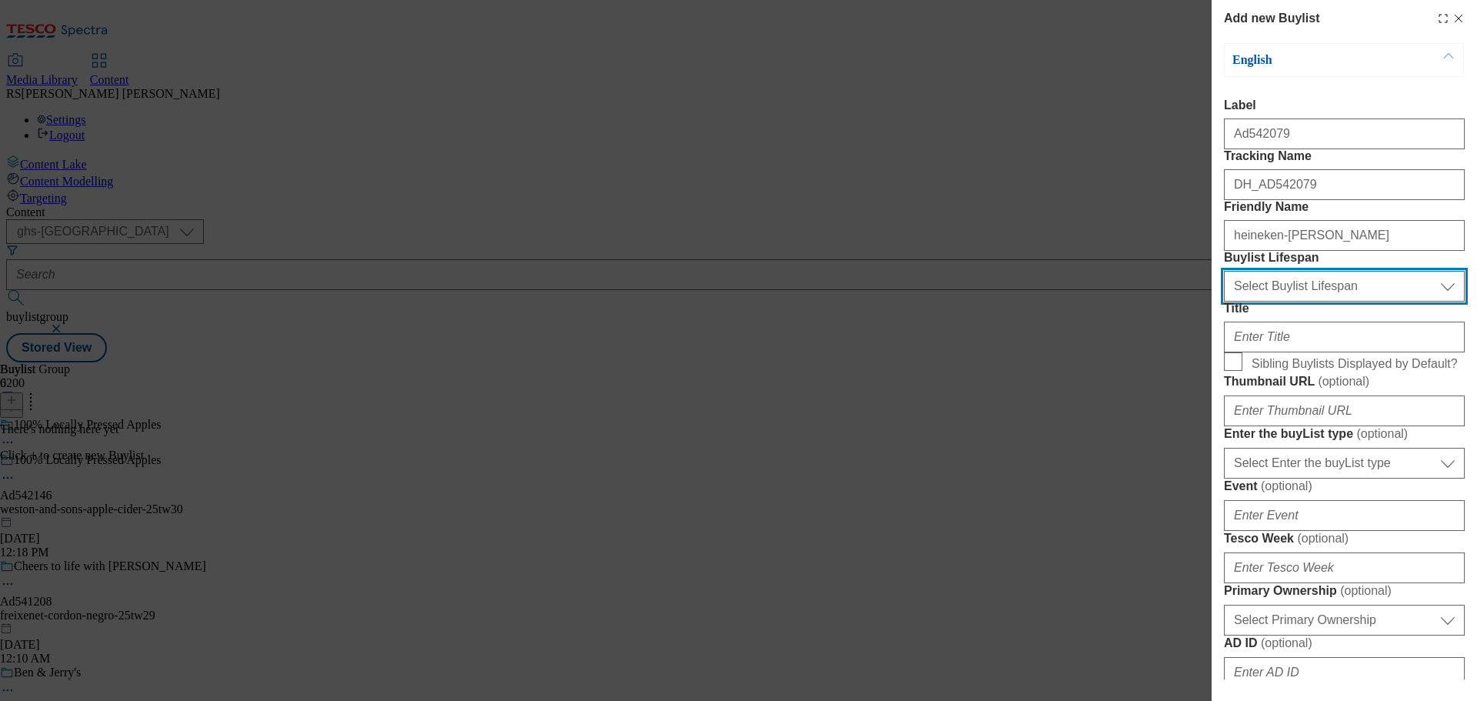
click at [1294, 301] on select "Select Buylist Lifespan evergreen seasonal tactical" at bounding box center [1344, 286] width 241 height 31
select select "tactical"
click at [1224, 301] on select "Select Buylist Lifespan evergreen seasonal tactical" at bounding box center [1344, 286] width 241 height 31
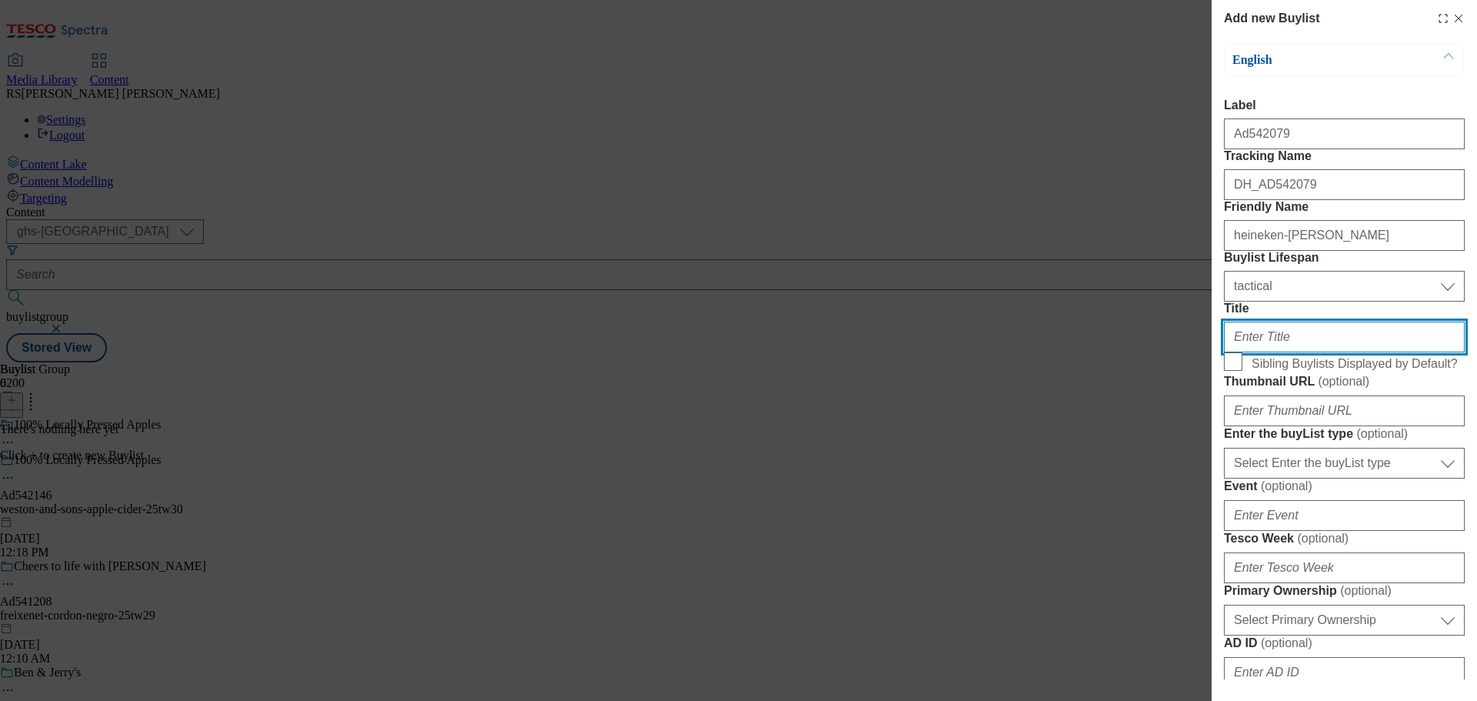
click at [1268, 352] on input "Title" at bounding box center [1344, 336] width 241 height 31
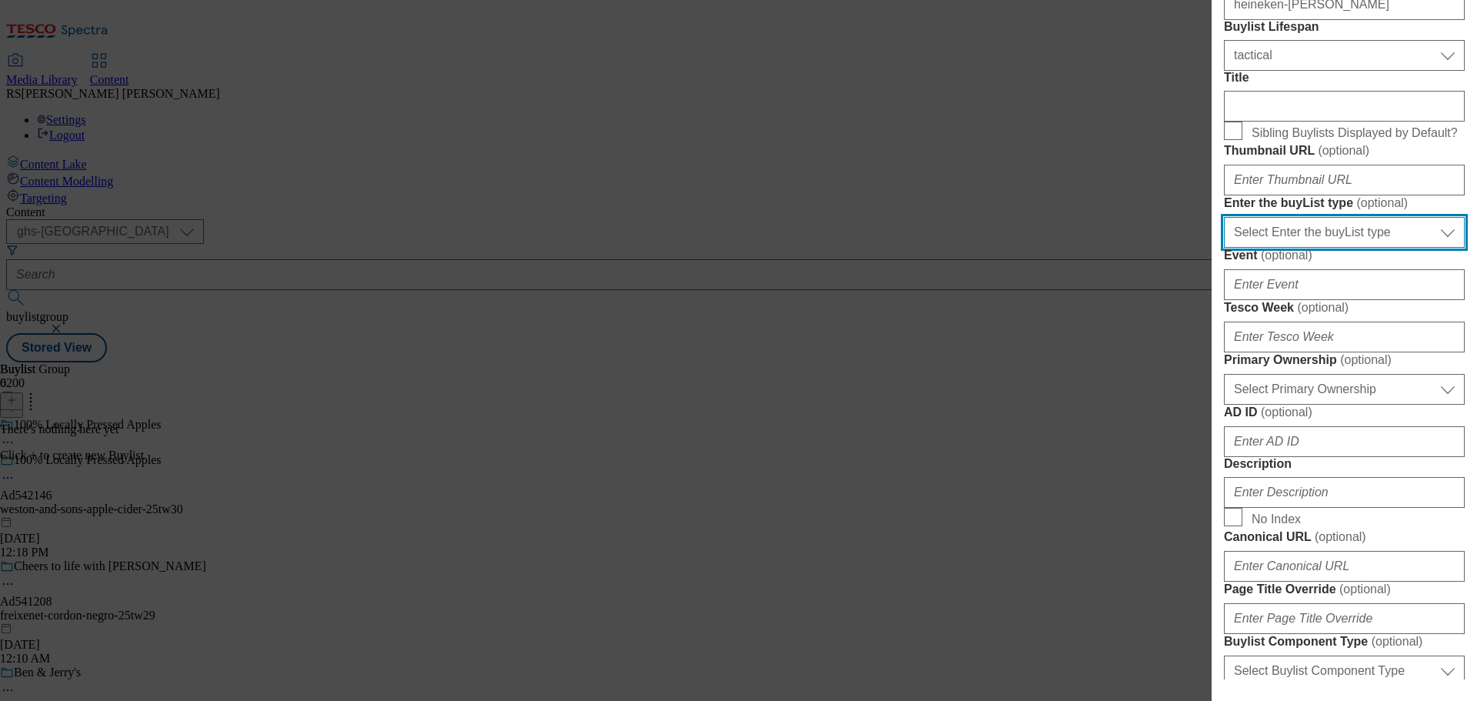
click at [1308, 248] on select "Select Enter the buyList type event supplier funded long term >4 weeks supplier…" at bounding box center [1344, 232] width 241 height 31
select select "supplier funded short term 1-3 weeks"
click at [1224, 248] on select "Select Enter the buyList type event supplier funded long term >4 weeks supplier…" at bounding box center [1344, 232] width 241 height 31
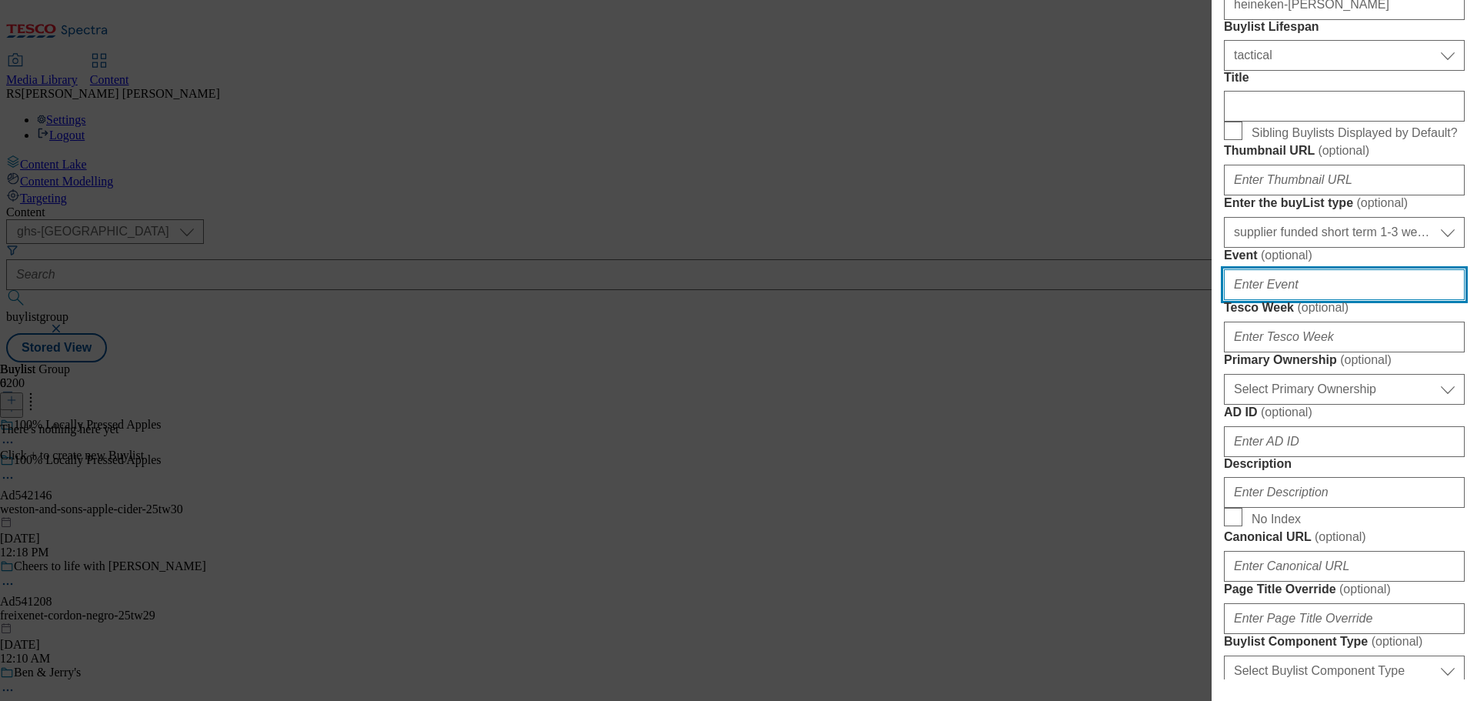
click at [1265, 300] on input "Event ( optional )" at bounding box center [1344, 284] width 241 height 31
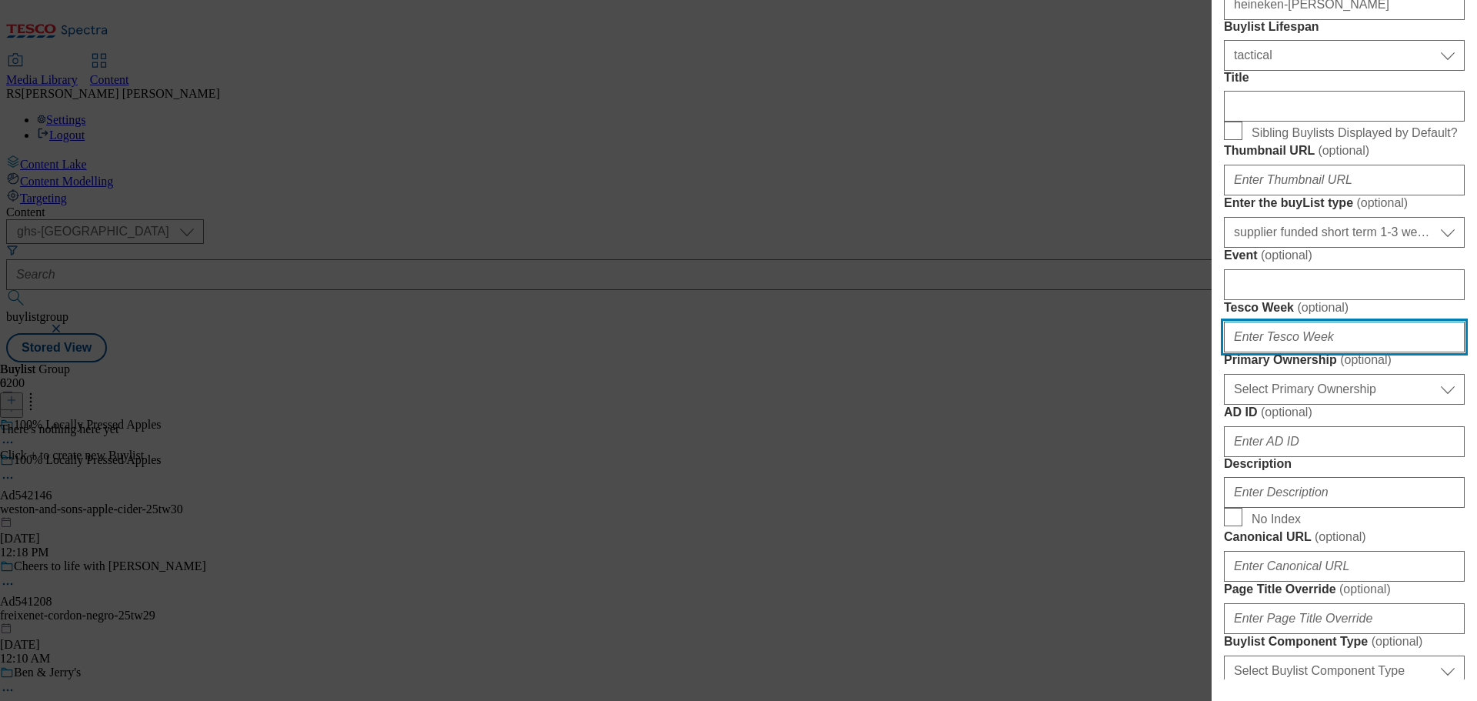
click at [1283, 352] on input "Tesco Week ( optional )" at bounding box center [1344, 336] width 241 height 31
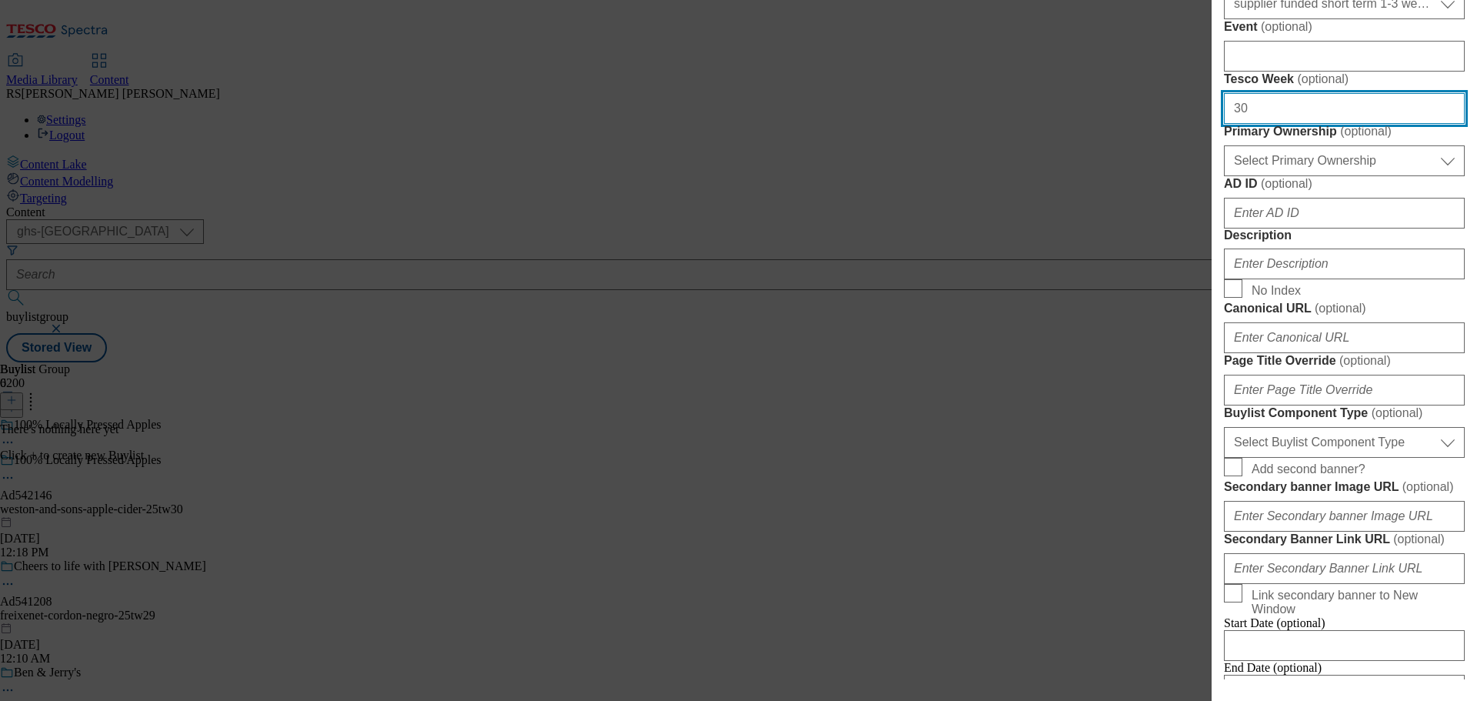
scroll to position [461, 0]
type input "30"
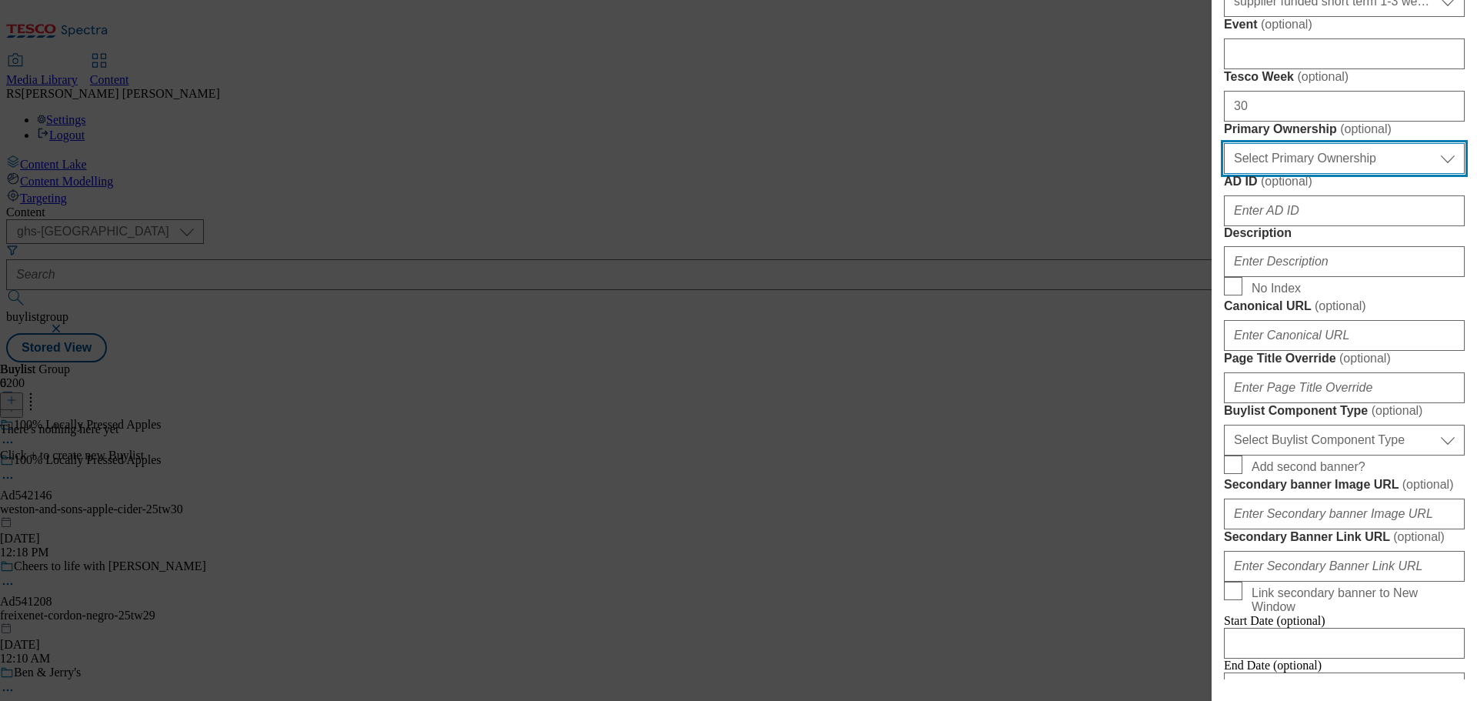
click at [1271, 174] on select "Select Primary Ownership [PERSON_NAME]" at bounding box center [1344, 158] width 241 height 31
select select "dunnhumby"
click at [1224, 174] on select "Select Primary Ownership [PERSON_NAME]" at bounding box center [1344, 158] width 241 height 31
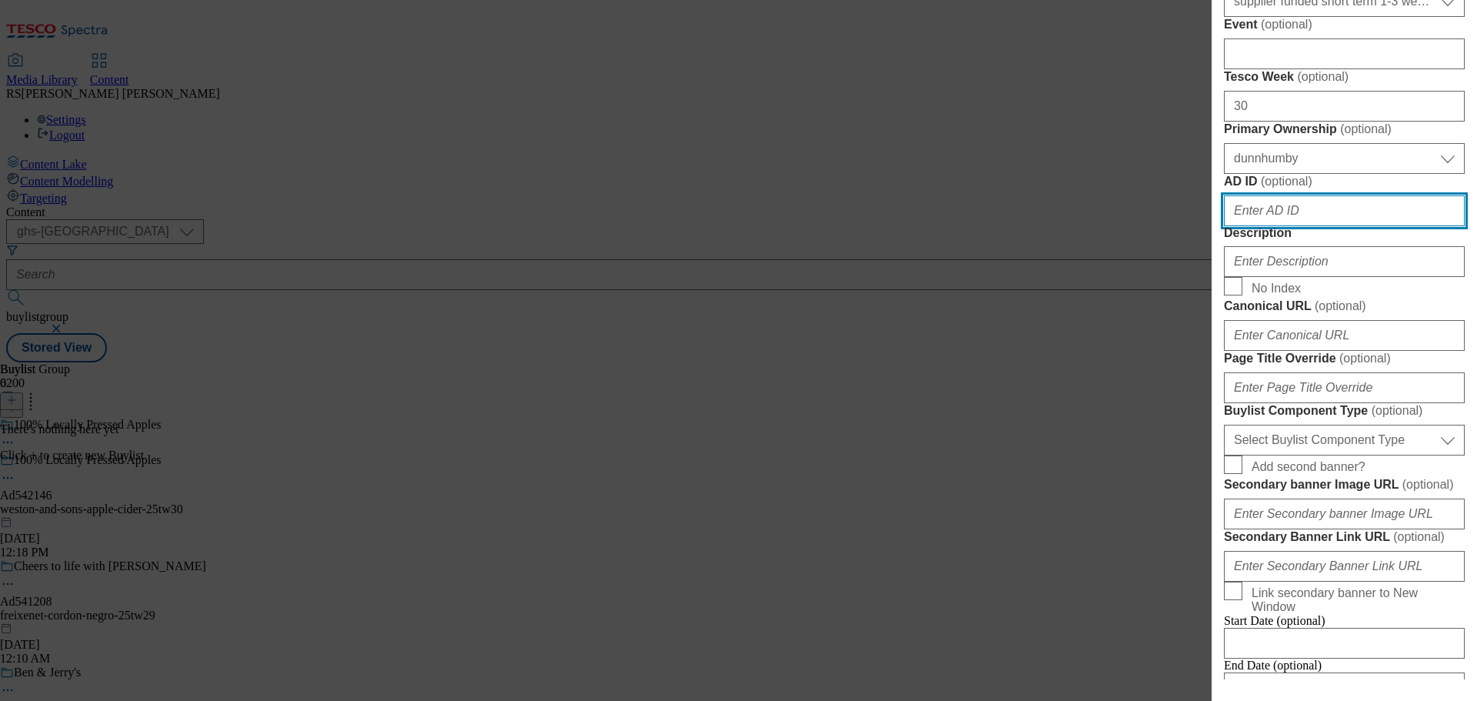
click at [1272, 226] on input "AD ID ( optional )" at bounding box center [1344, 210] width 241 height 31
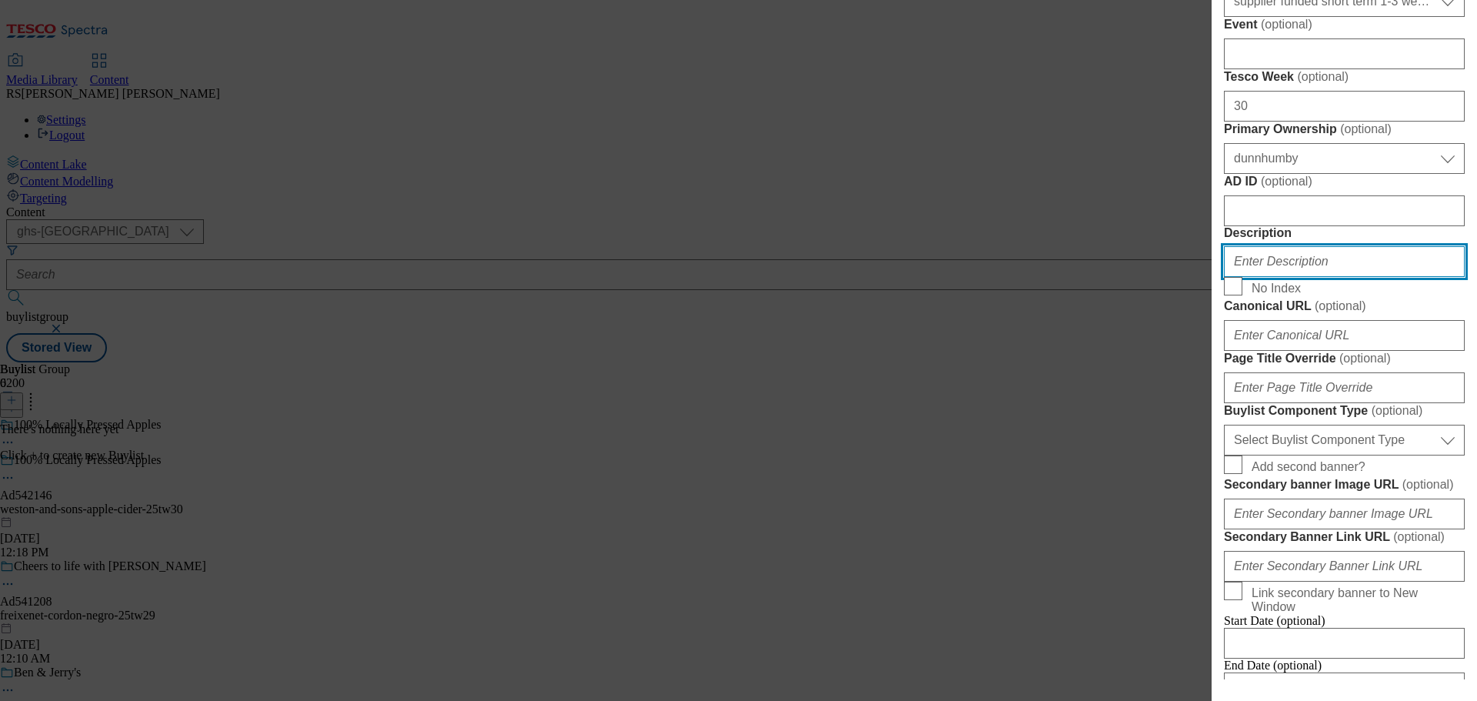
click at [1276, 277] on input "Description" at bounding box center [1344, 261] width 241 height 31
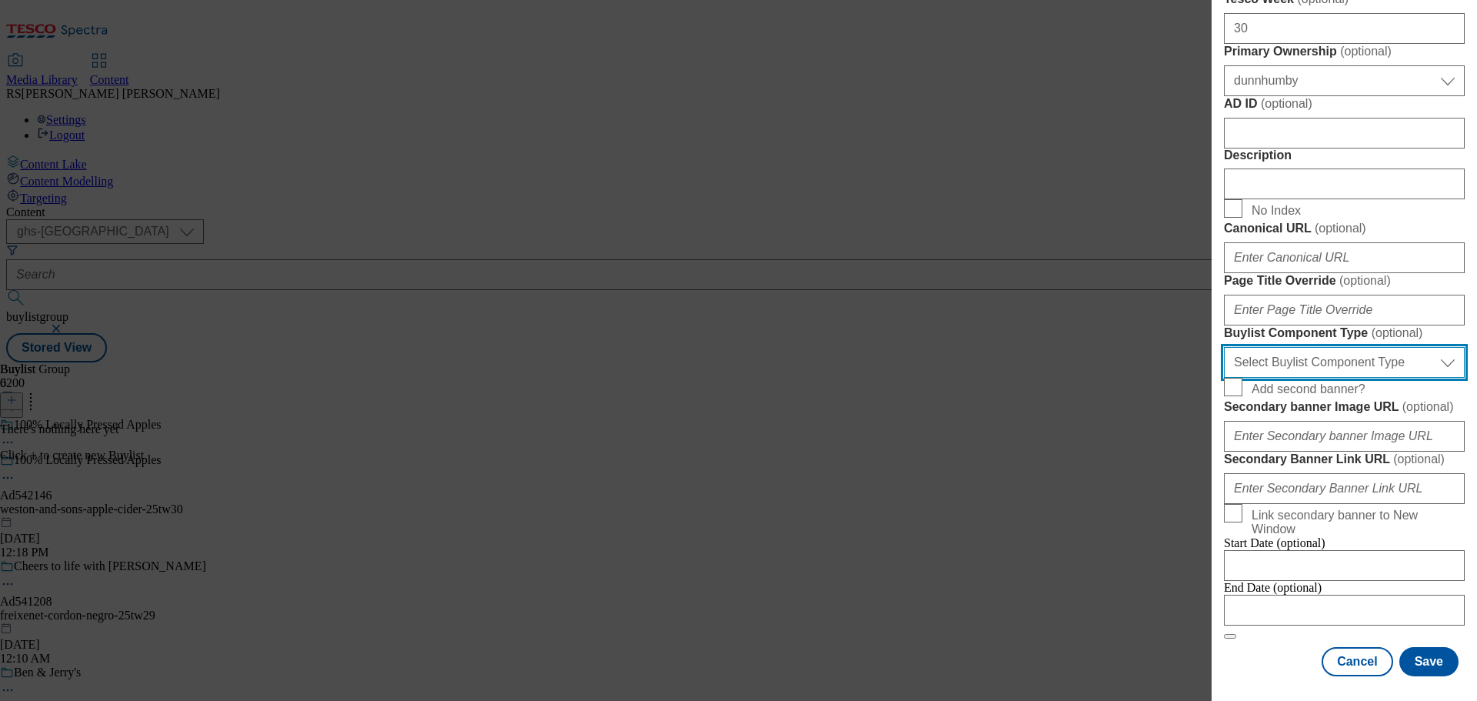
click at [1318, 378] on select "Select Buylist Component Type Banner Competition Header Meal" at bounding box center [1344, 362] width 241 height 31
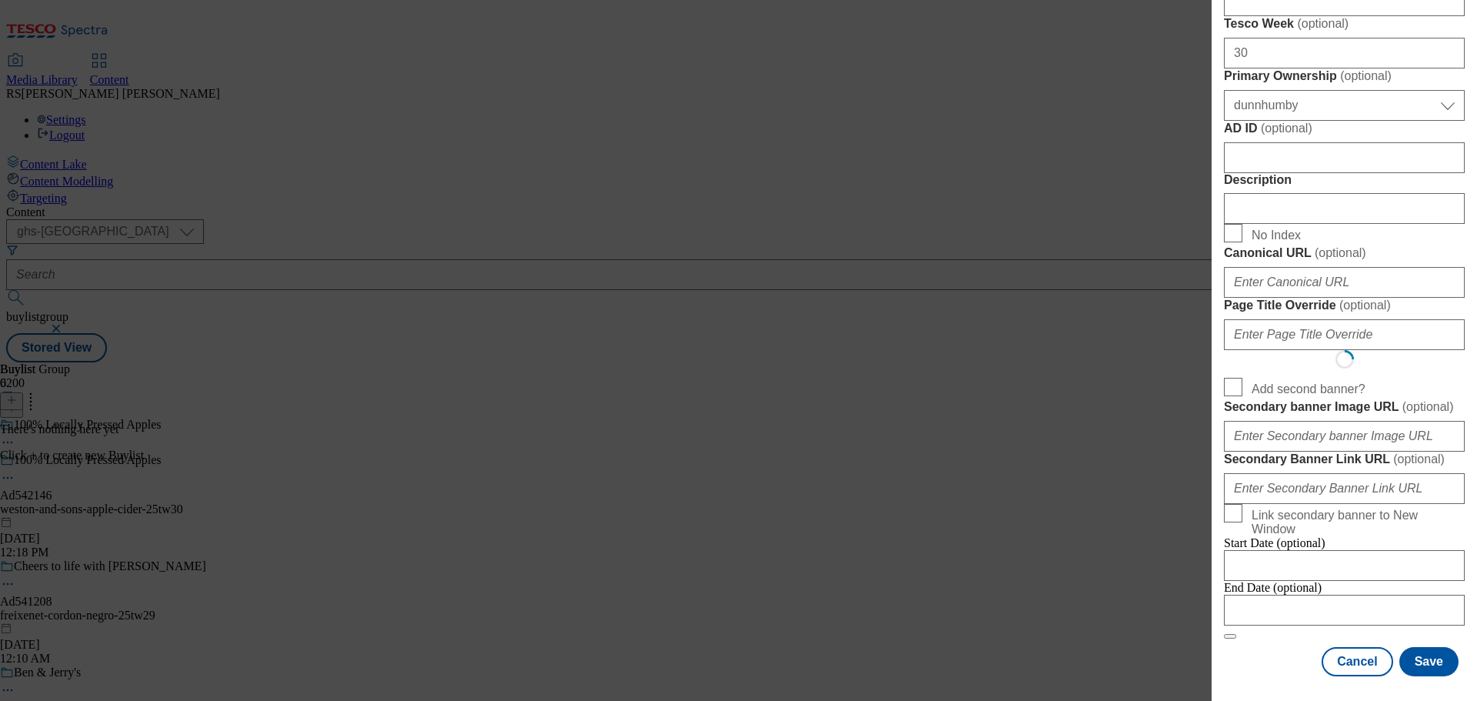
select select "Banner"
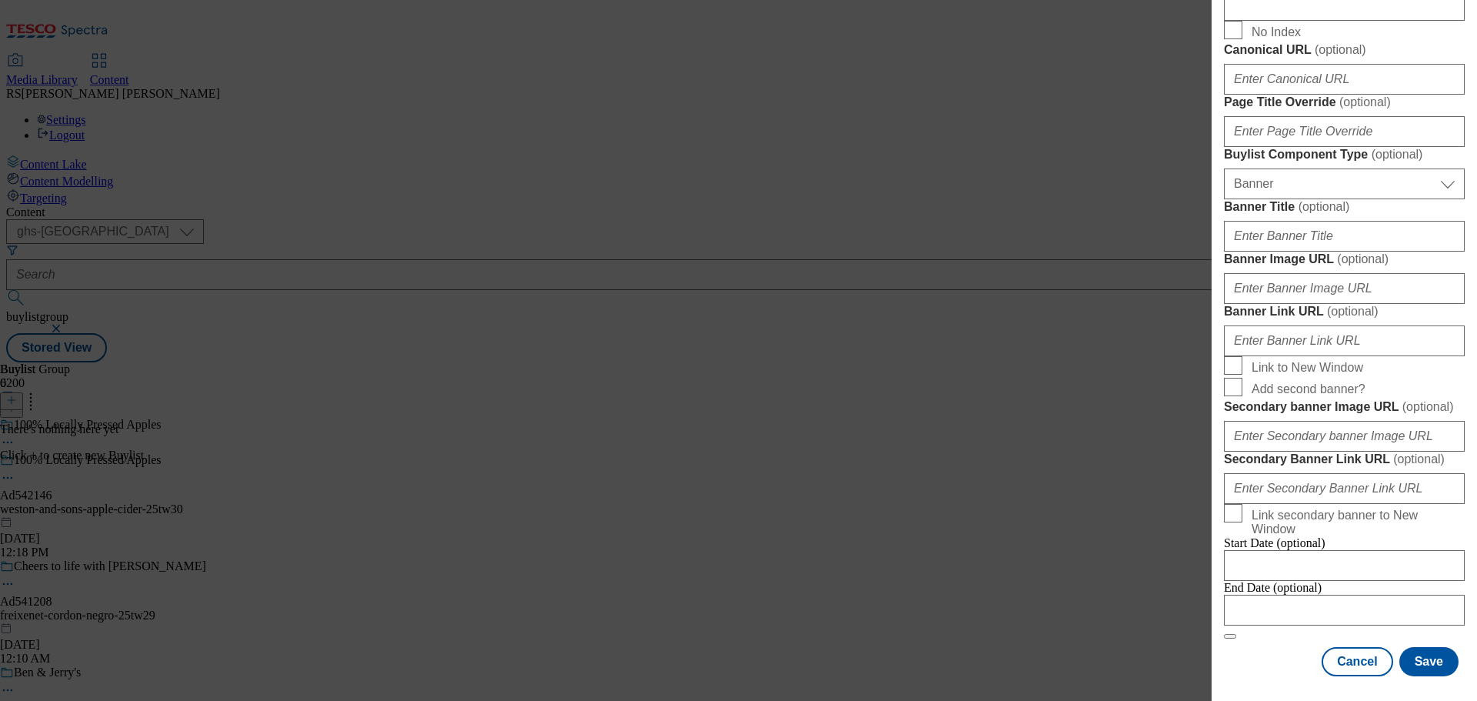
scroll to position [1374, 0]
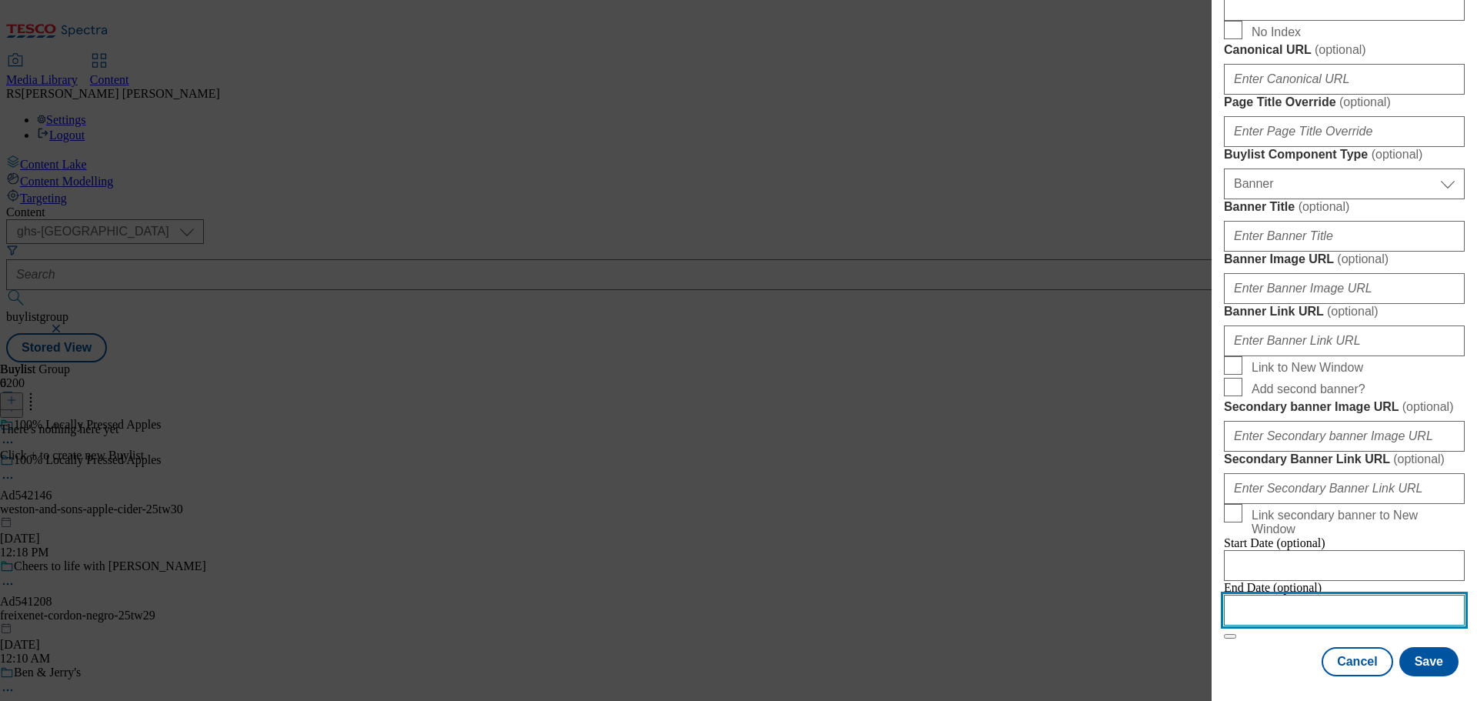
click at [1324, 605] on input "Modal" at bounding box center [1344, 610] width 241 height 31
select select "2025"
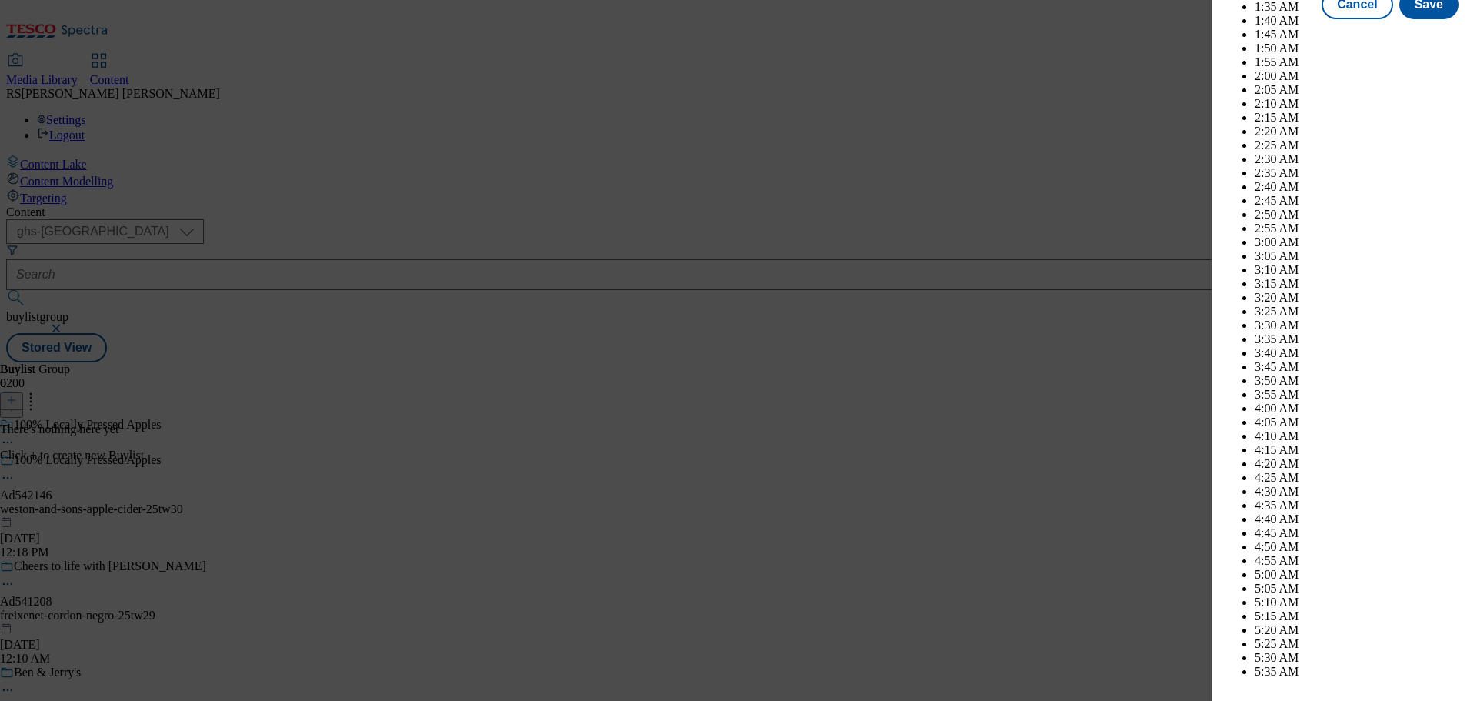
scroll to position [4169, 0]
drag, startPoint x: 1355, startPoint y: 167, endPoint x: 1358, endPoint y: 175, distance: 8.8
select select "December"
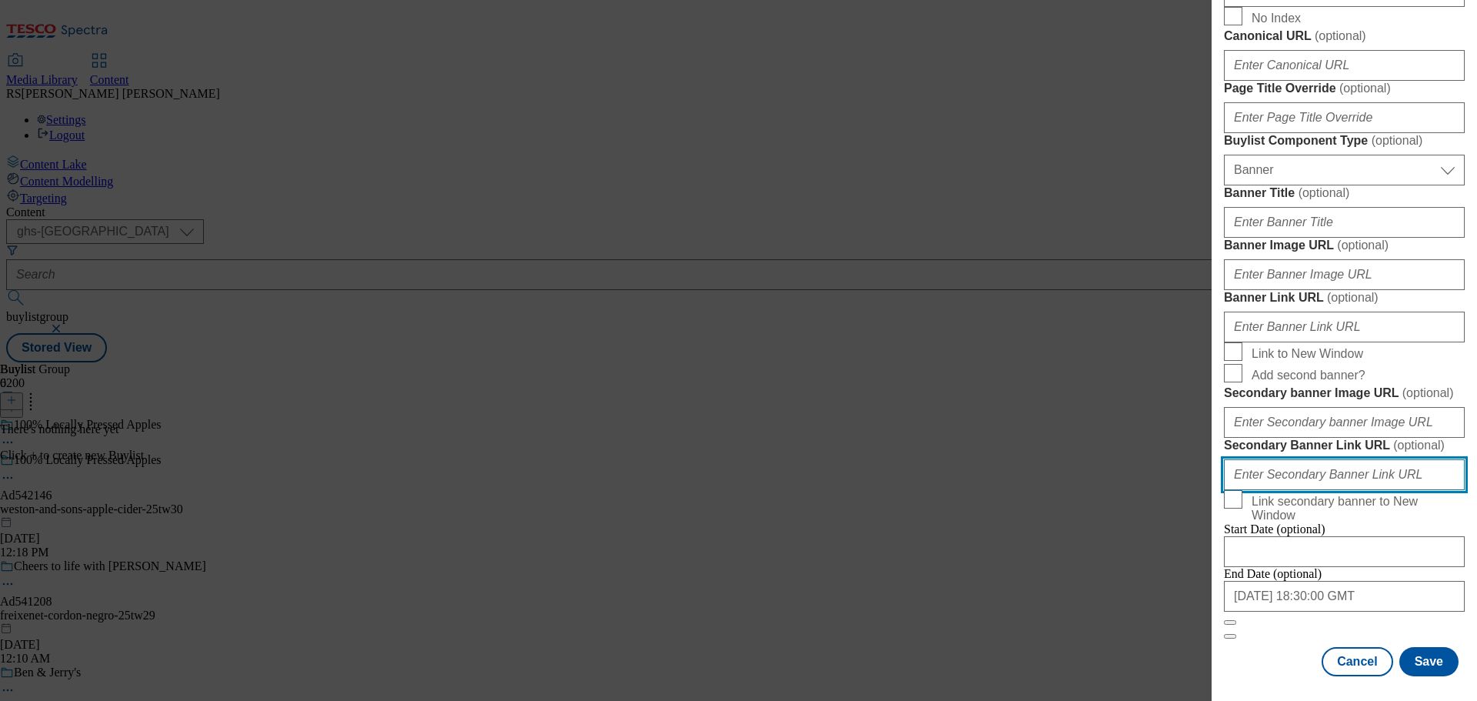
click at [1452, 459] on input "Secondary Banner Link URL ( optional )" at bounding box center [1344, 474] width 241 height 31
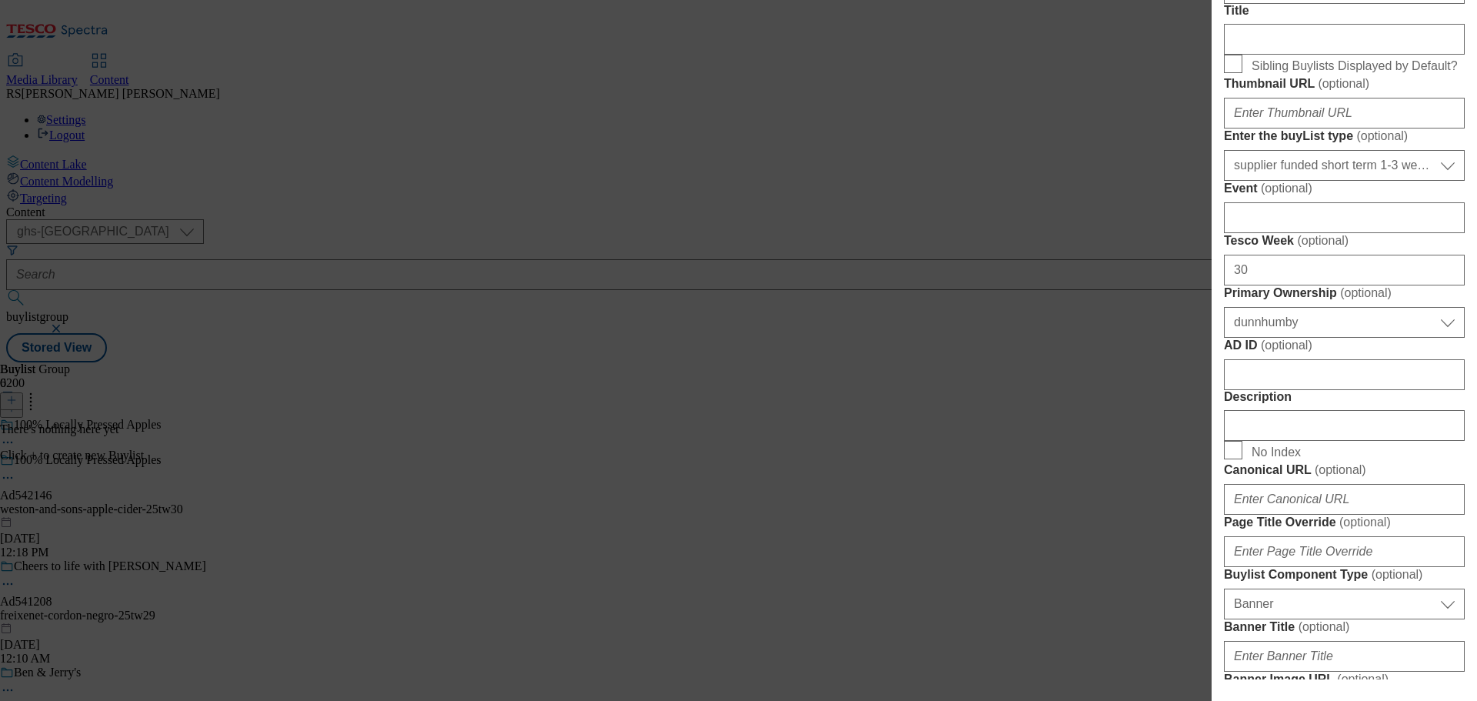
scroll to position [0, 0]
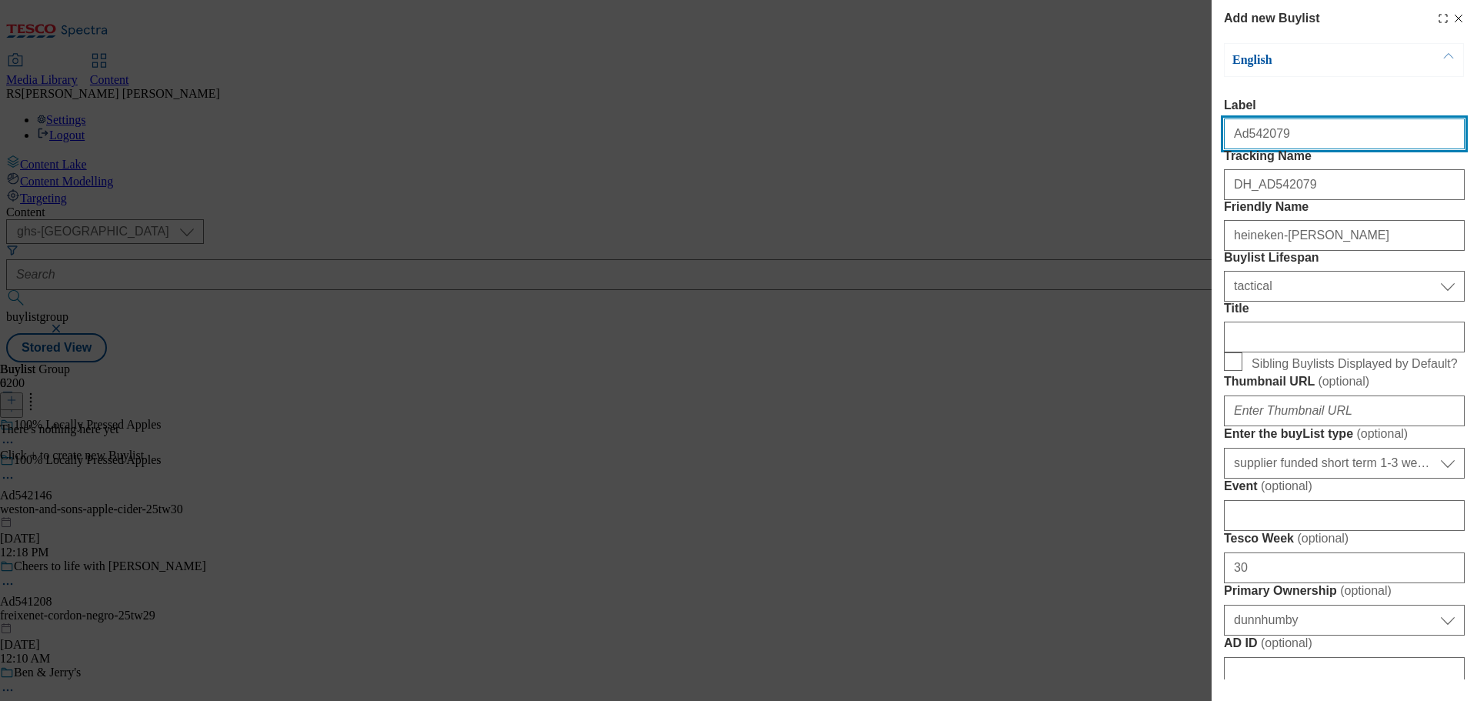
drag, startPoint x: 1288, startPoint y: 135, endPoint x: 1241, endPoint y: 148, distance: 48.5
click at [1241, 148] on input "Ad542079" at bounding box center [1344, 133] width 241 height 31
paste input "146"
type input "Ad542146"
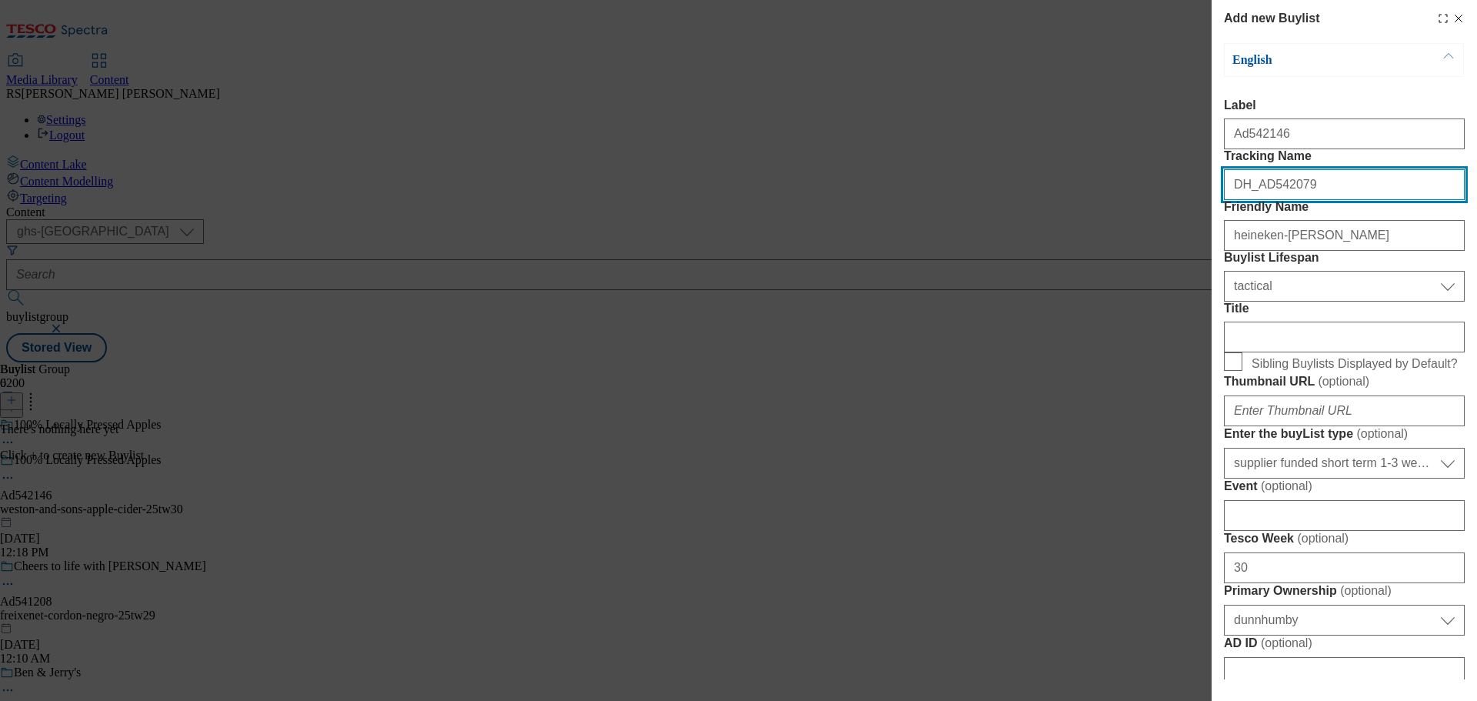
drag, startPoint x: 1309, startPoint y: 222, endPoint x: 1259, endPoint y: 229, distance: 50.6
click at [1259, 200] on input "DH_AD542079" at bounding box center [1344, 184] width 241 height 31
paste input "146"
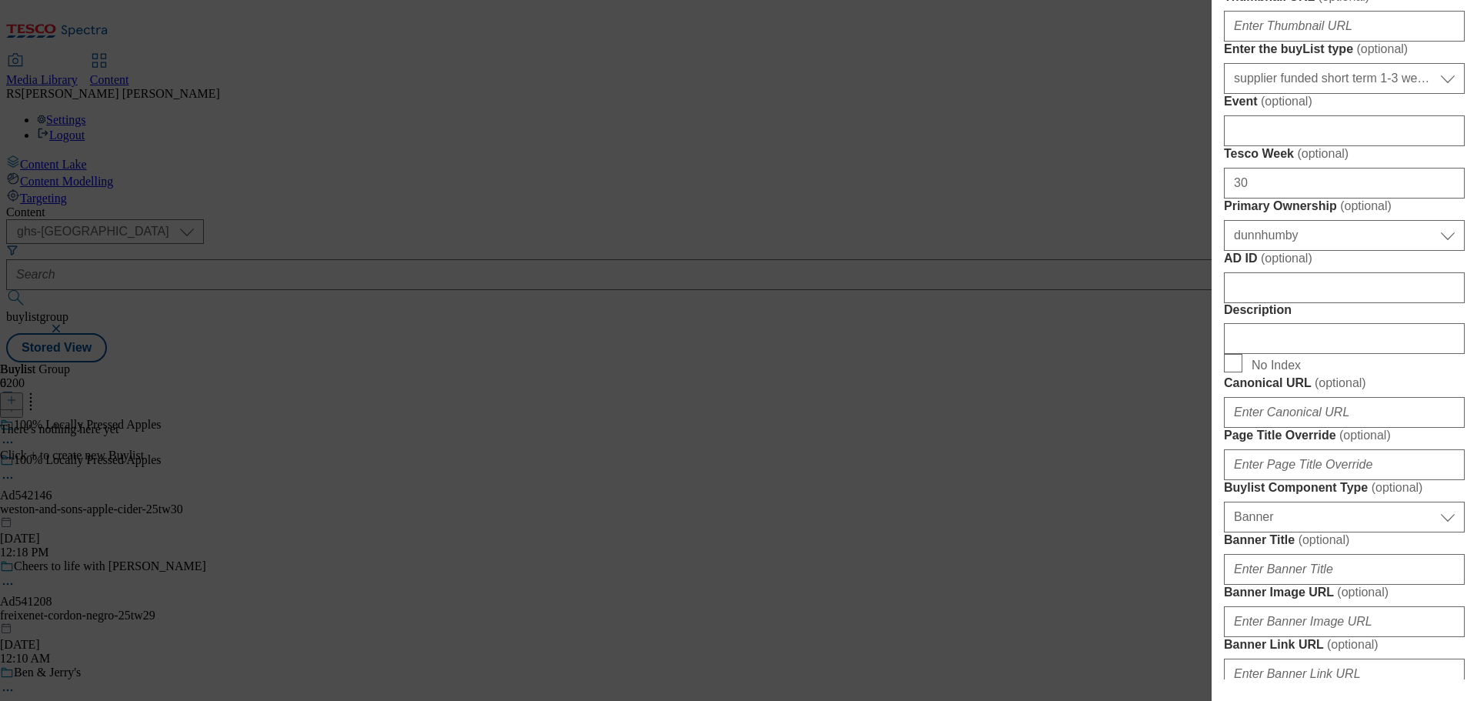
scroll to position [461, 0]
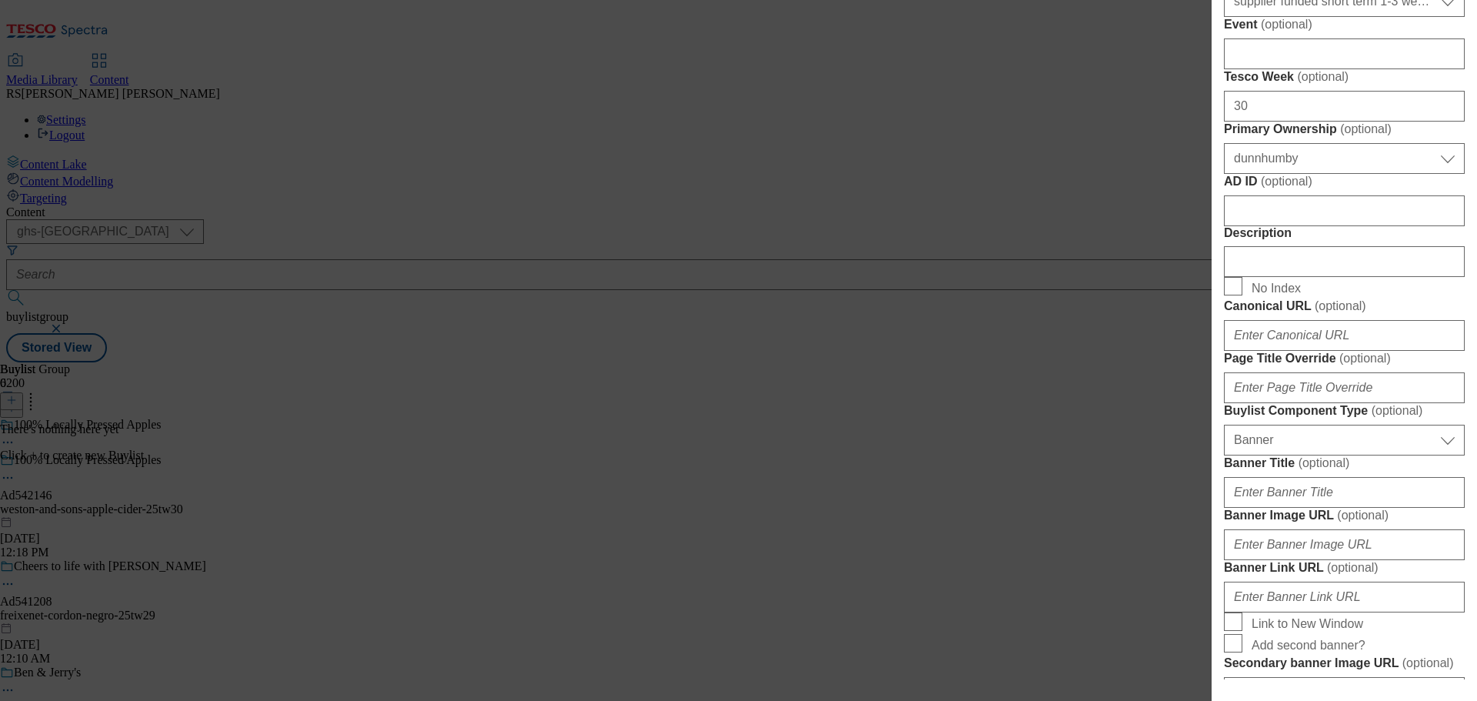
type input "DH_AD542146"
click at [1262, 226] on input "AD ID ( optional )" at bounding box center [1344, 210] width 241 height 31
paste input "542146"
drag, startPoint x: 1235, startPoint y: 484, endPoint x: 1207, endPoint y: 488, distance: 28.7
click at [1207, 488] on div "Add new Buylist English Label Ad542146 Tracking Name DH_AD542146 Friendly Name …" at bounding box center [738, 350] width 1477 height 701
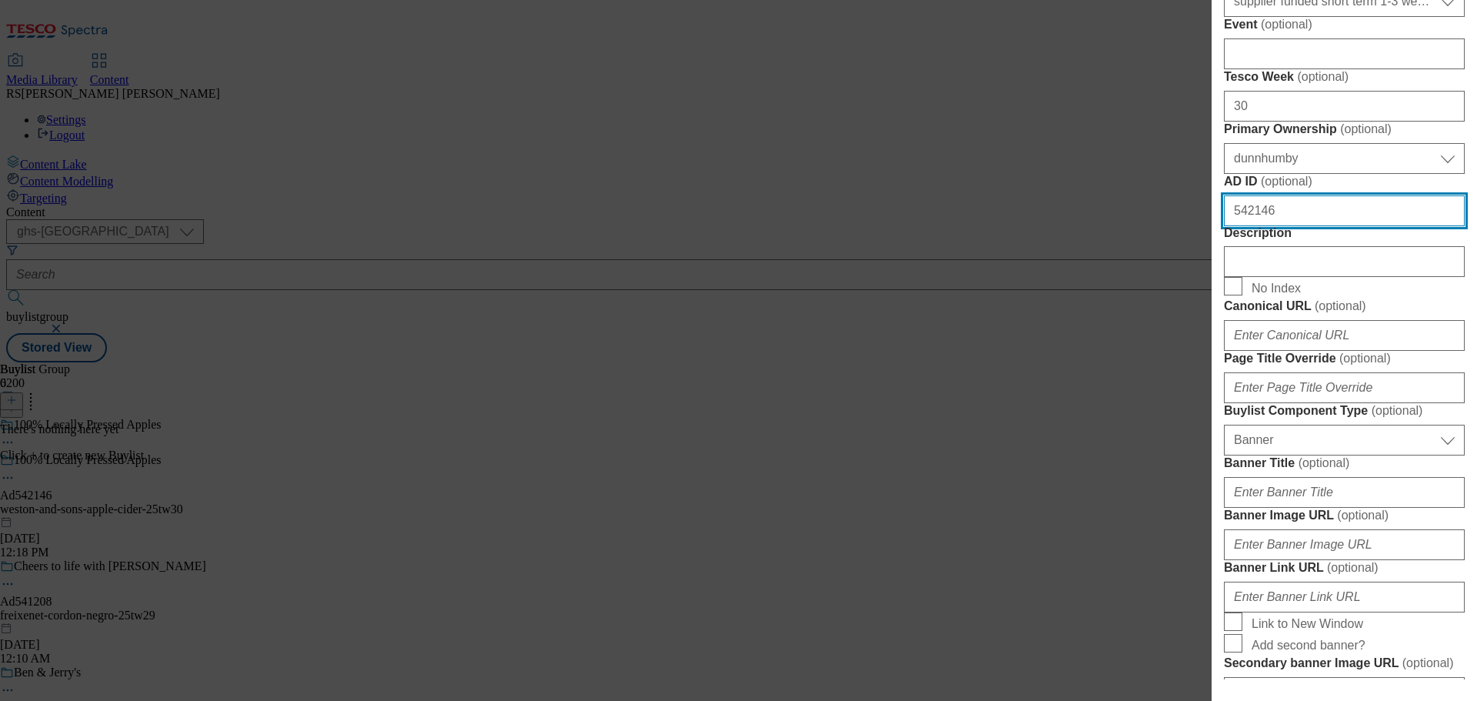
type input "542146"
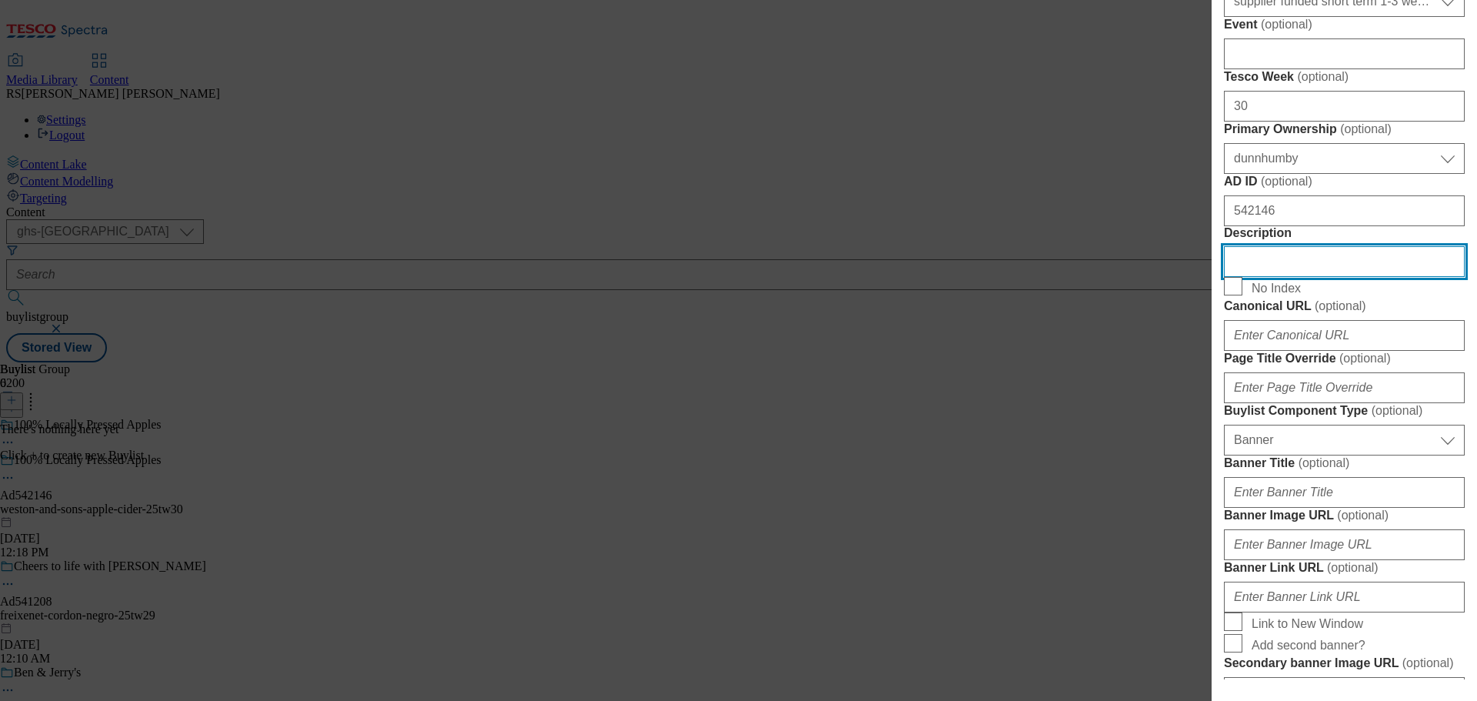
click at [1304, 277] on input "Description" at bounding box center [1344, 261] width 241 height 31
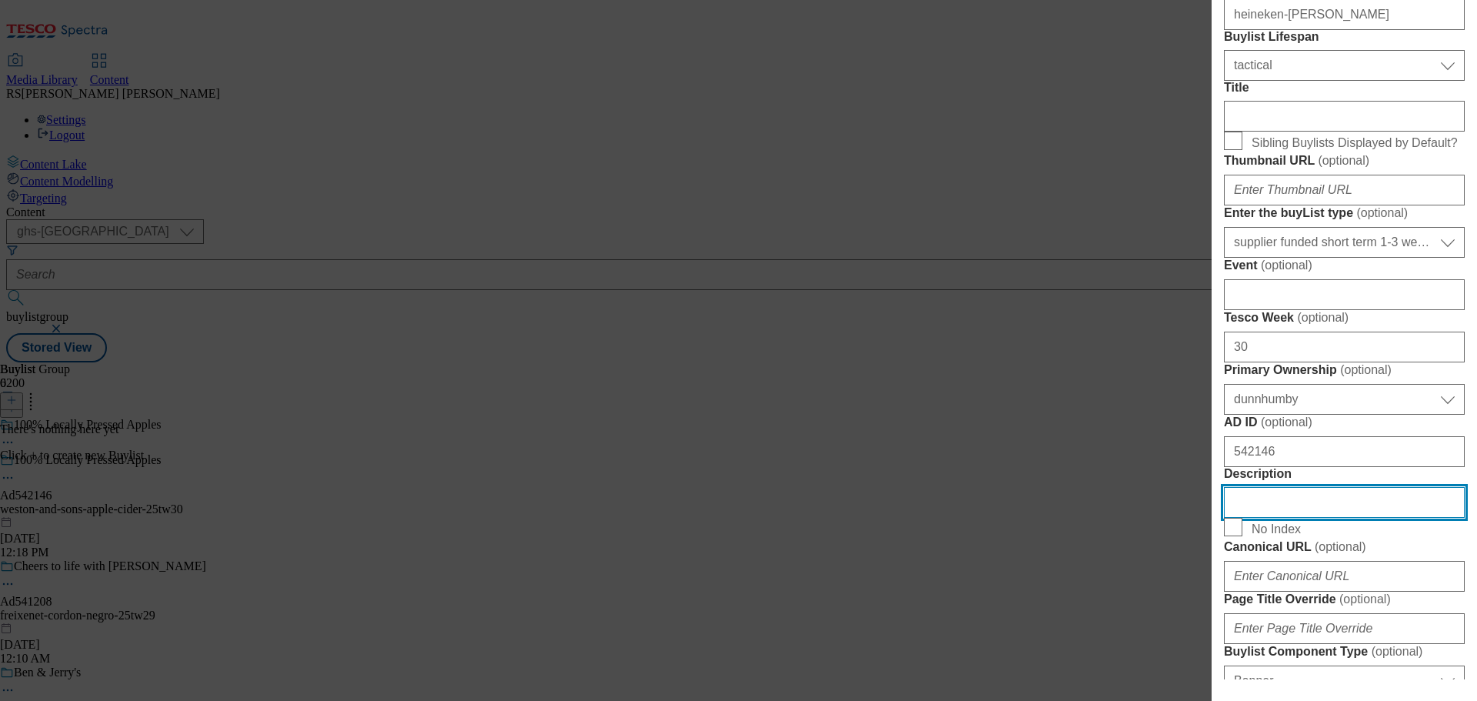
scroll to position [0, 0]
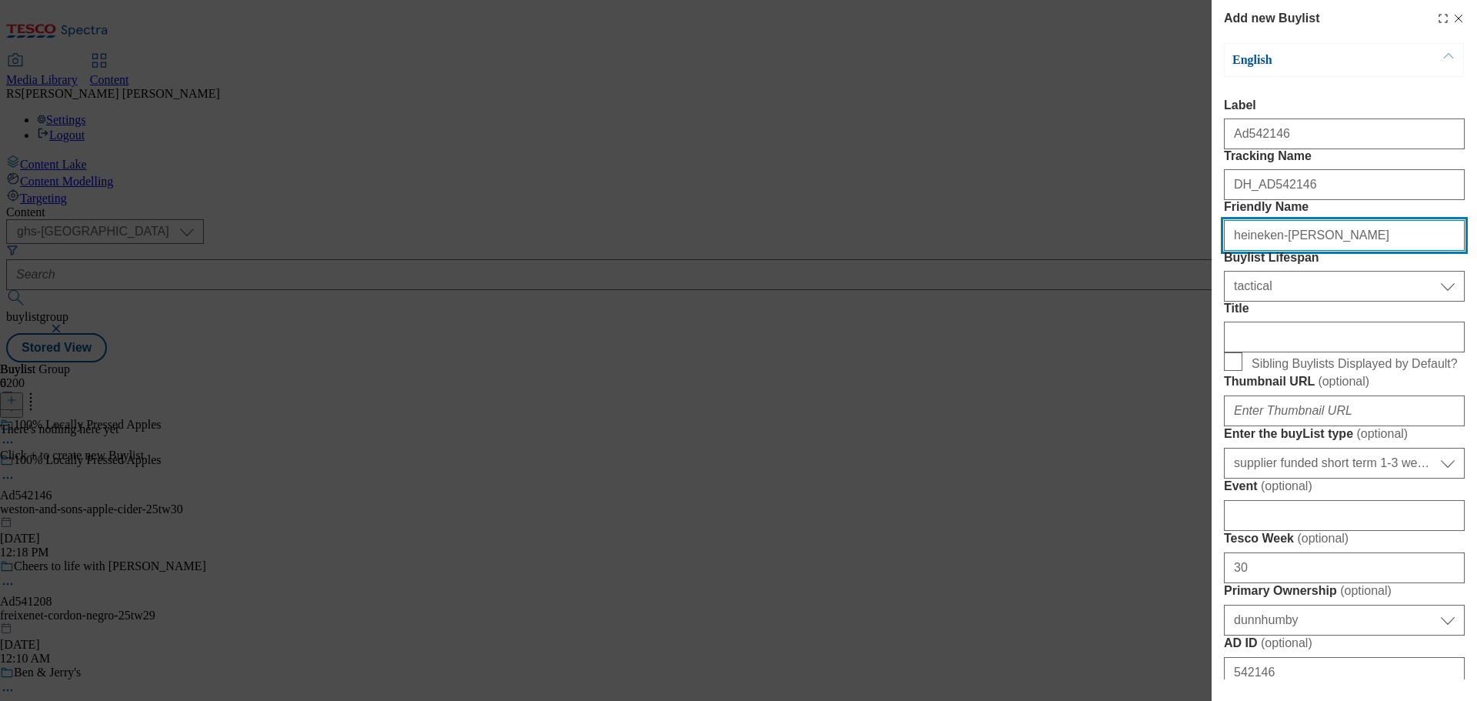
click at [1277, 251] on input "heineken-[PERSON_NAME]" at bounding box center [1344, 235] width 241 height 31
paste input "weston-and-sons-apple-cider"
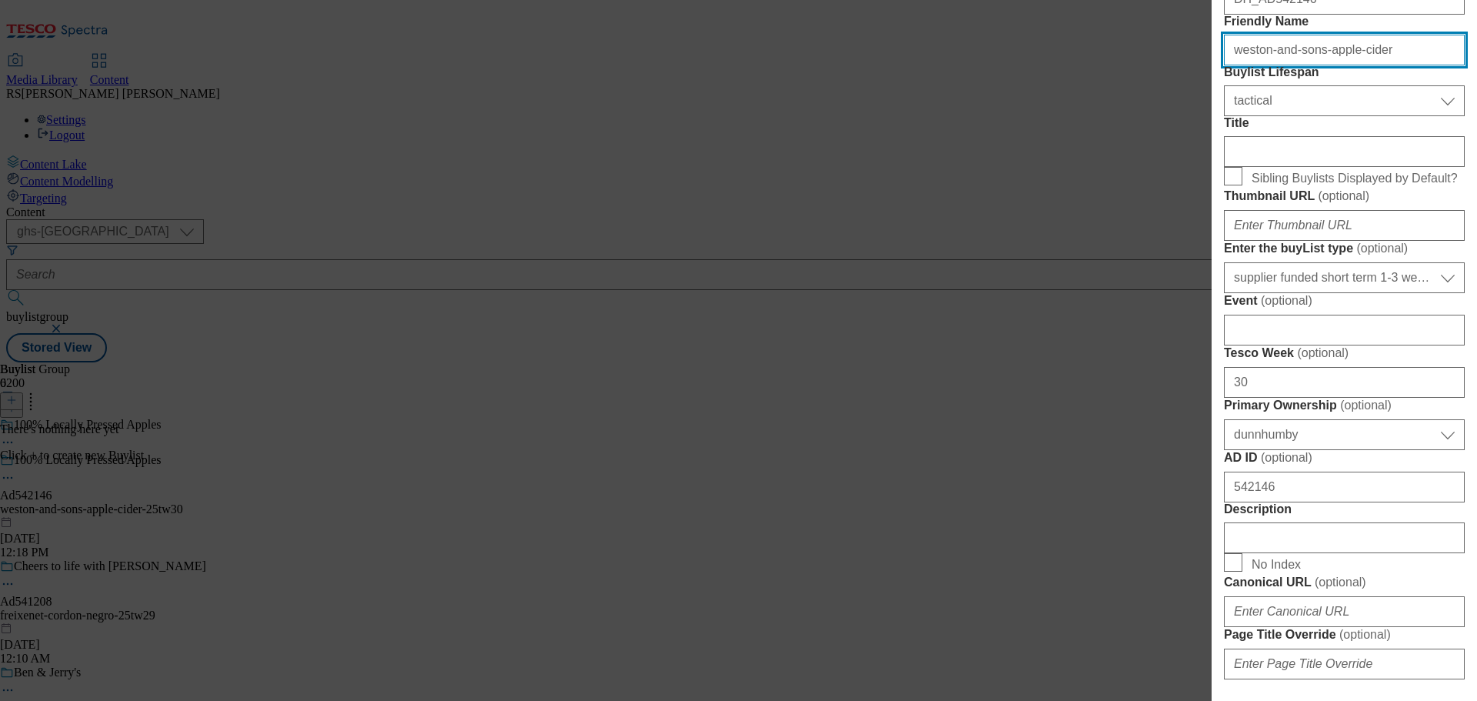
scroll to position [308, 0]
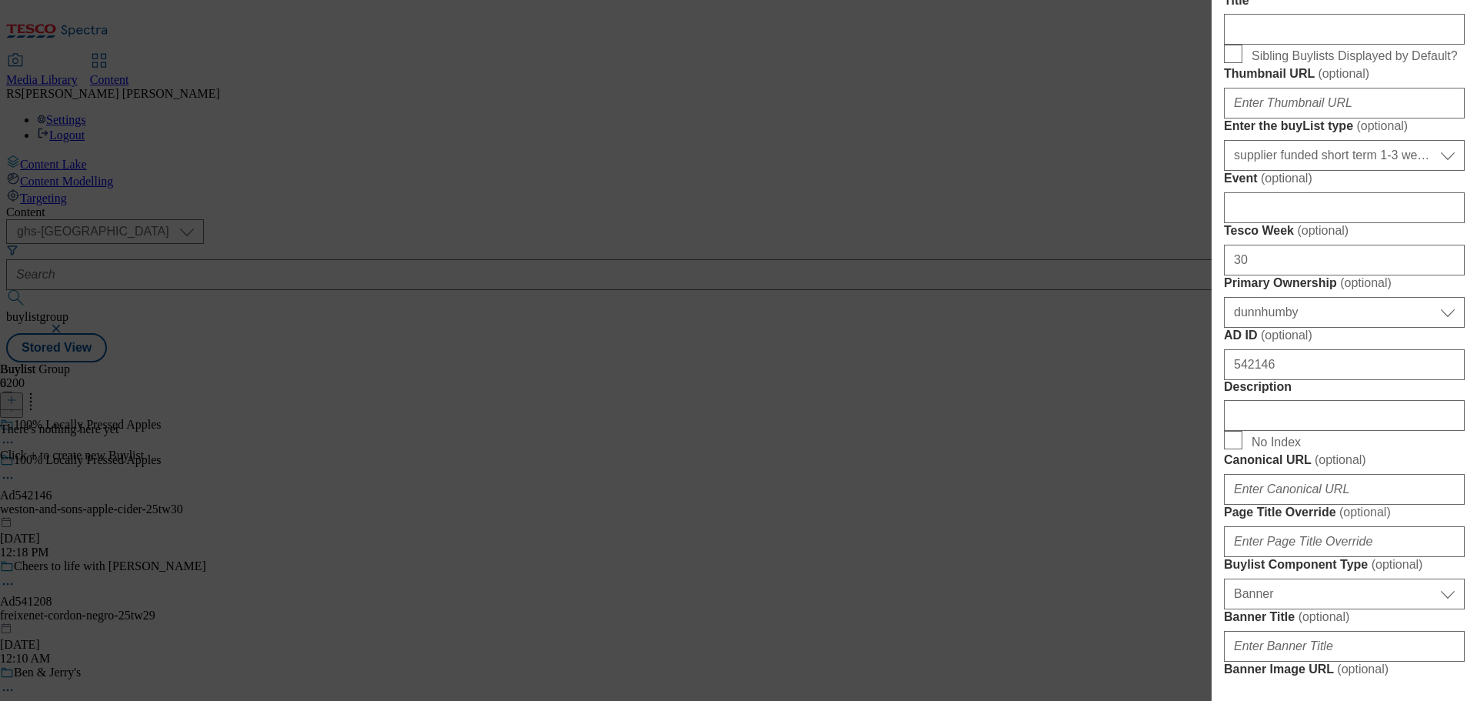
type input "weston-and-sons-apple-cider"
click at [1276, 45] on div "Title" at bounding box center [1344, 19] width 241 height 51
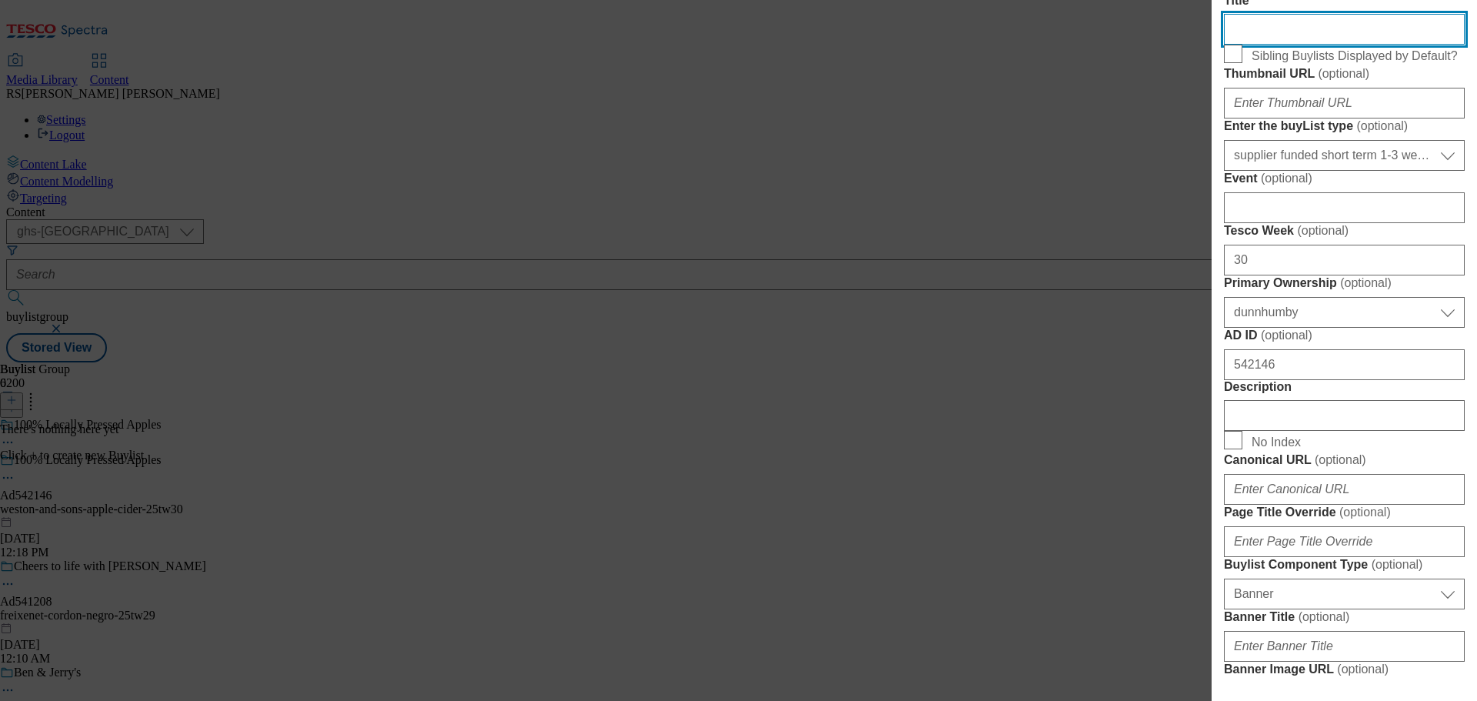
click at [1281, 45] on input "Title" at bounding box center [1344, 29] width 241 height 31
type input "Refreshingly Real!"
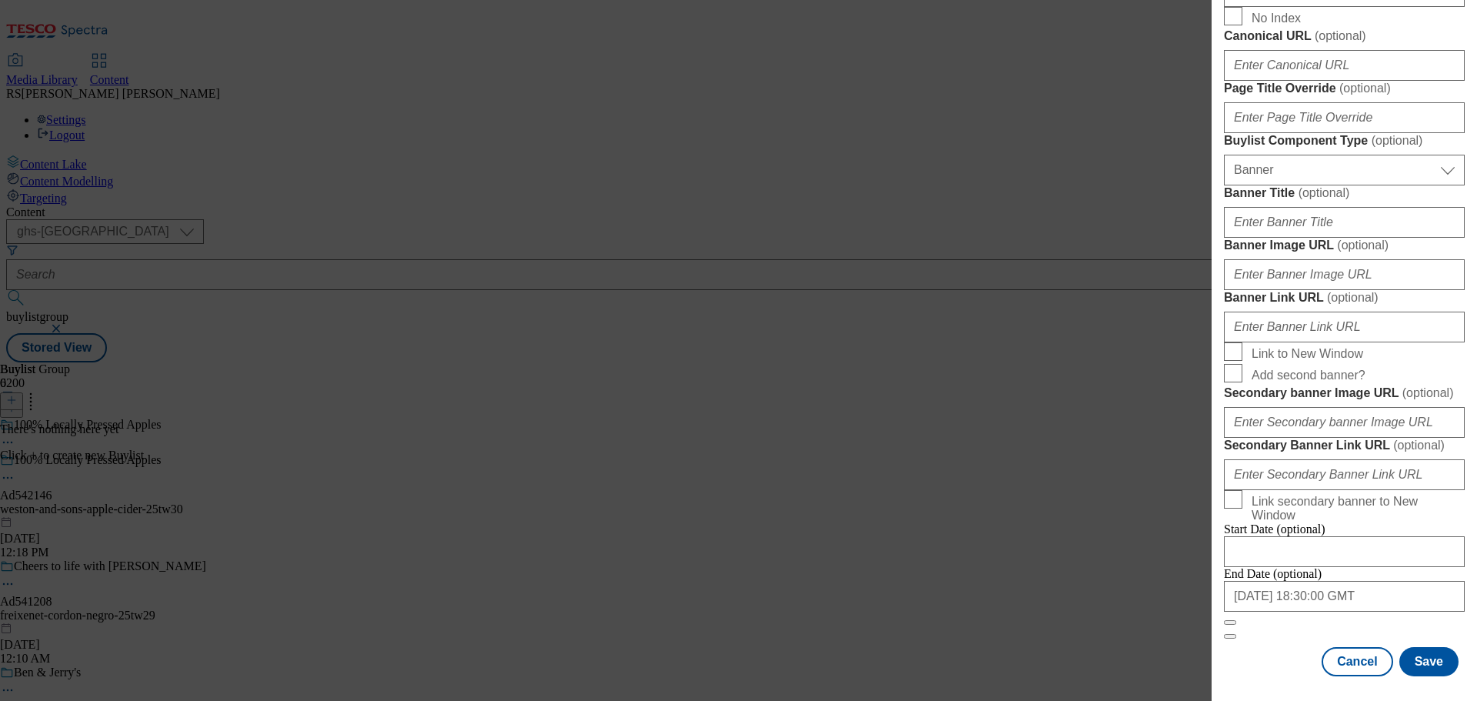
scroll to position [1374, 0]
click at [1421, 669] on button "Save" at bounding box center [1428, 661] width 59 height 29
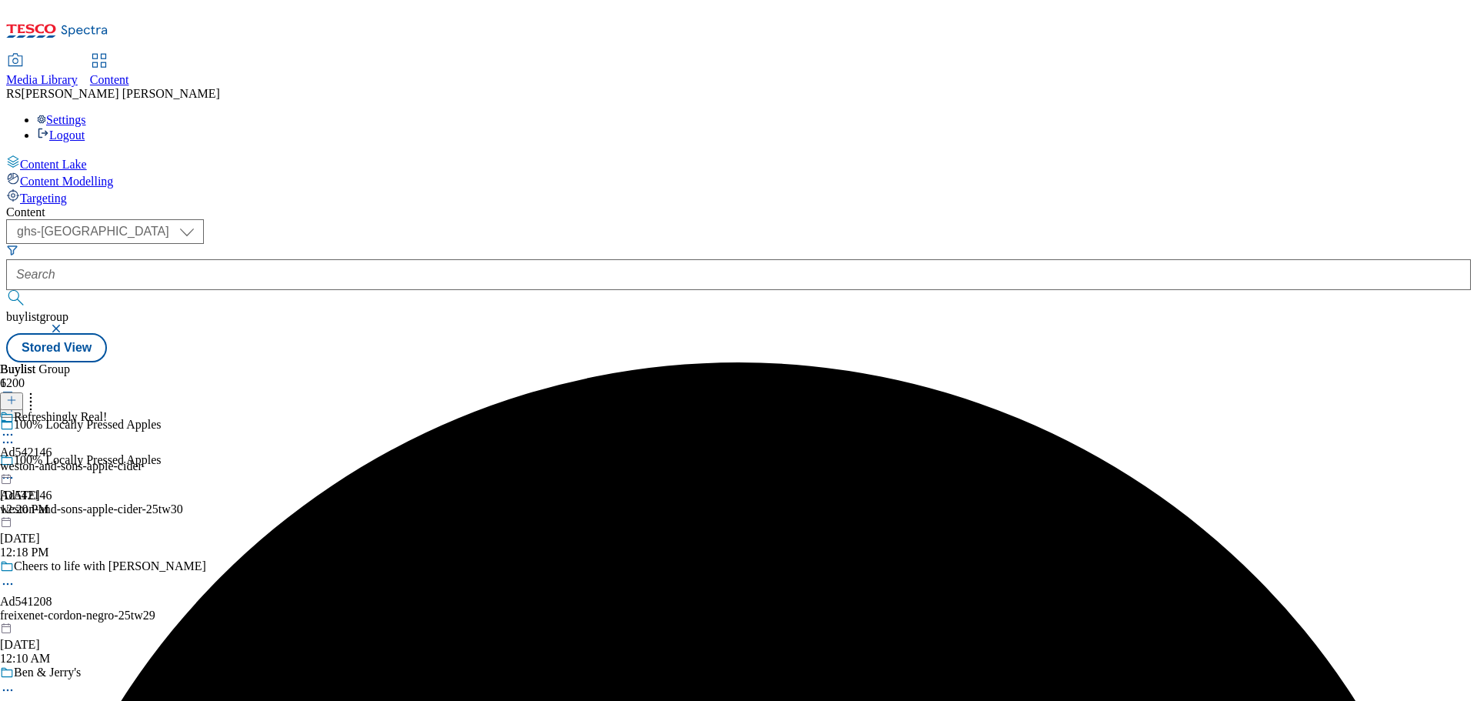
click at [107, 410] on div "Refreshingly Real!" at bounding box center [60, 417] width 93 height 14
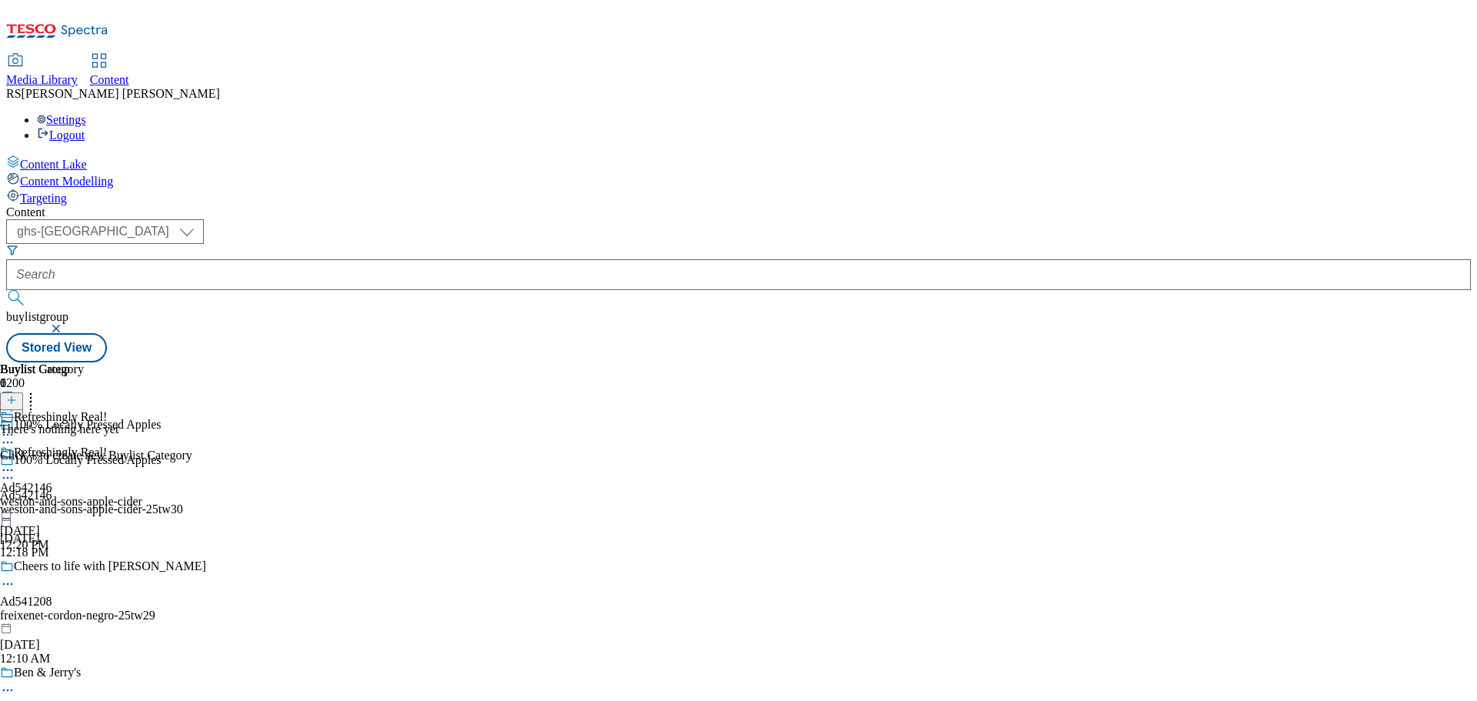
click at [17, 395] on icon at bounding box center [11, 400] width 11 height 11
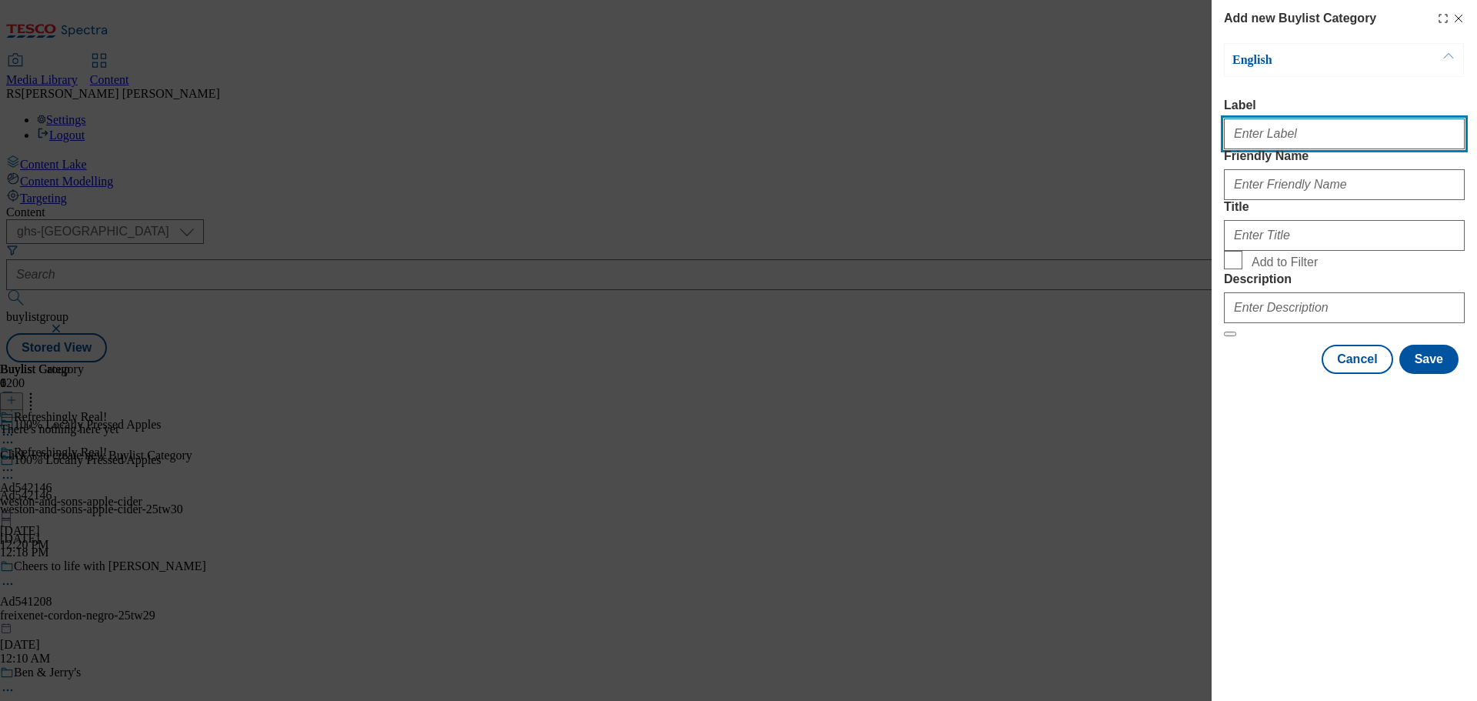
click at [1262, 138] on input "Label" at bounding box center [1344, 133] width 241 height 31
paste input "Ad5542079"
type input "Ad5542079"
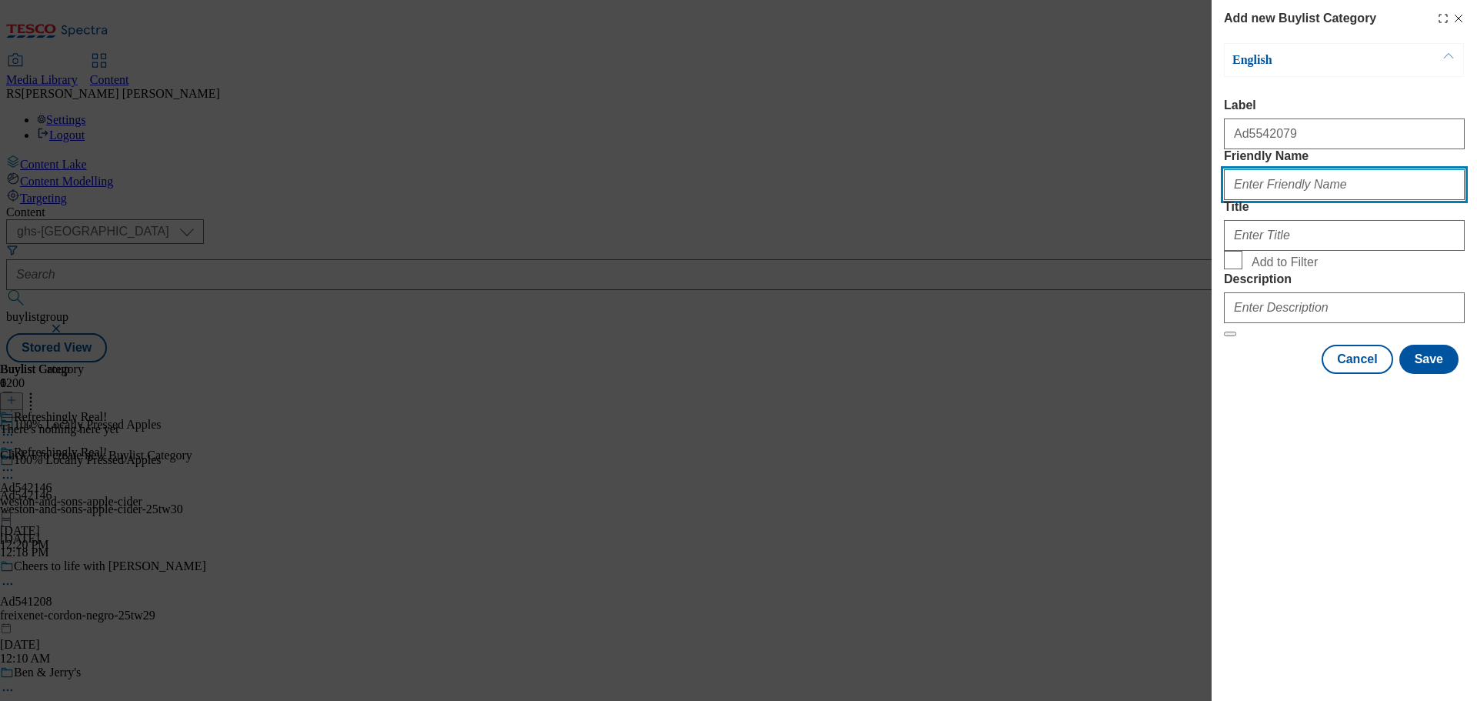
click at [1260, 200] on input "Friendly Name" at bounding box center [1344, 184] width 241 height 31
paste input "heineken-[PERSON_NAME]"
type input "heineken-[PERSON_NAME]"
click at [1258, 251] on div "Modal" at bounding box center [1344, 232] width 241 height 37
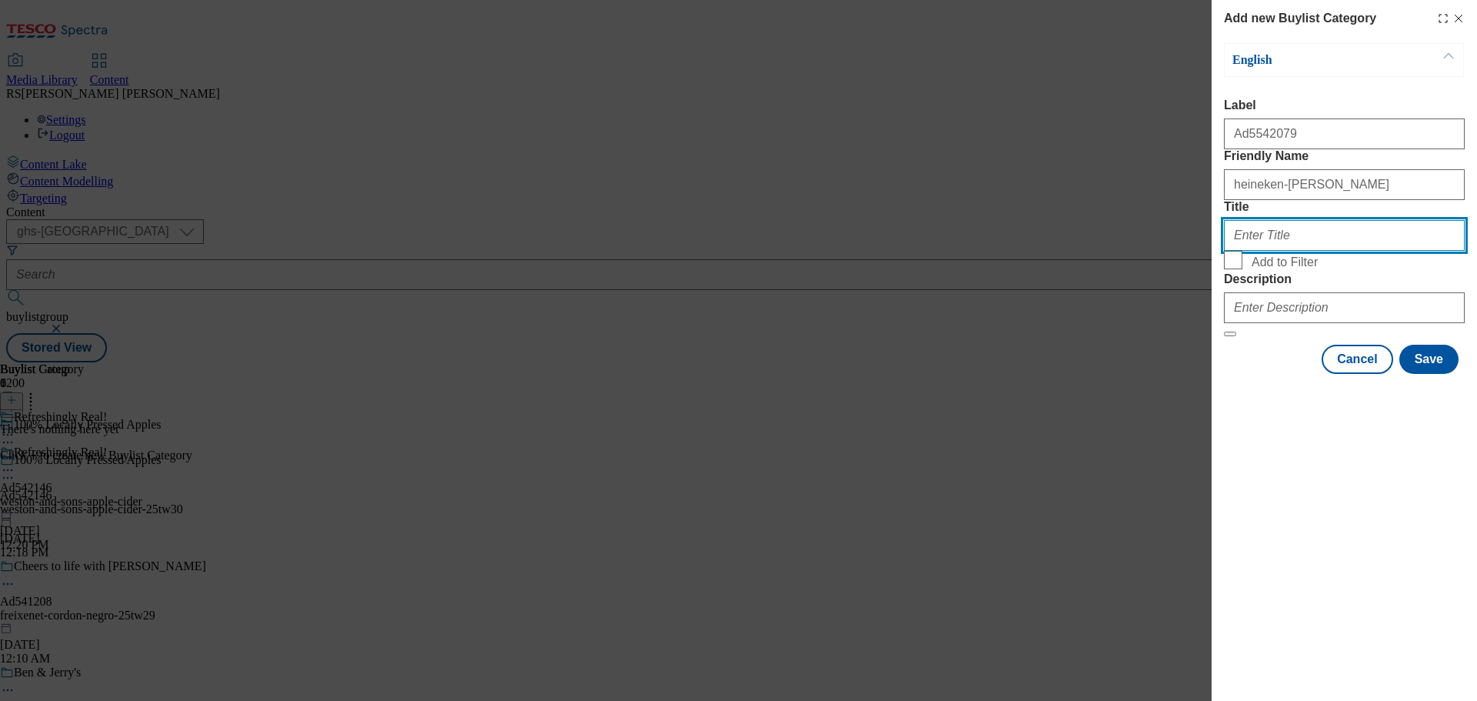
click at [1261, 251] on input "Title" at bounding box center [1344, 235] width 241 height 31
paste input "Weston & Sons"
type input "Weston & Sons"
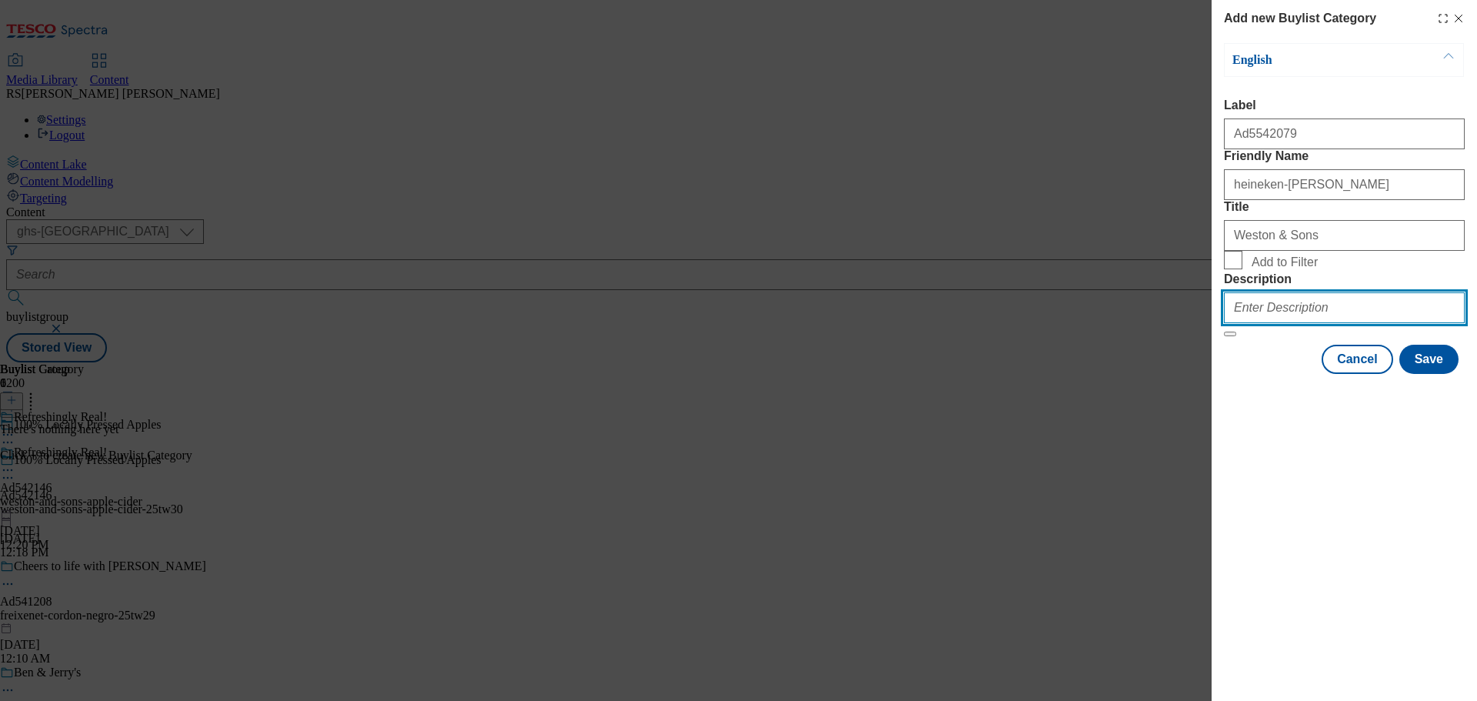
click at [1283, 323] on input "Description" at bounding box center [1344, 307] width 241 height 31
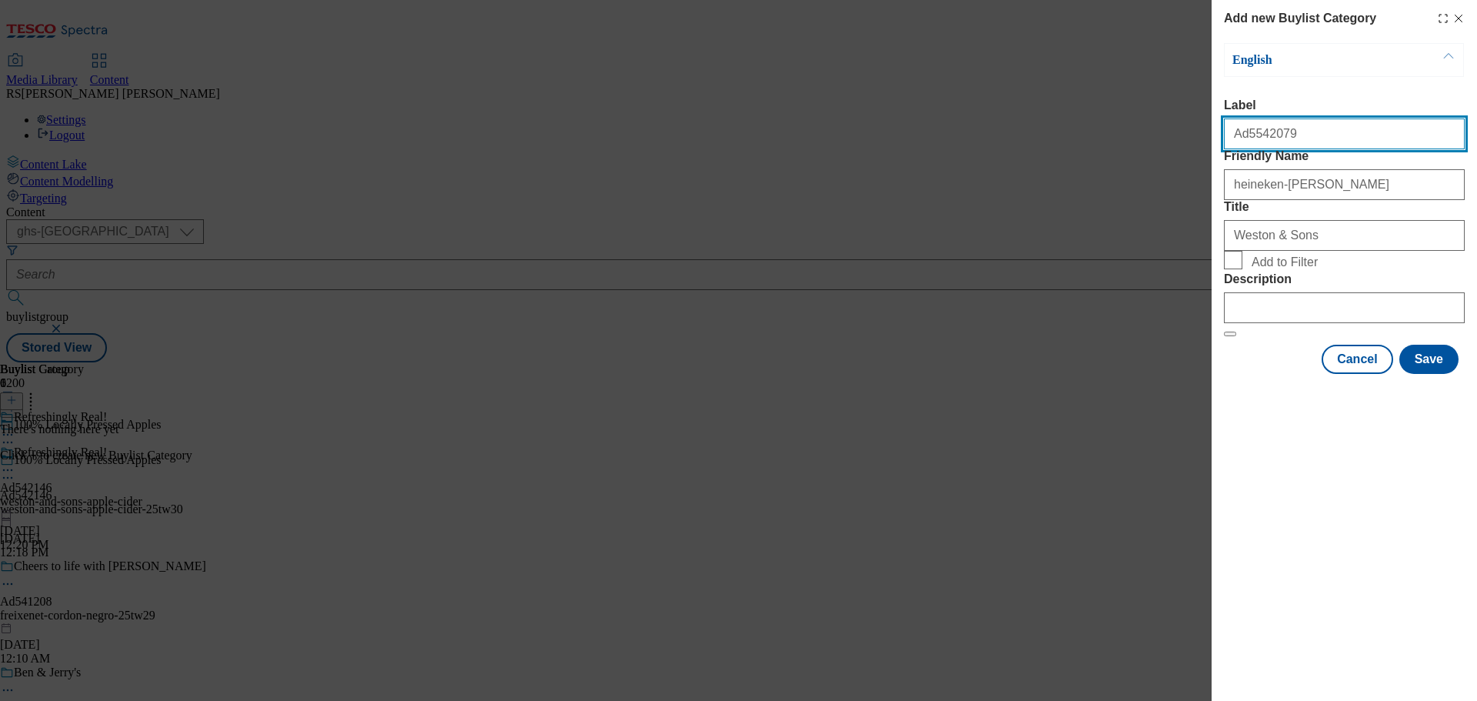
drag, startPoint x: 1294, startPoint y: 141, endPoint x: 1244, endPoint y: 144, distance: 49.3
click at [1244, 144] on input "Ad5542079" at bounding box center [1344, 133] width 241 height 31
paste input "42146"
type input "Ad542146"
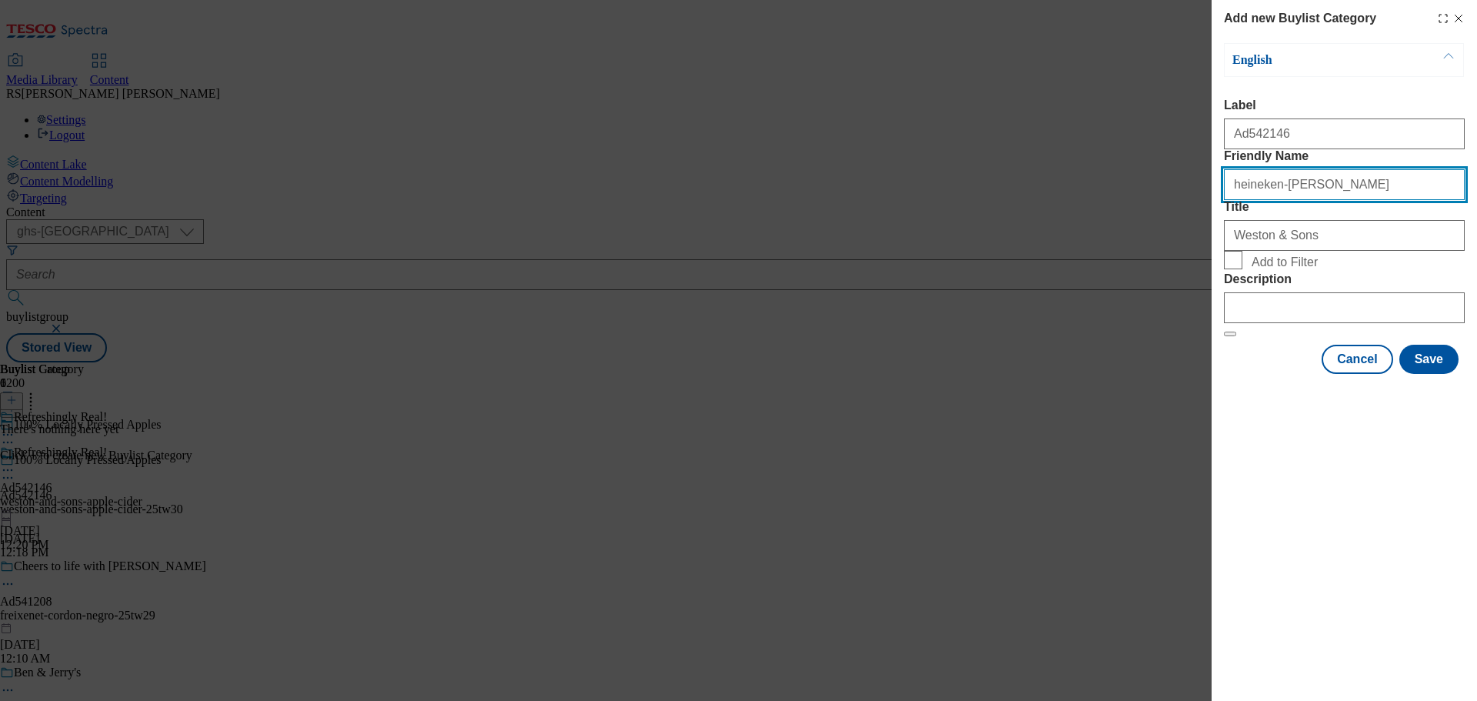
click at [1370, 200] on input "heineken-[PERSON_NAME]" at bounding box center [1344, 184] width 241 height 31
drag, startPoint x: 1338, startPoint y: 215, endPoint x: 1367, endPoint y: 211, distance: 28.7
click at [1339, 200] on input "heineken-[PERSON_NAME]" at bounding box center [1344, 184] width 241 height 31
drag, startPoint x: 1367, startPoint y: 211, endPoint x: 1126, endPoint y: 206, distance: 240.8
click at [1126, 206] on div "Add new Buylist Category English Label Ad542146 Friendly Name [PERSON_NAME] Tit…" at bounding box center [738, 350] width 1477 height 701
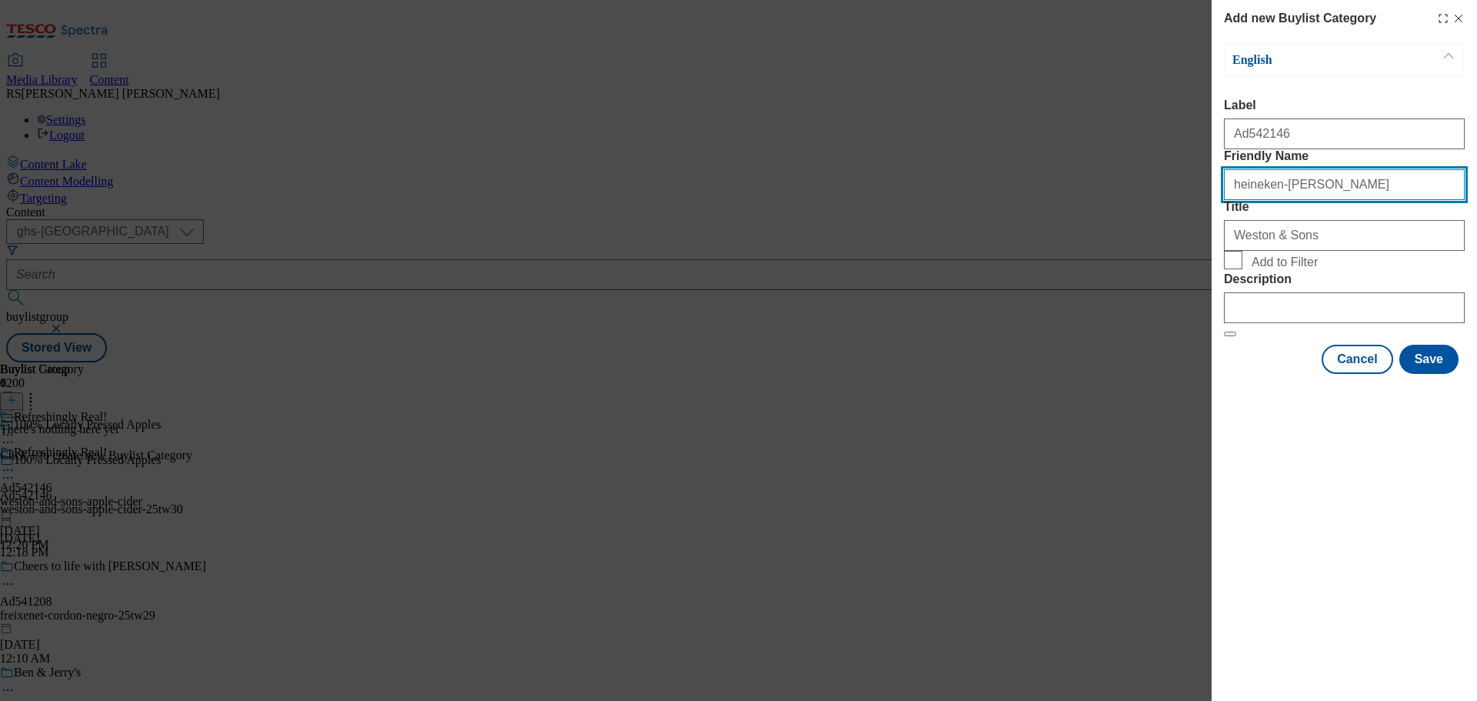
paste input "weston-and-sons-apple-cider"
type input "weston-and-sons-apple-cider"
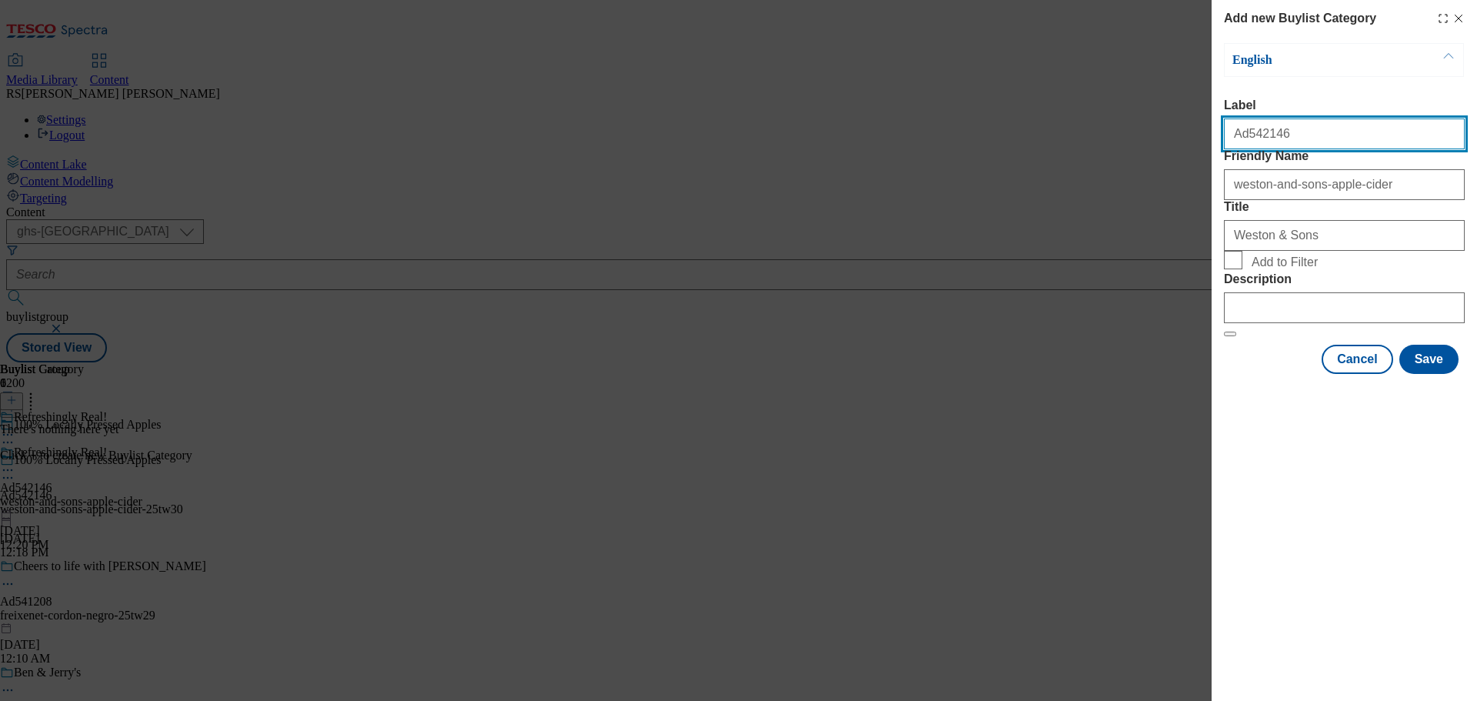
drag, startPoint x: 1294, startPoint y: 140, endPoint x: 1245, endPoint y: 143, distance: 49.3
click at [1245, 143] on input "Ad542146" at bounding box center [1344, 133] width 241 height 31
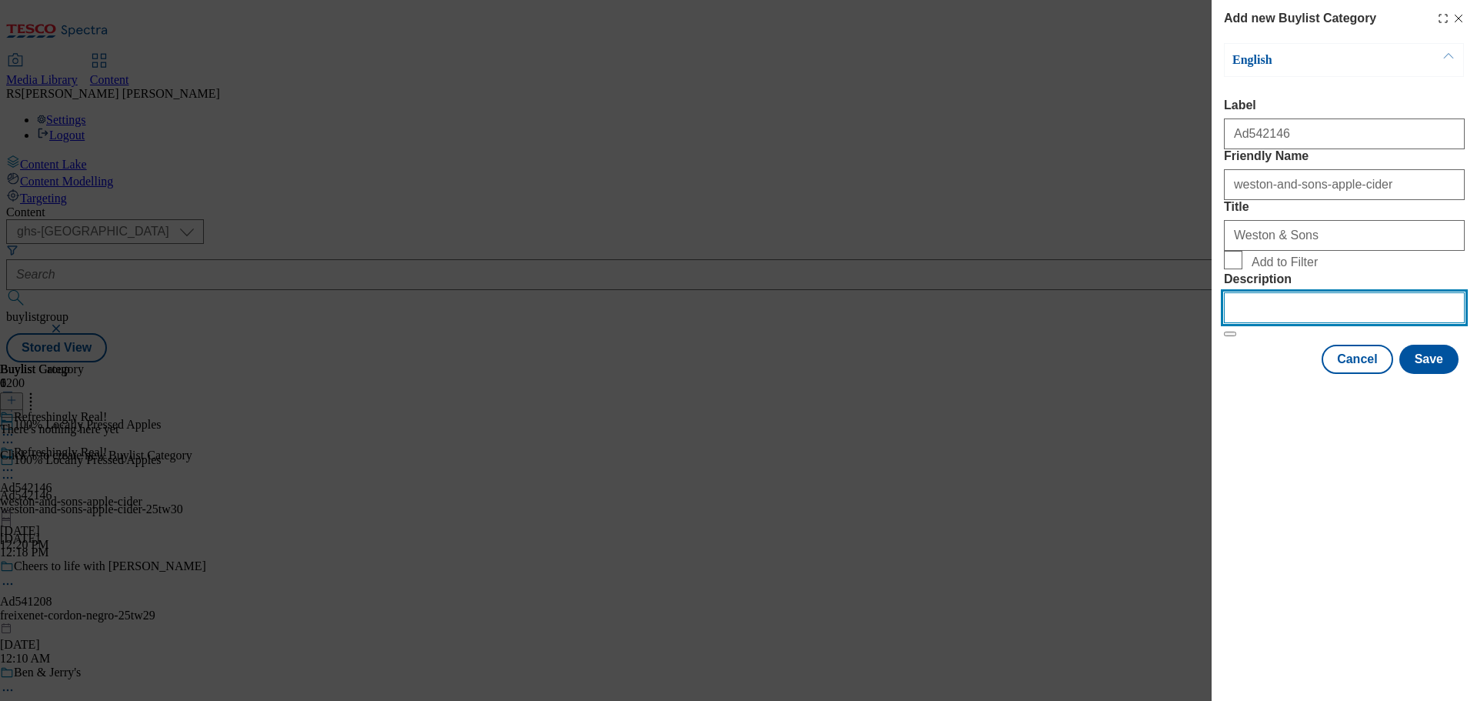
click at [1291, 323] on input "Description" at bounding box center [1344, 307] width 241 height 31
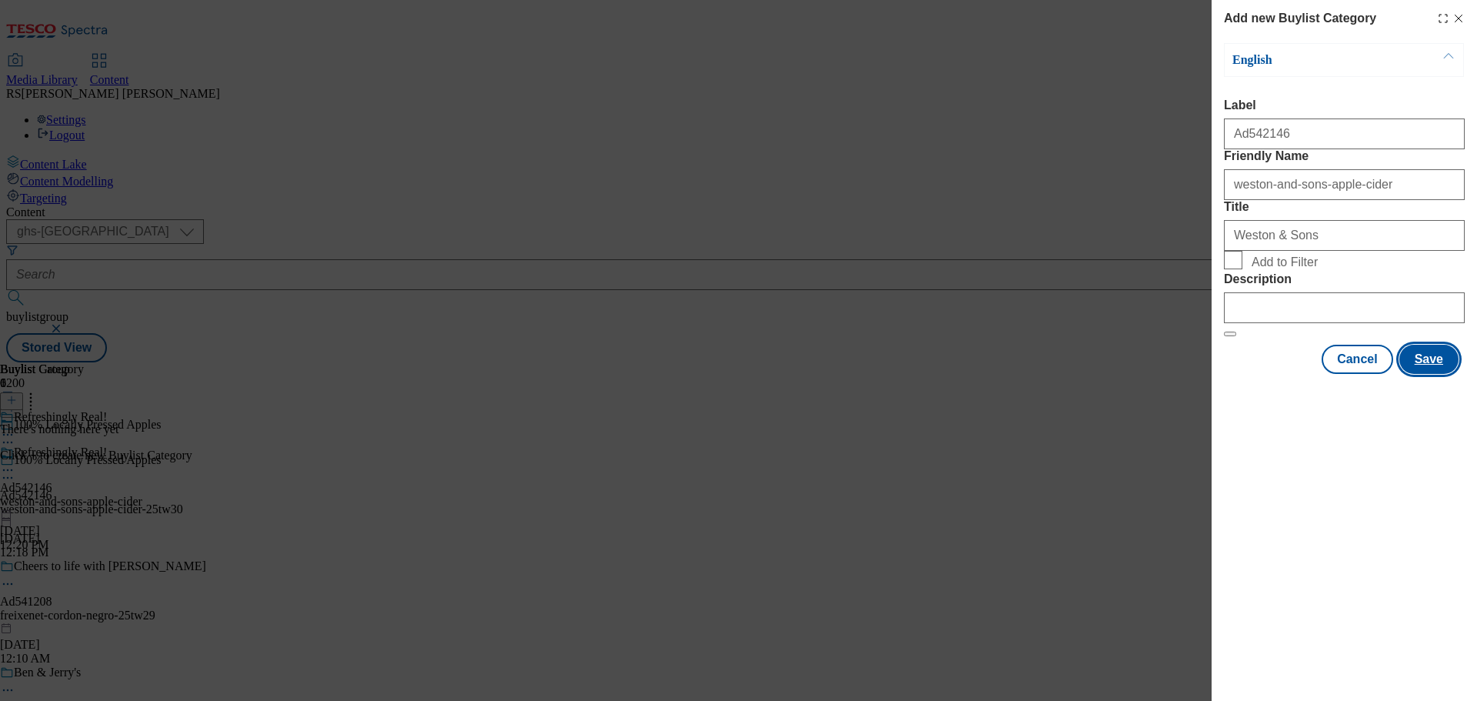
click at [1421, 374] on button "Save" at bounding box center [1428, 359] width 59 height 29
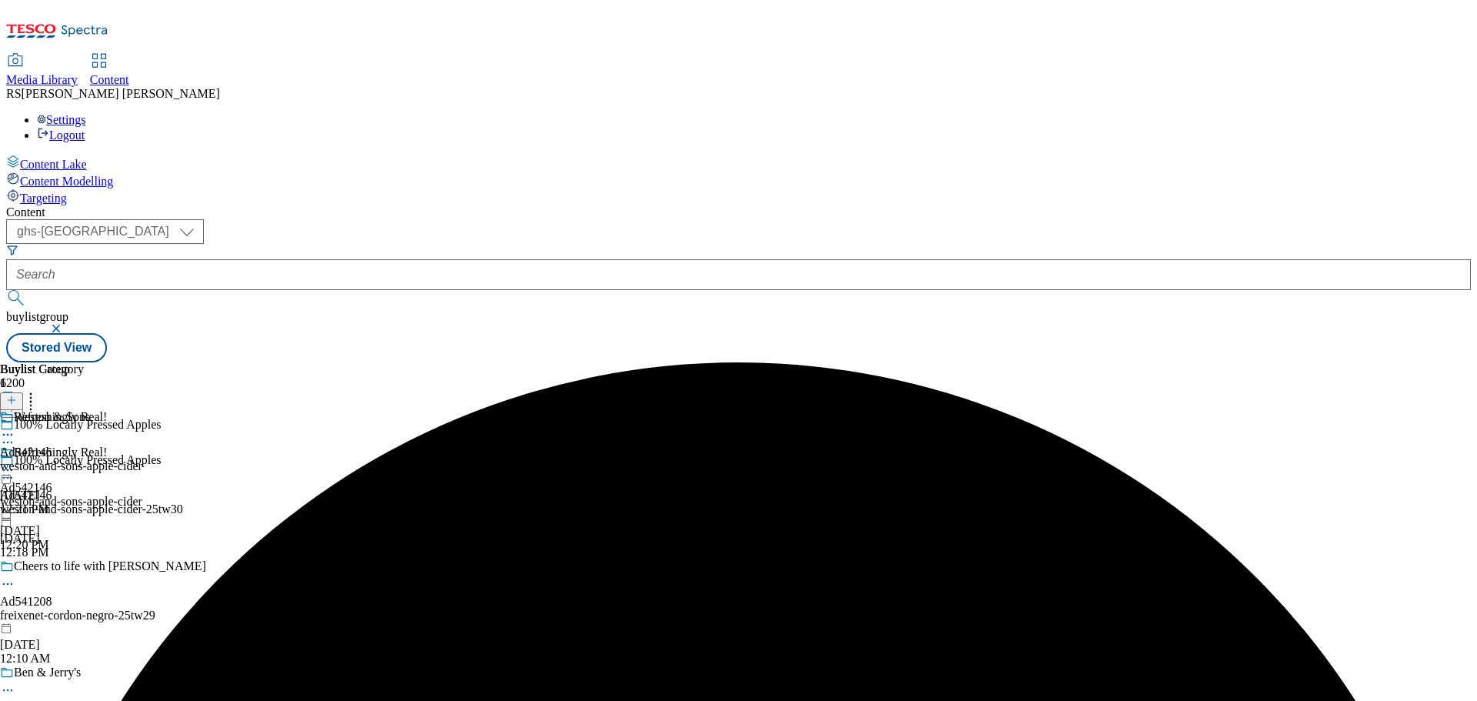
click at [142, 410] on div "Weston & Sons" at bounding box center [71, 427] width 142 height 35
click at [17, 395] on icon at bounding box center [11, 400] width 11 height 11
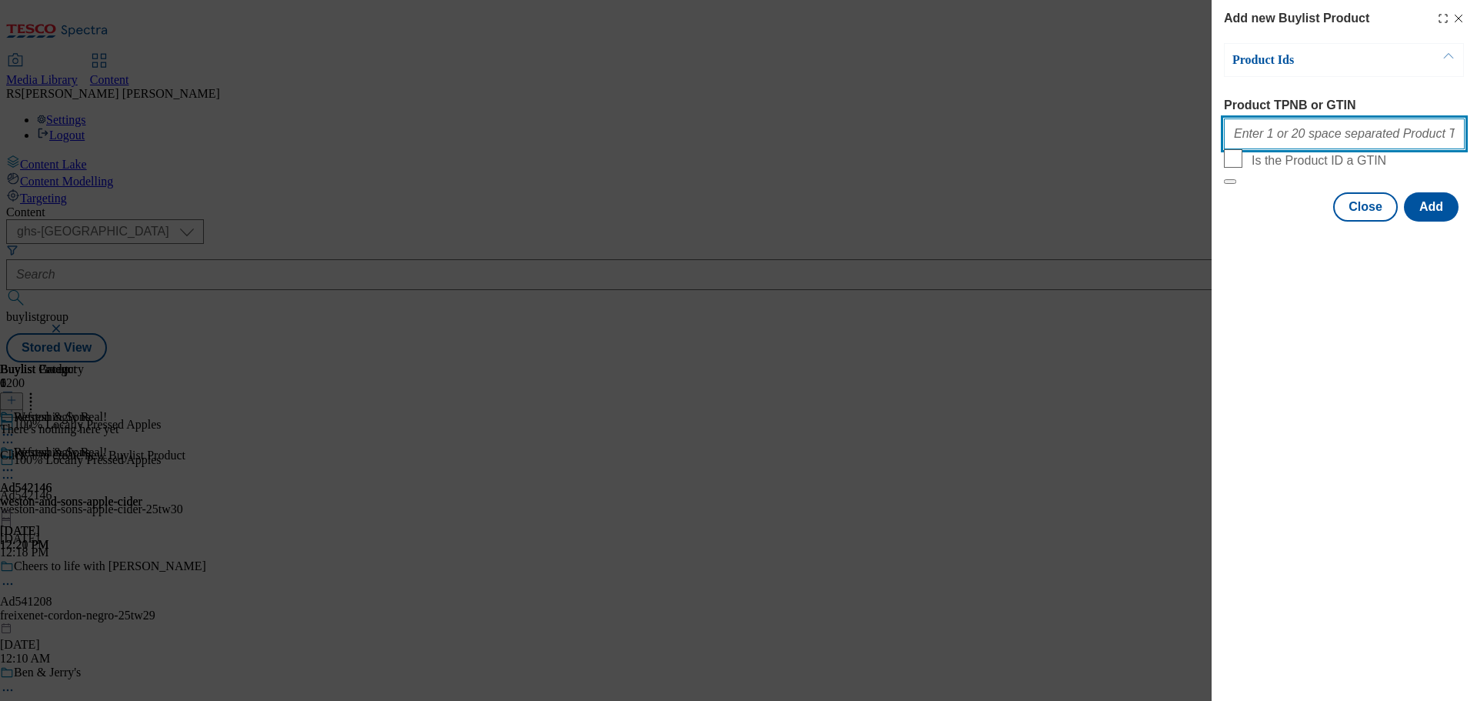
click at [1285, 141] on input "Product TPNB or GTIN" at bounding box center [1344, 133] width 241 height 31
paste input "85994444, 85994444"
type input "85994444, 85994444"
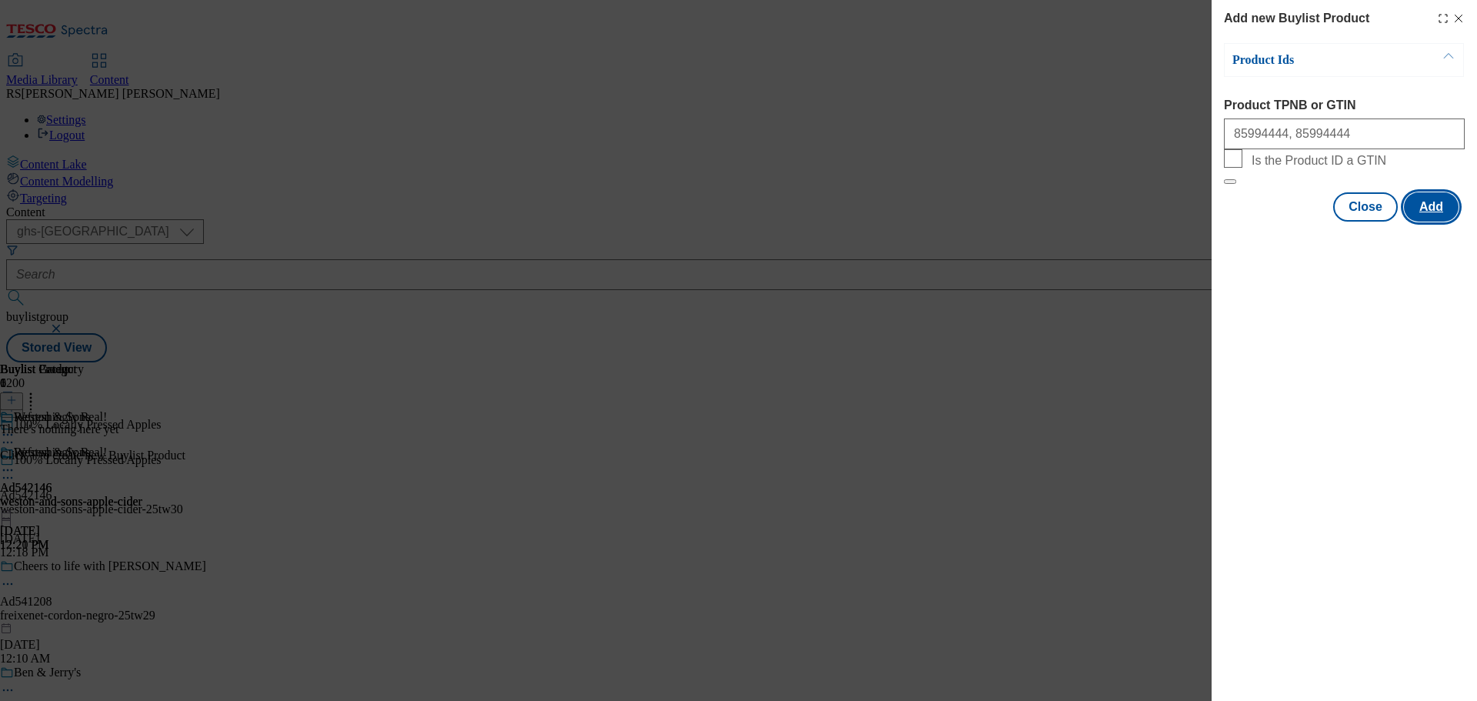
click at [1451, 222] on button "Add" at bounding box center [1431, 206] width 55 height 29
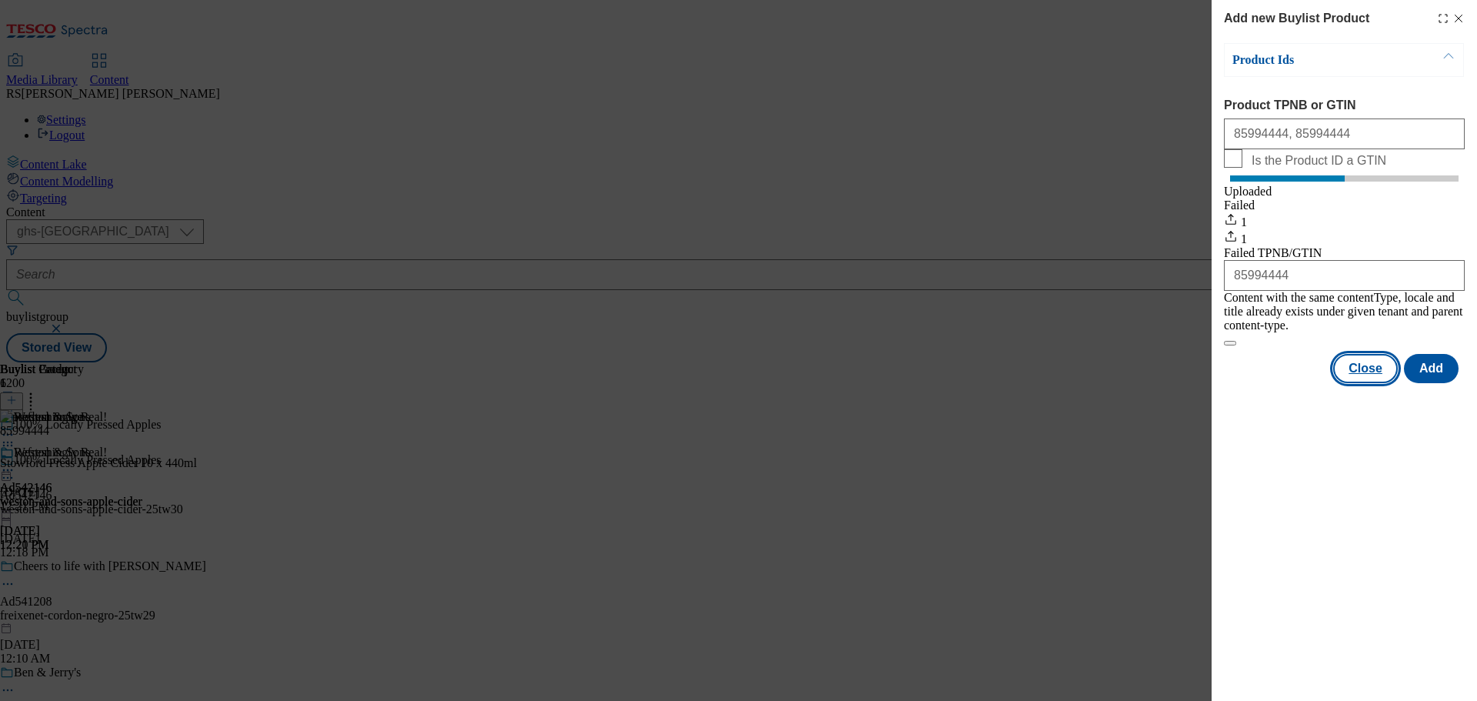
click at [1376, 372] on button "Close" at bounding box center [1365, 368] width 65 height 29
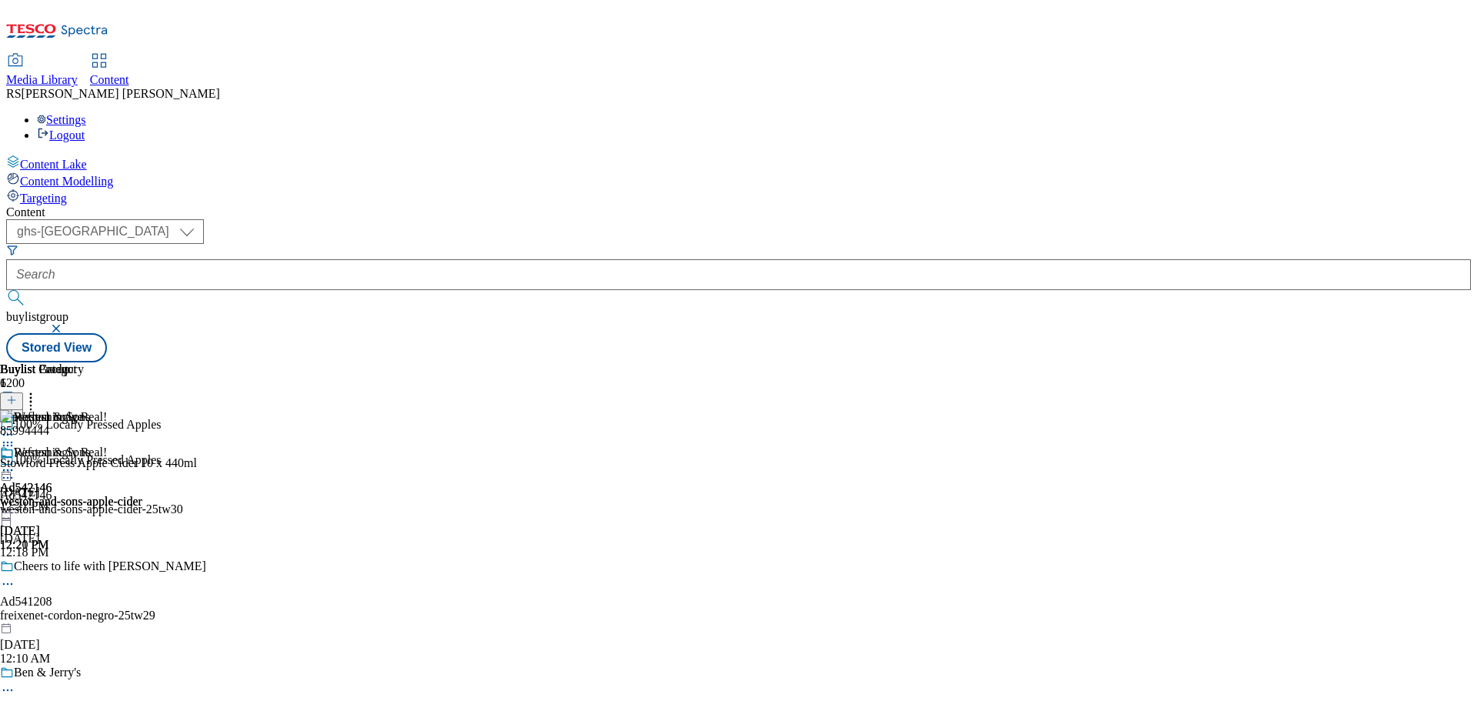
click at [5, 477] on circle at bounding box center [4, 478] width 2 height 2
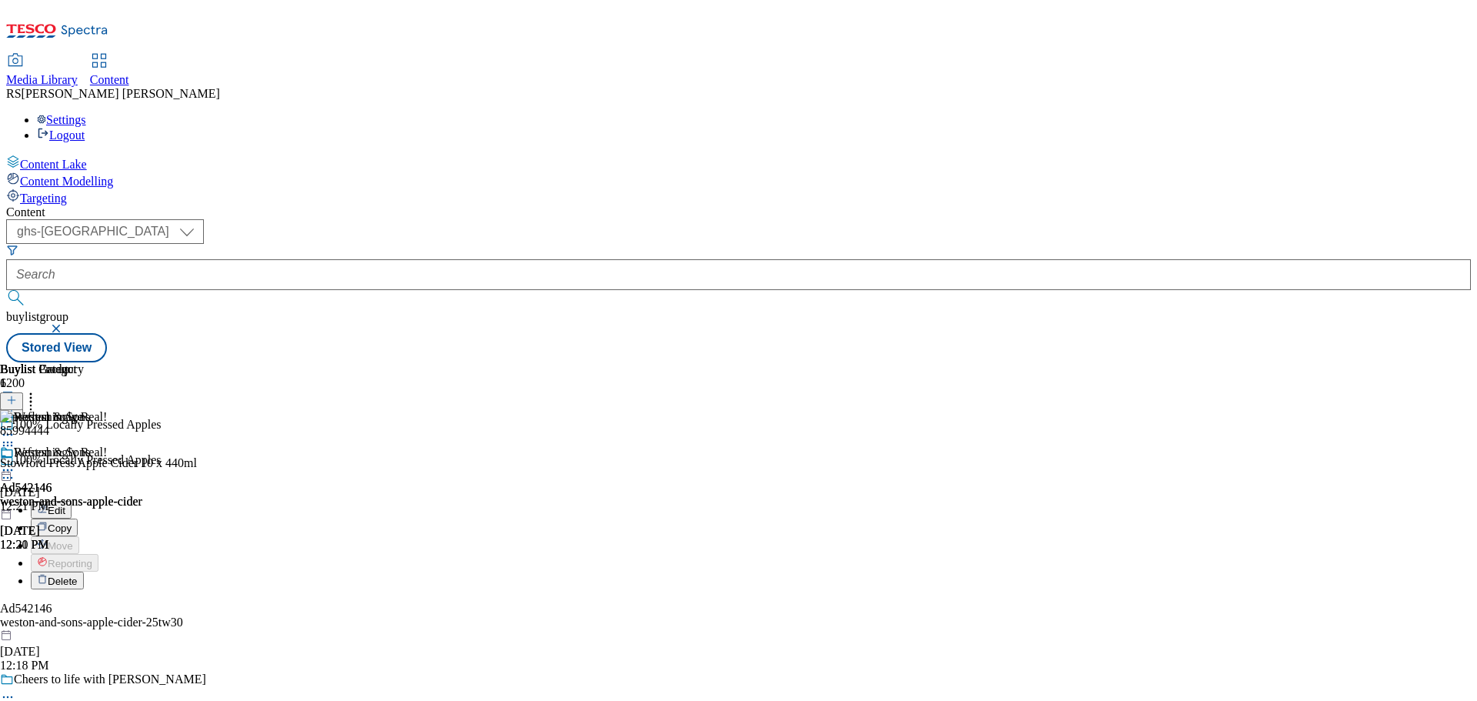
click at [72, 501] on button "Edit" at bounding box center [51, 510] width 41 height 18
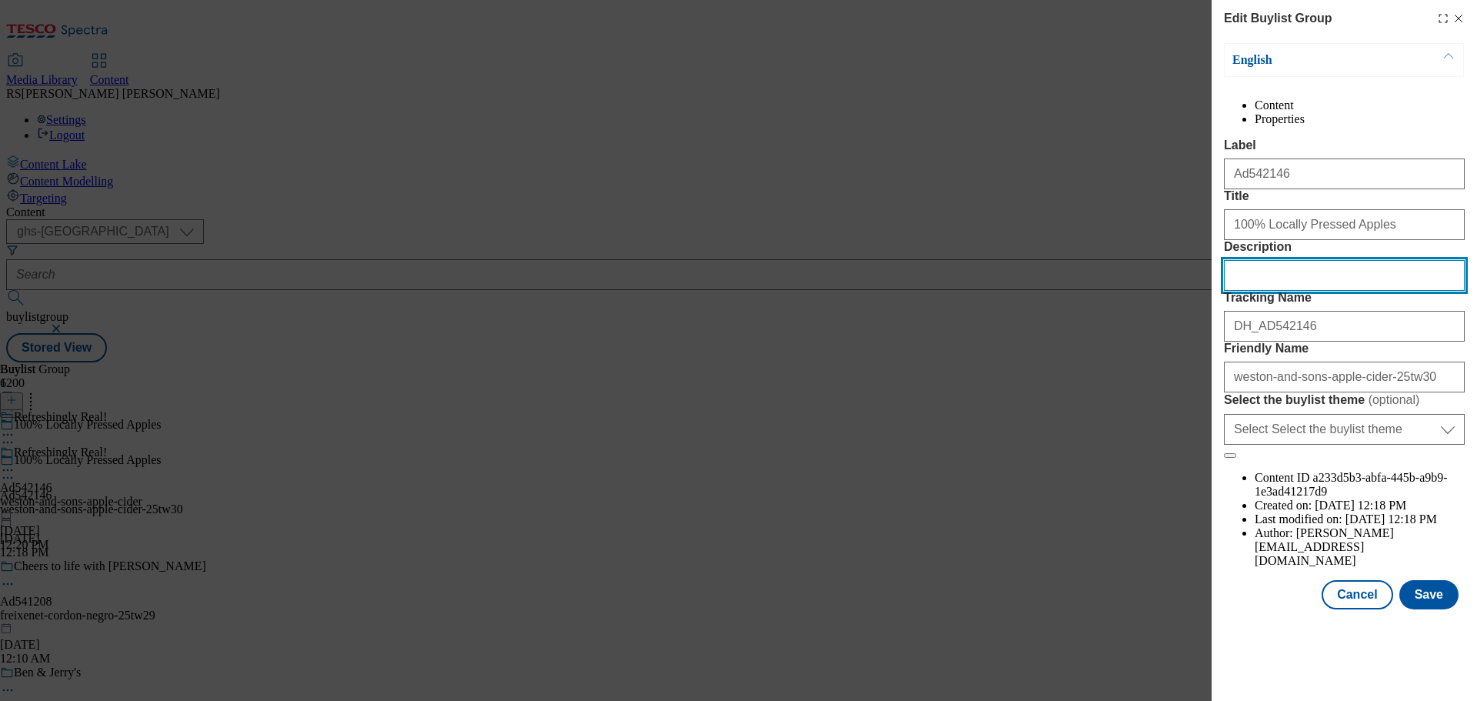
click at [1296, 291] on input "Description" at bounding box center [1344, 275] width 241 height 31
paste input "Stowford Press Apple Cider 10 x 440ml"
type input "Stowford Press Apple Cider 10 x 440ml"
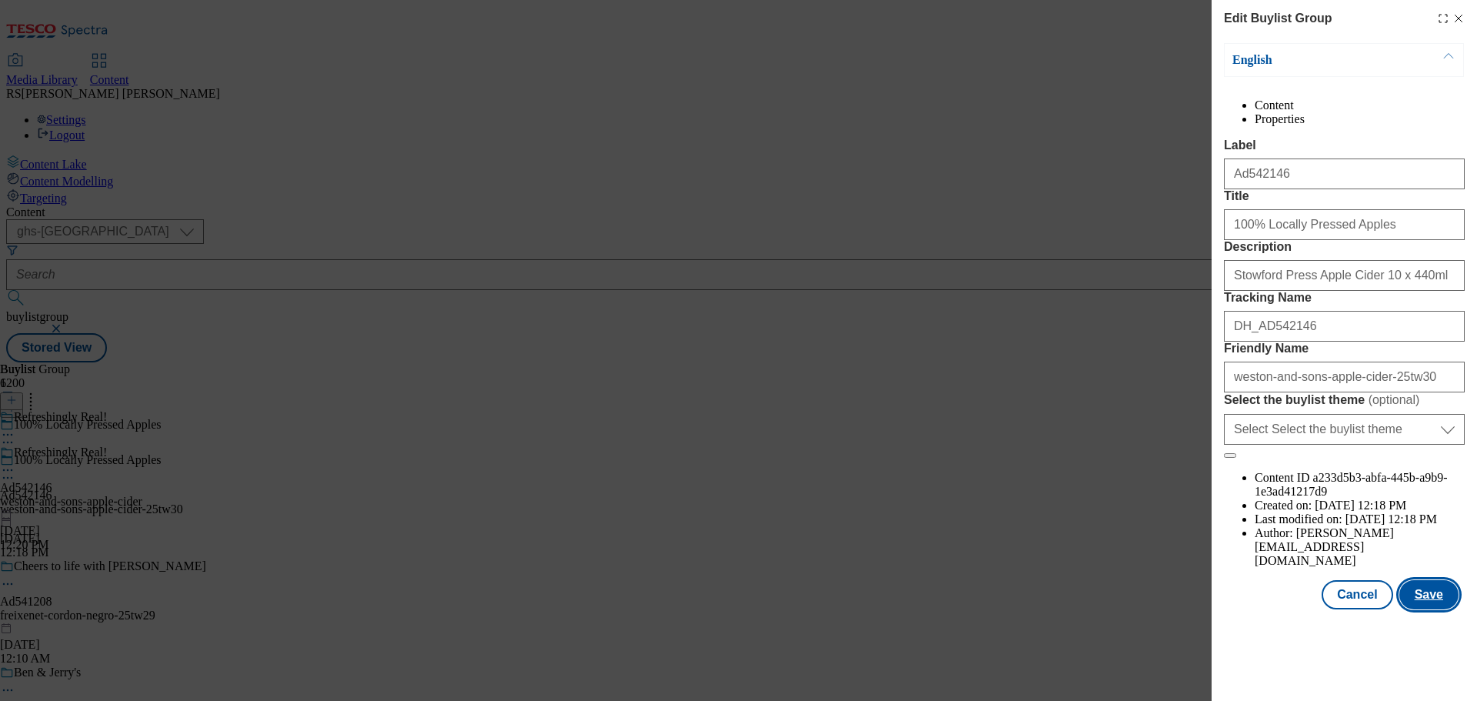
click at [1421, 609] on button "Save" at bounding box center [1428, 594] width 59 height 29
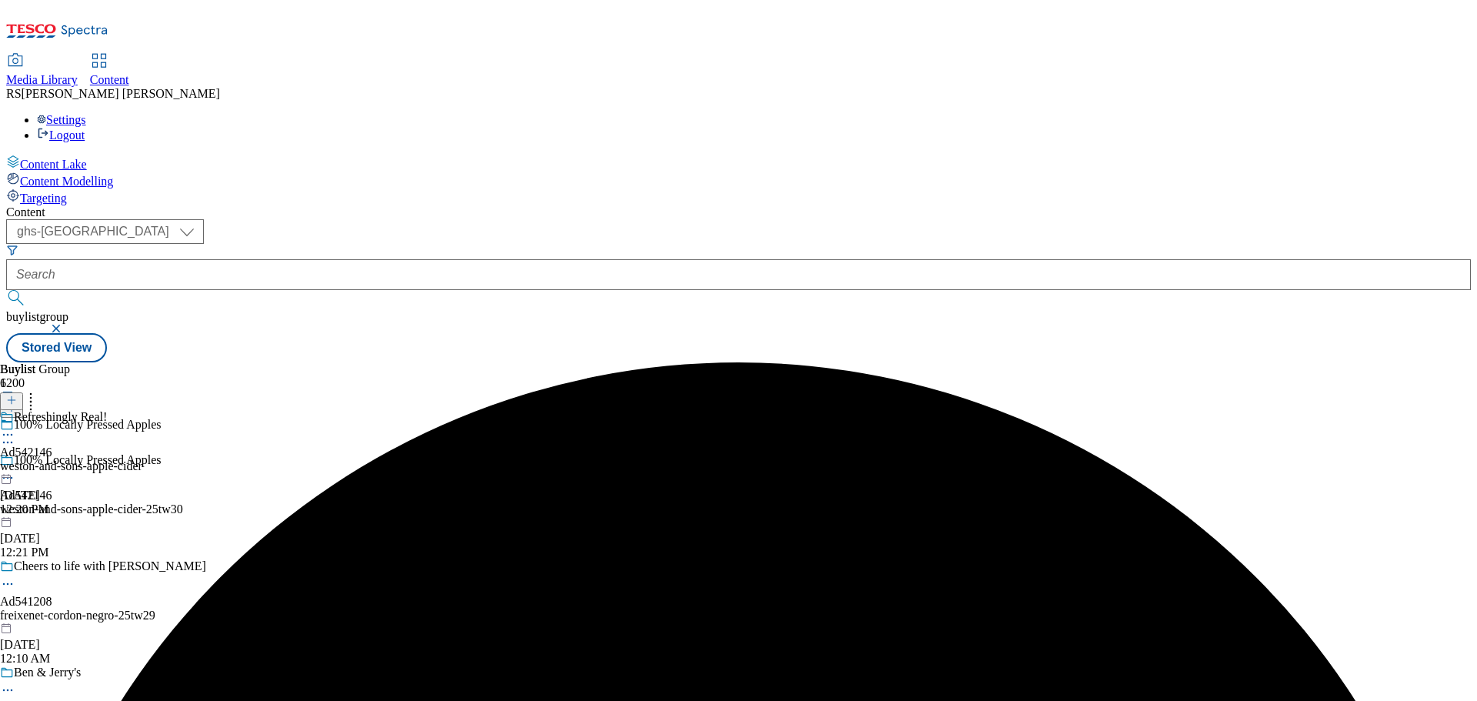
click at [15, 427] on icon at bounding box center [7, 434] width 15 height 15
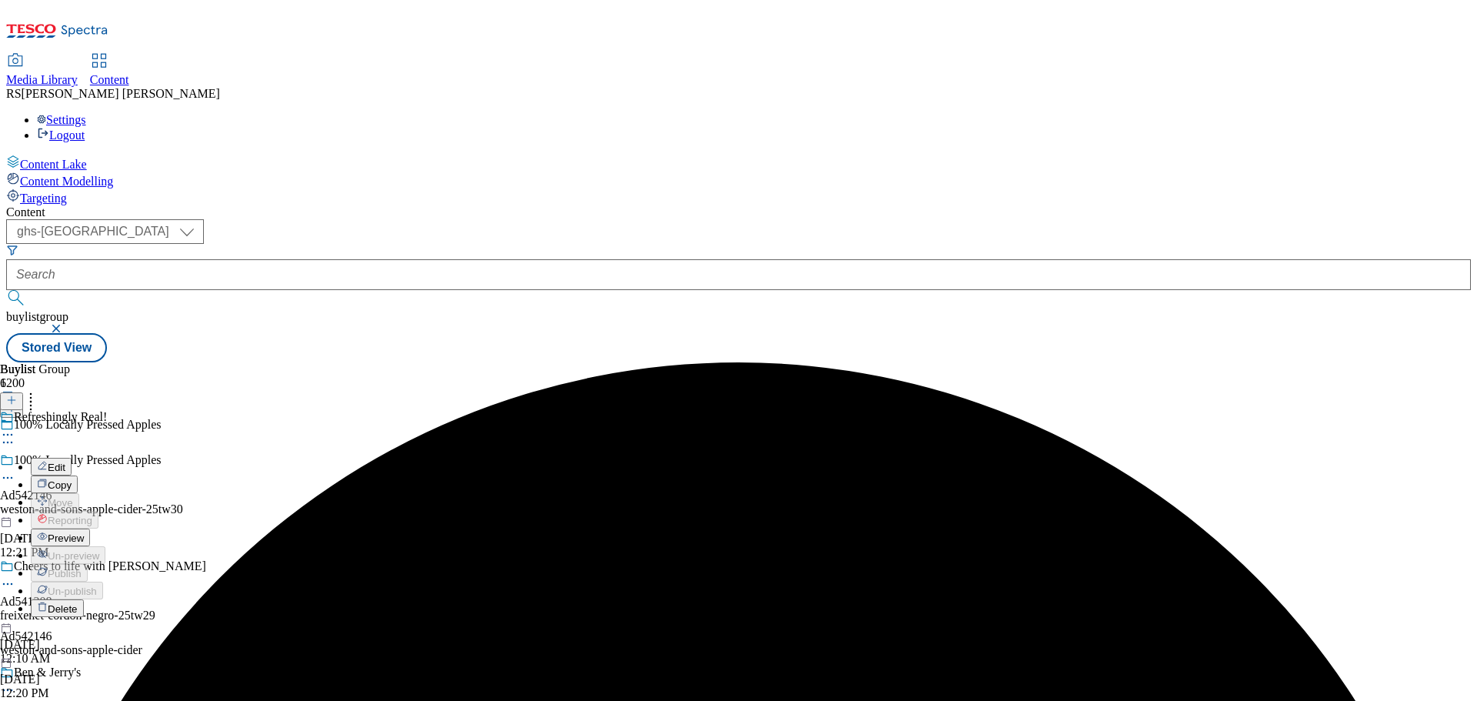
click at [72, 458] on button "Edit" at bounding box center [51, 467] width 41 height 18
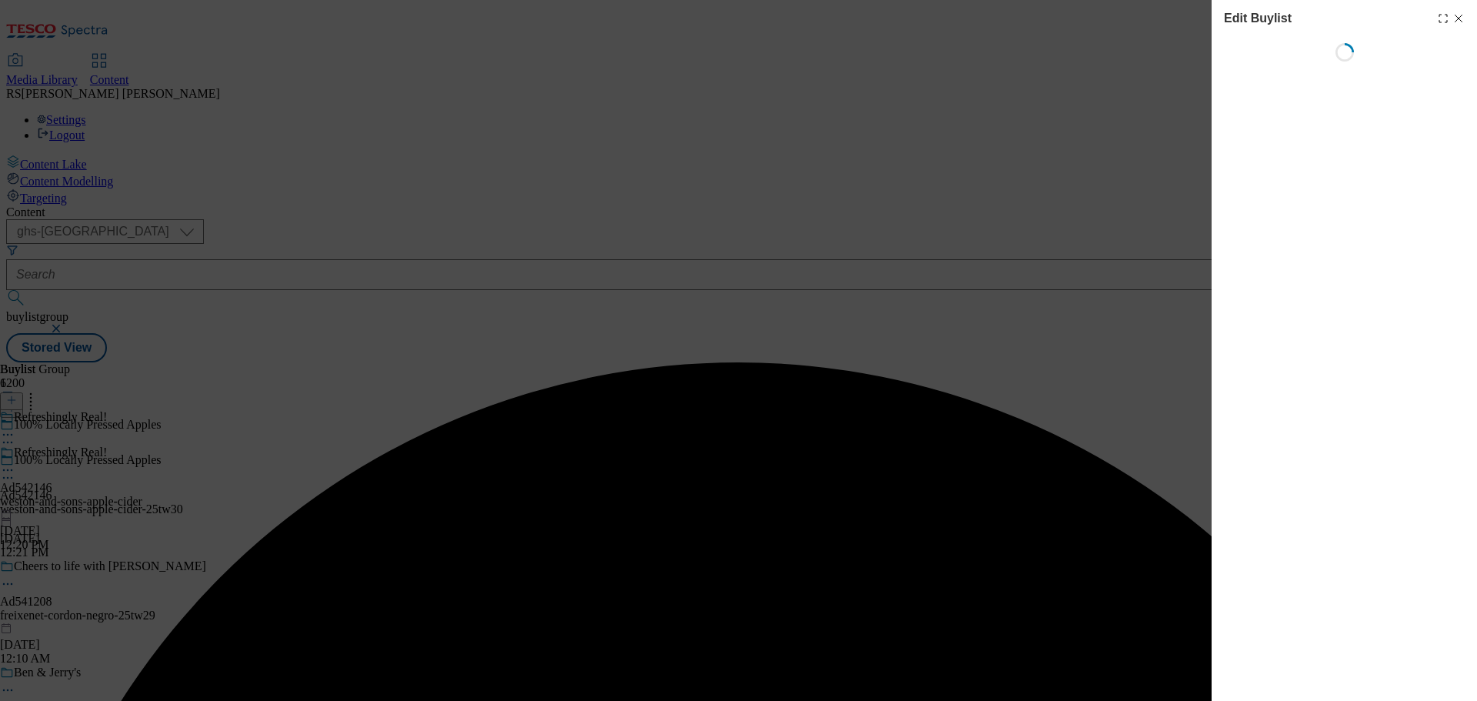
select select "tactical"
select select "supplier funded short term 1-3 weeks"
select select "dunnhumby"
select select "Banner"
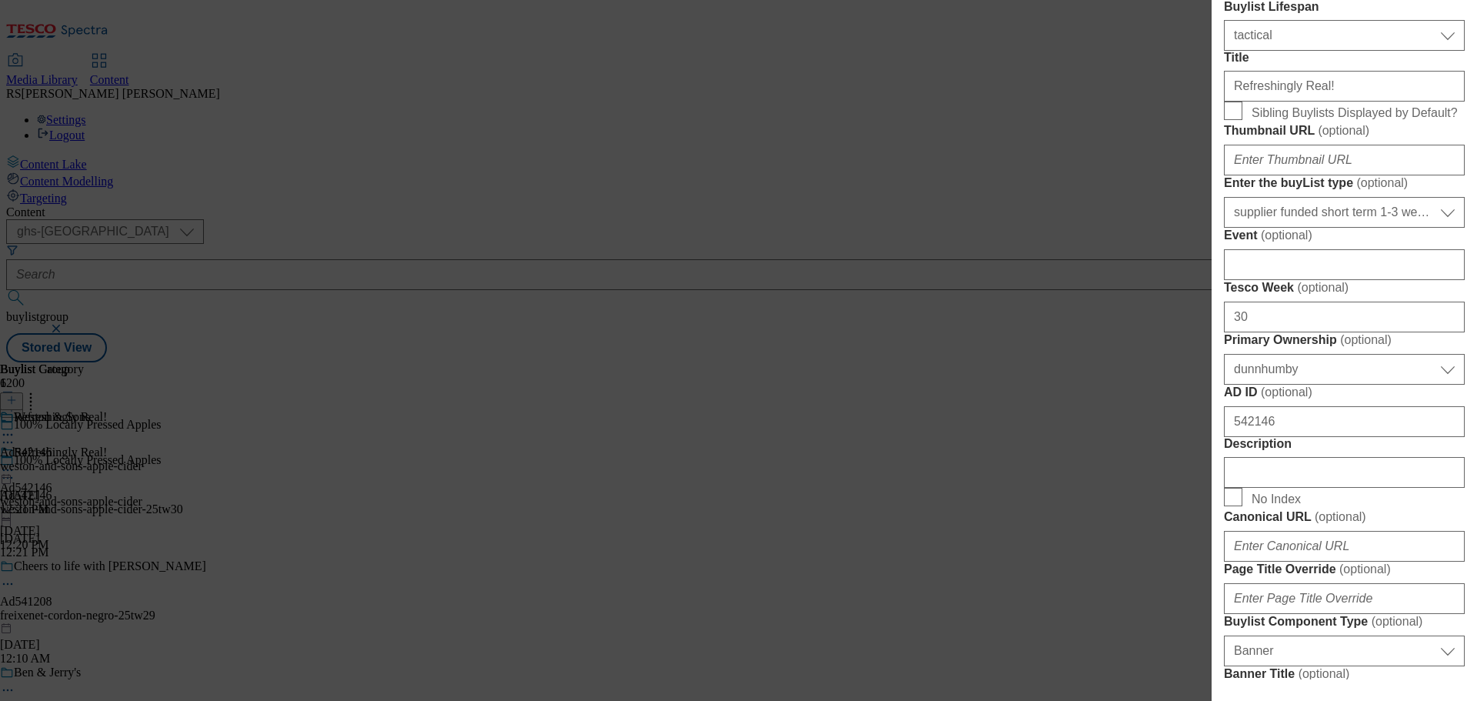
scroll to position [769, 0]
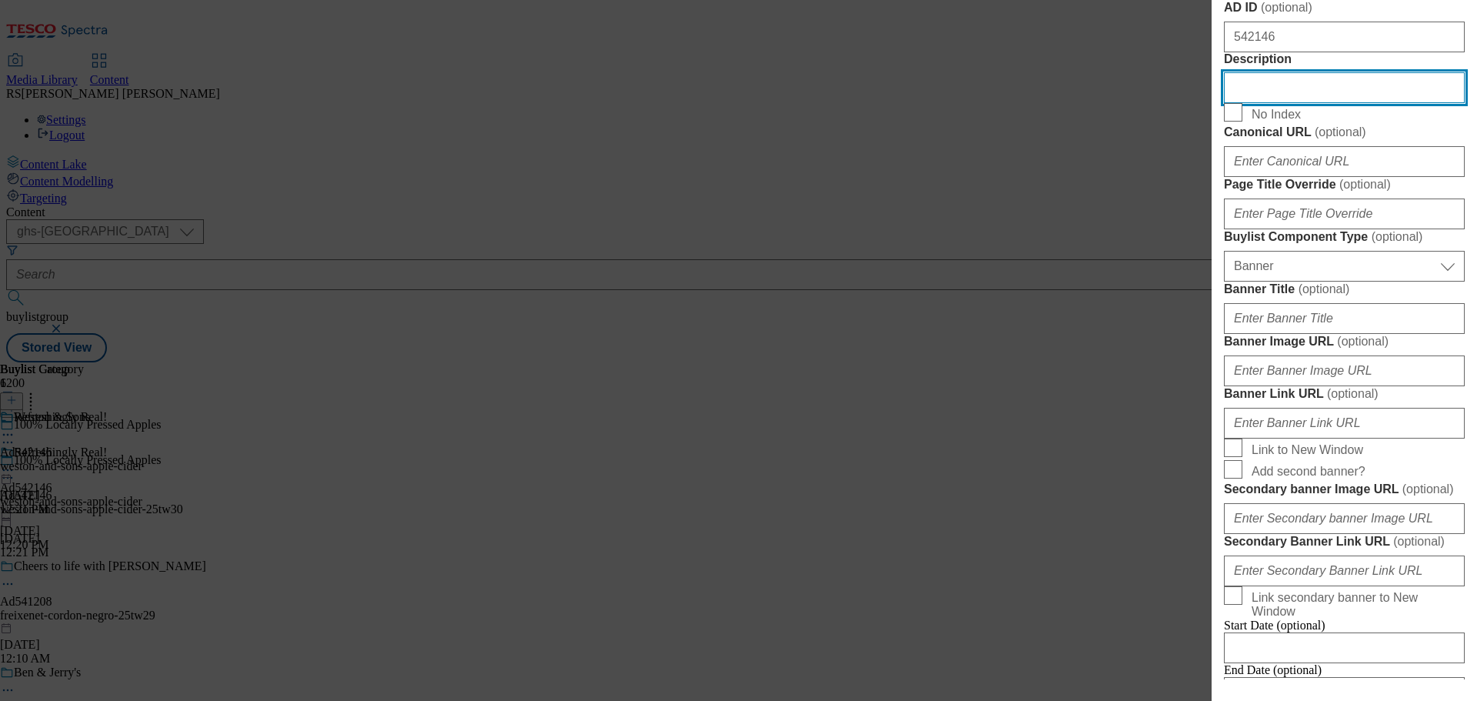
click at [1304, 103] on input "Description" at bounding box center [1344, 87] width 241 height 31
paste input "Stowford Press Apple Cider 10 x 440ml"
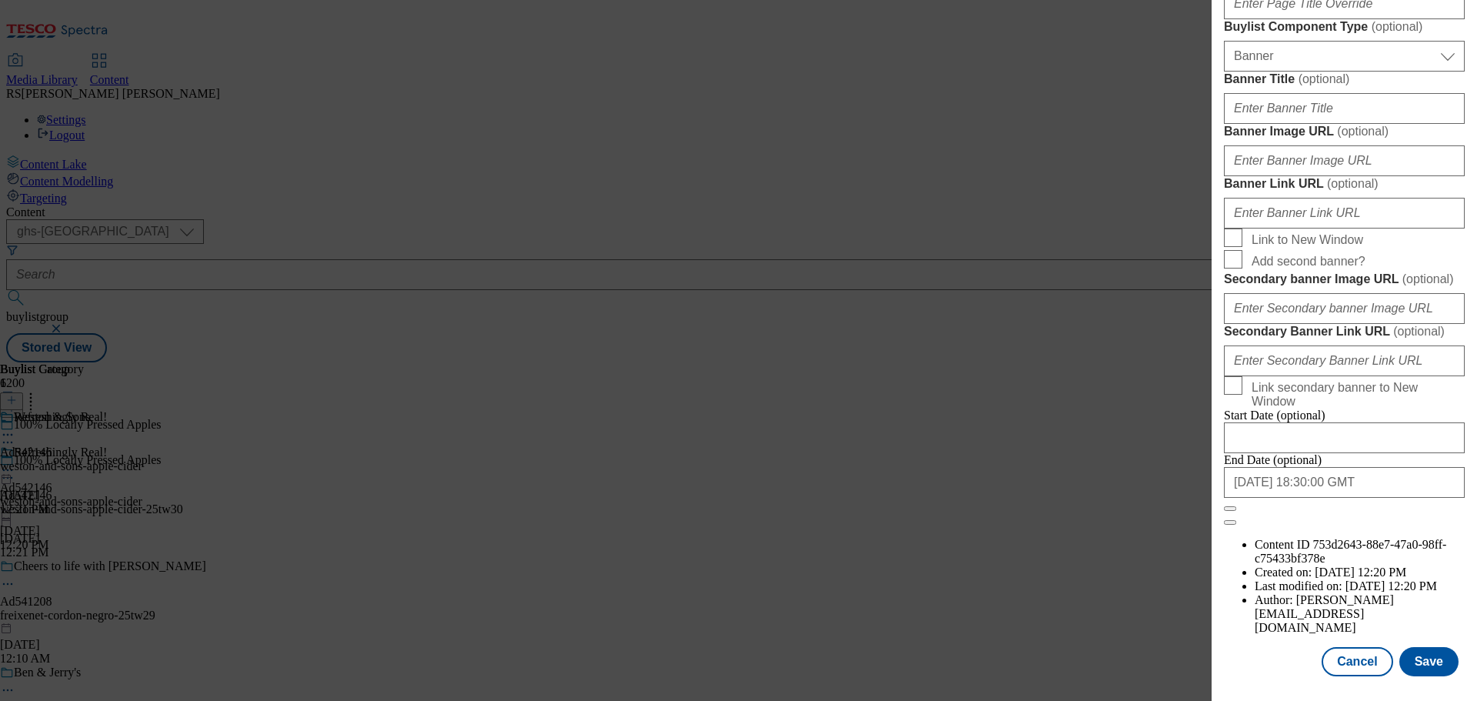
scroll to position [1537, 0]
type input "Stowford Press Apple Cider 10 x 440ml"
click at [1421, 676] on button "Save" at bounding box center [1428, 661] width 59 height 29
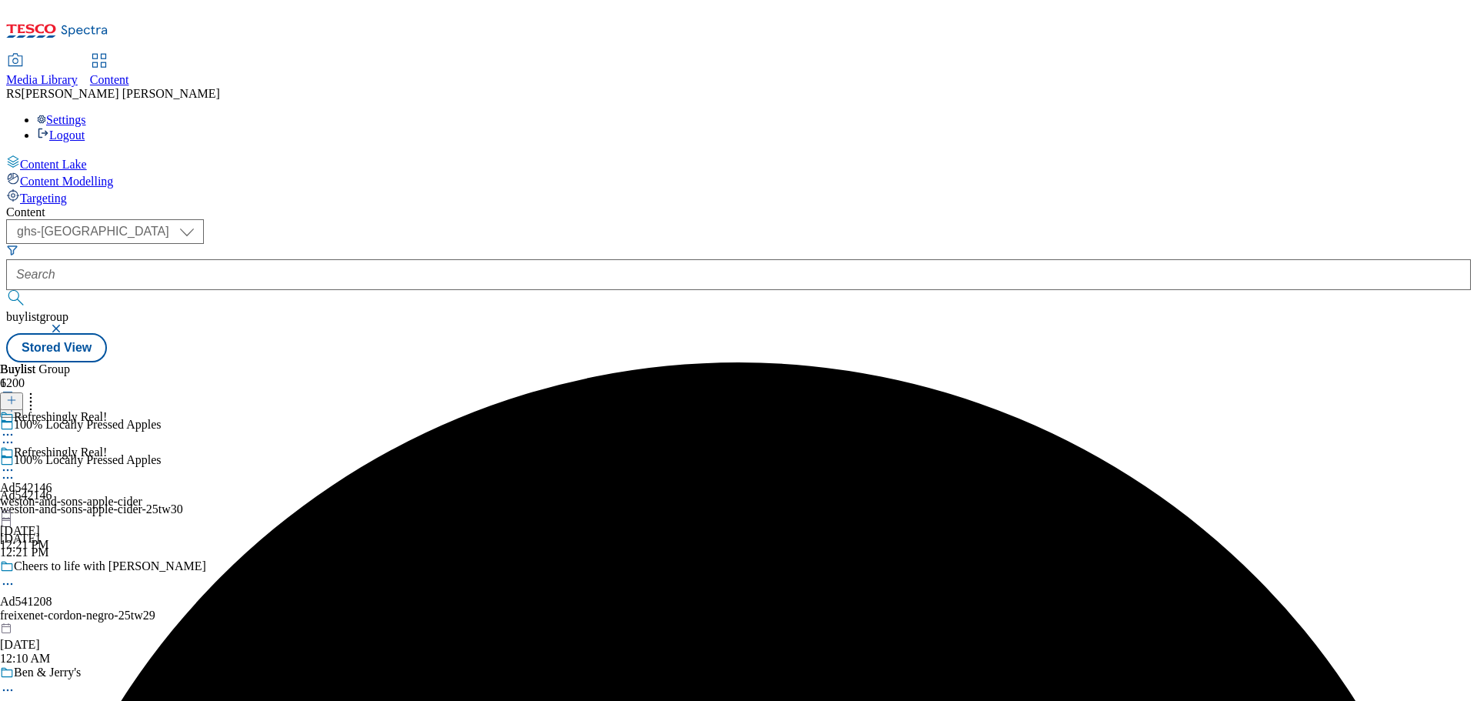
click at [142, 445] on div "Refreshingly Real! Ad542146 [PERSON_NAME]-and-sons-apple-cider [DATE] 12:21 PM" at bounding box center [71, 498] width 142 height 106
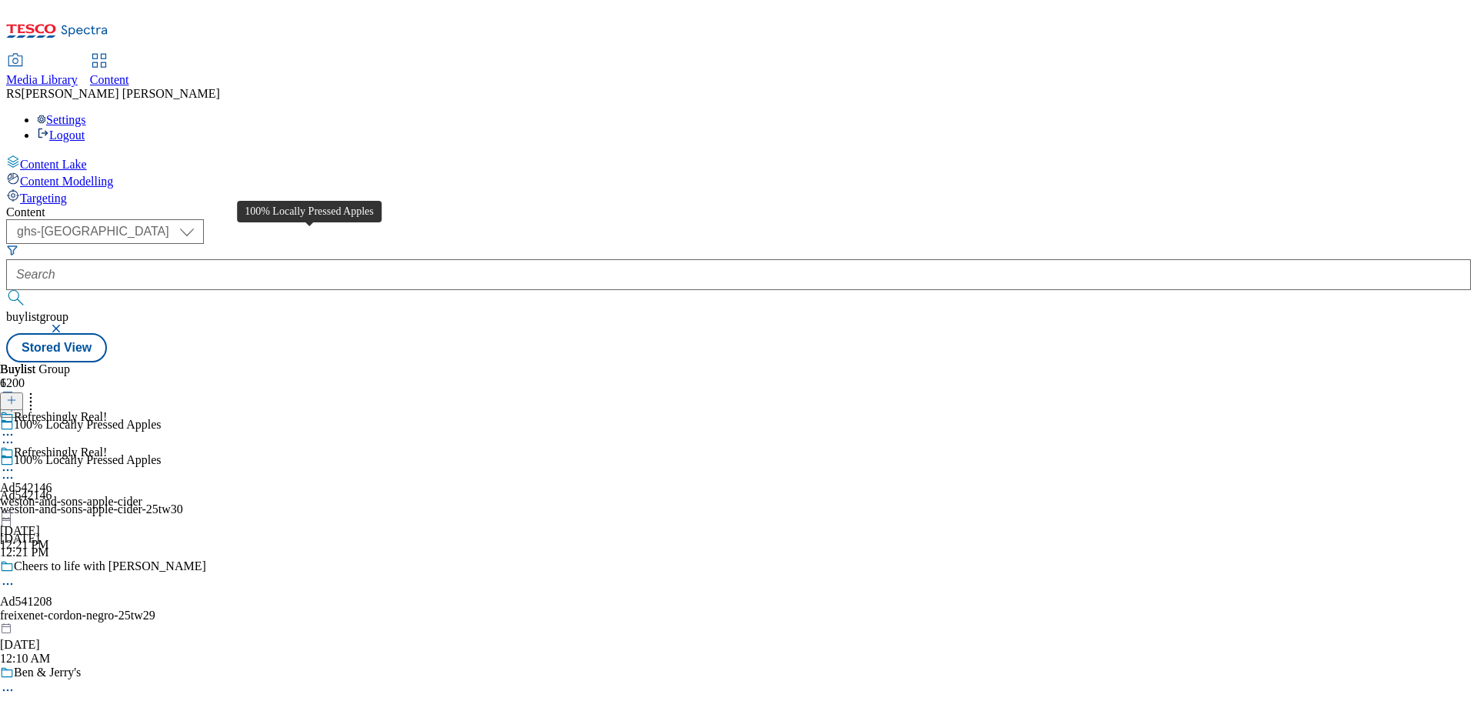
click at [162, 453] on span "100% Locally Pressed Apples" at bounding box center [88, 461] width 148 height 17
click at [107, 445] on span "Refreshingly Real!" at bounding box center [60, 453] width 93 height 17
click at [15, 427] on icon at bounding box center [7, 434] width 15 height 15
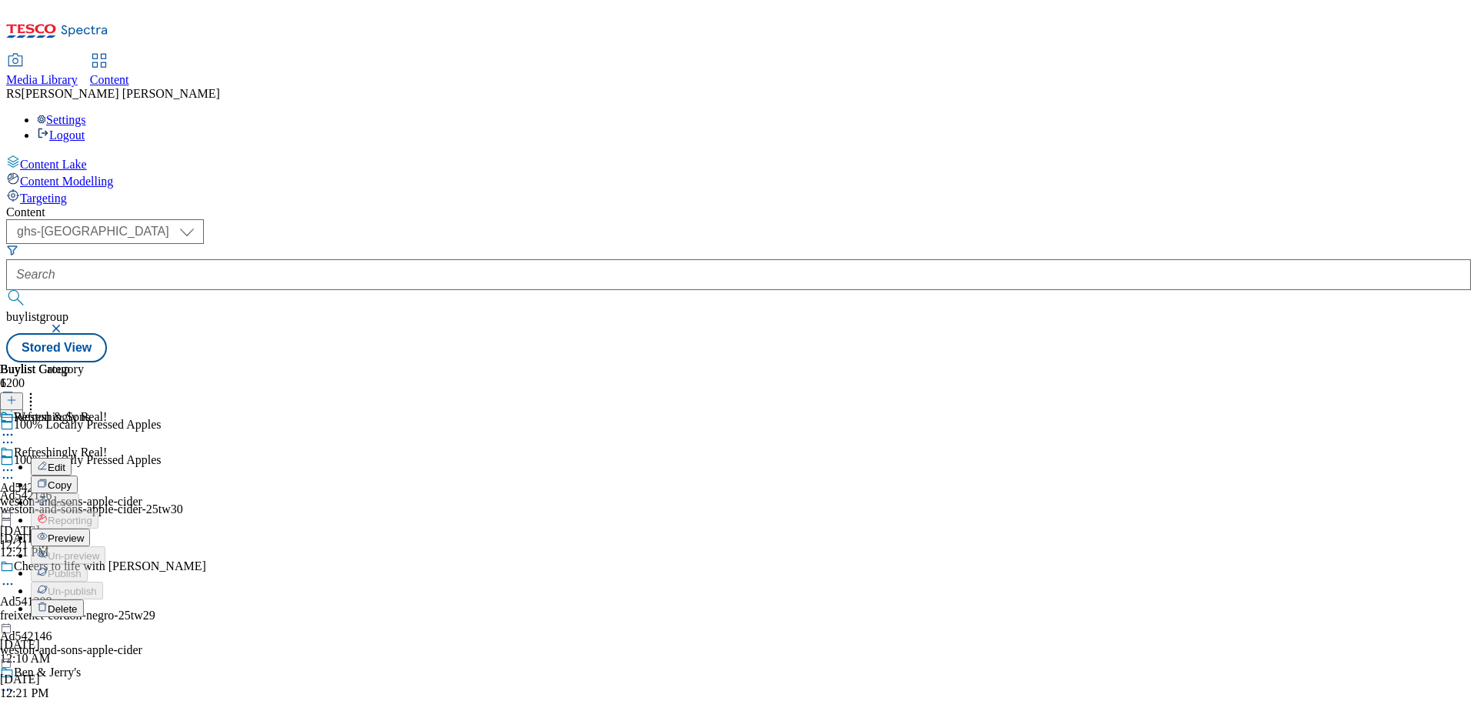
click at [65, 461] on span "Edit" at bounding box center [57, 467] width 18 height 12
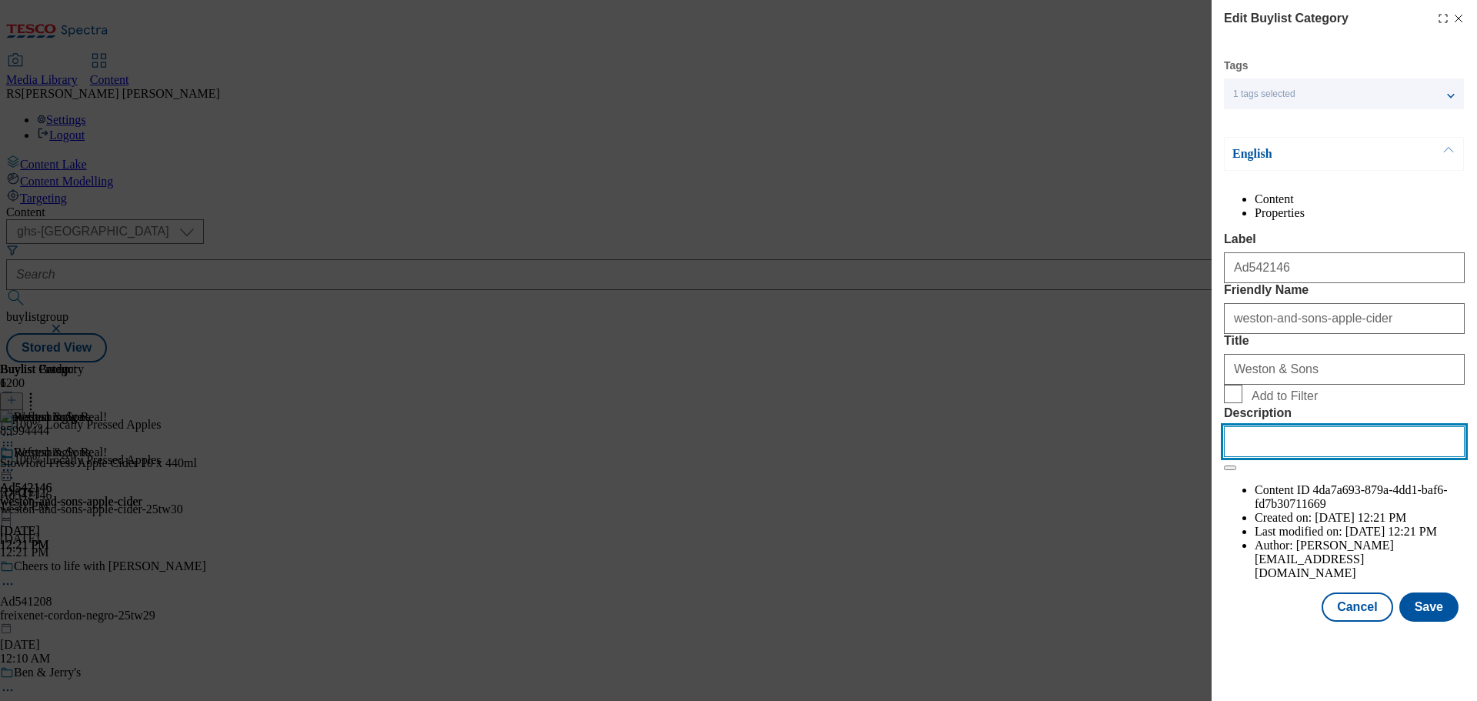
click at [1254, 457] on input "Description" at bounding box center [1344, 441] width 241 height 31
paste input "Stowford Press Apple Cider 10 x 440ml"
type input "Stowford Press Apple Cider 10 x 440ml"
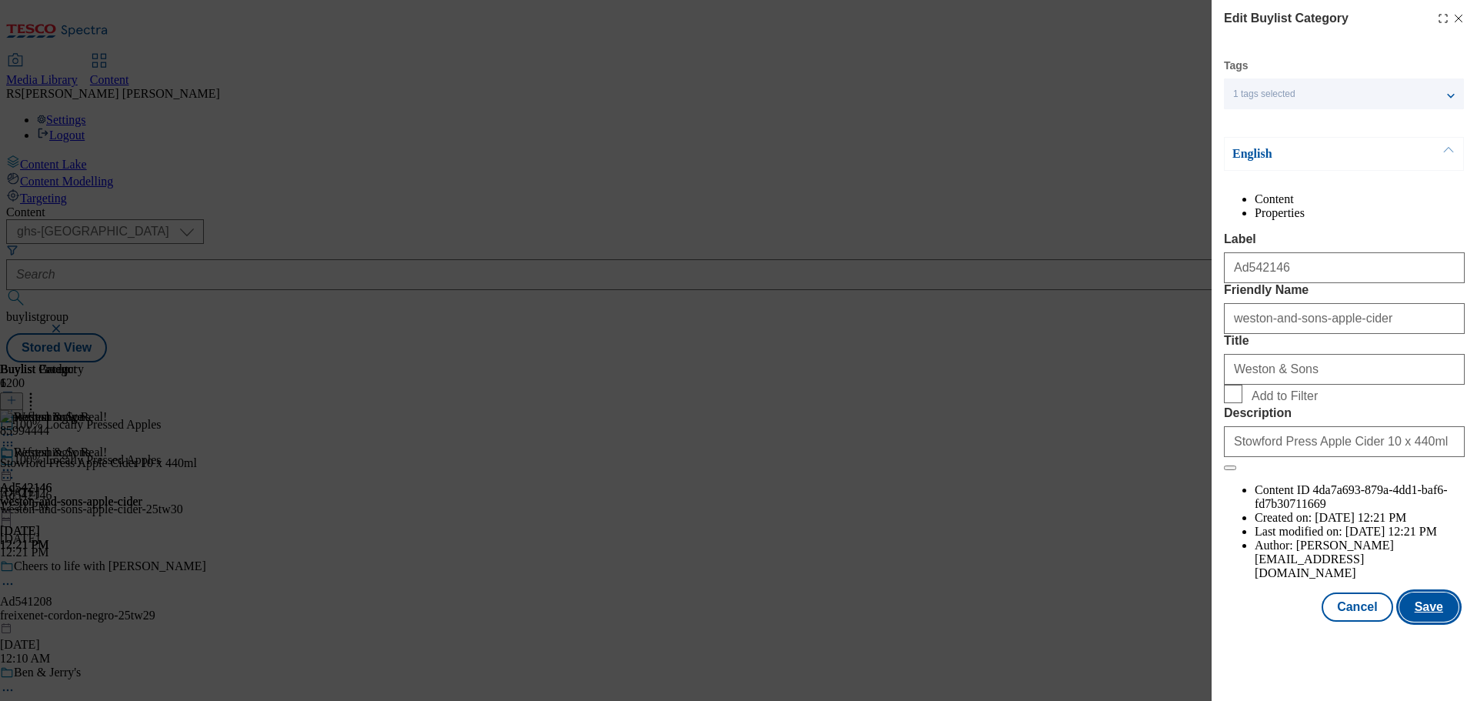
click at [1423, 621] on button "Save" at bounding box center [1428, 606] width 59 height 29
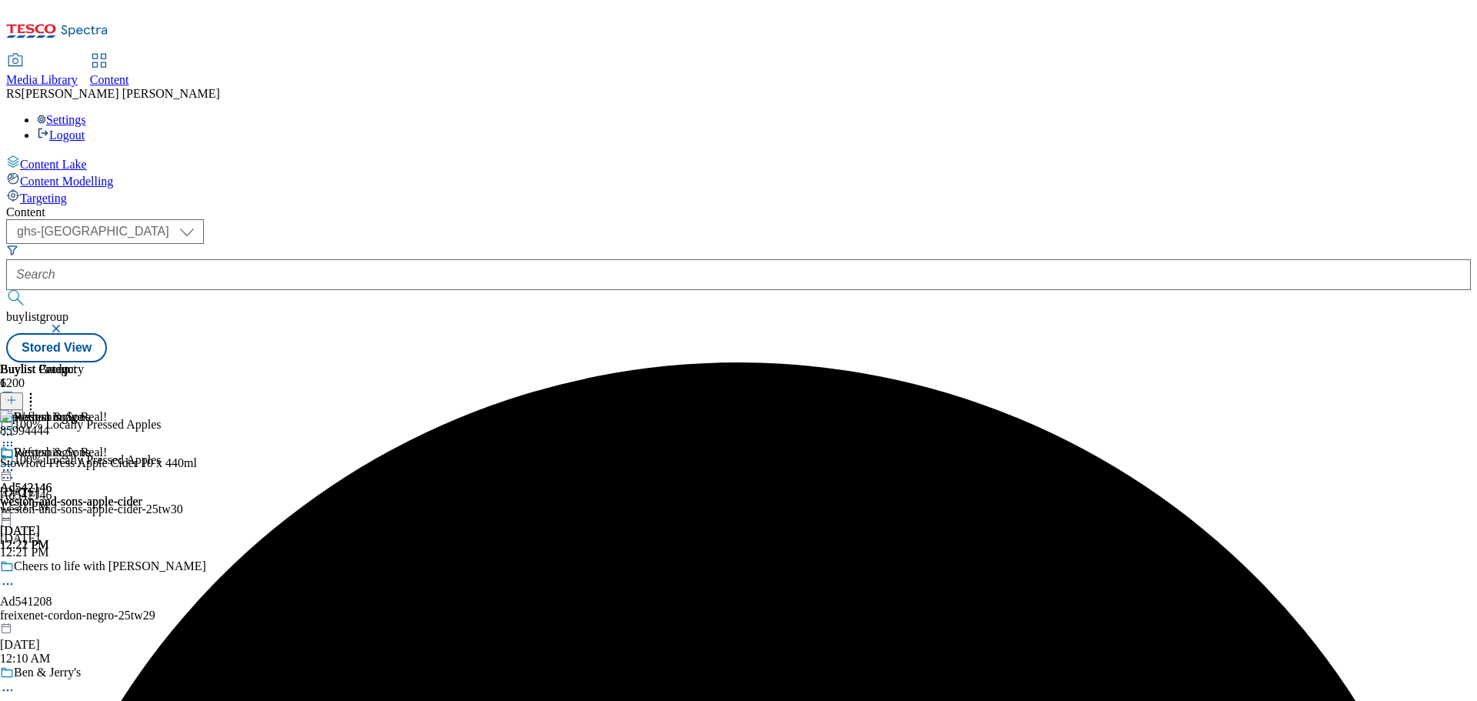
click at [5, 469] on circle at bounding box center [4, 470] width 2 height 2
click at [84, 568] on span "Preview" at bounding box center [66, 574] width 36 height 12
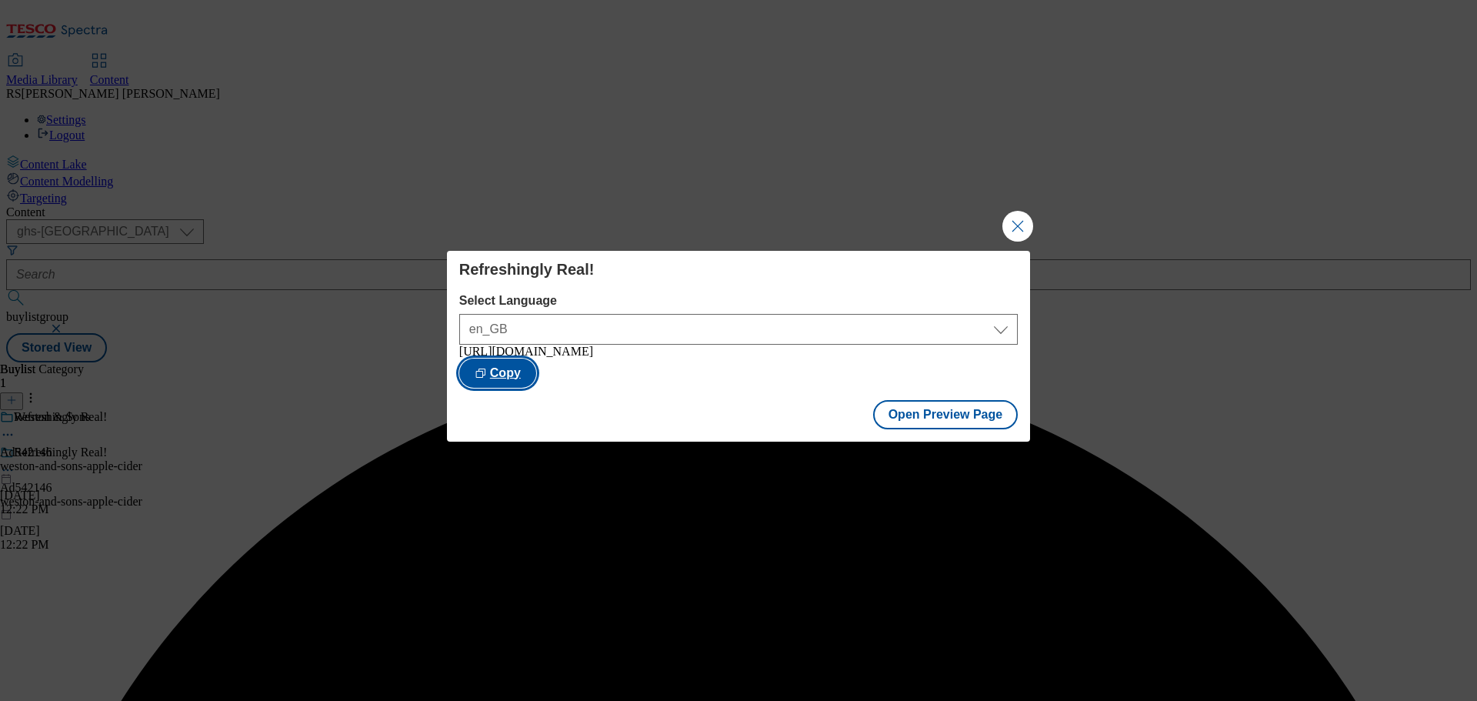
click at [536, 372] on button "Copy" at bounding box center [497, 372] width 77 height 29
